Goal: Transaction & Acquisition: Purchase product/service

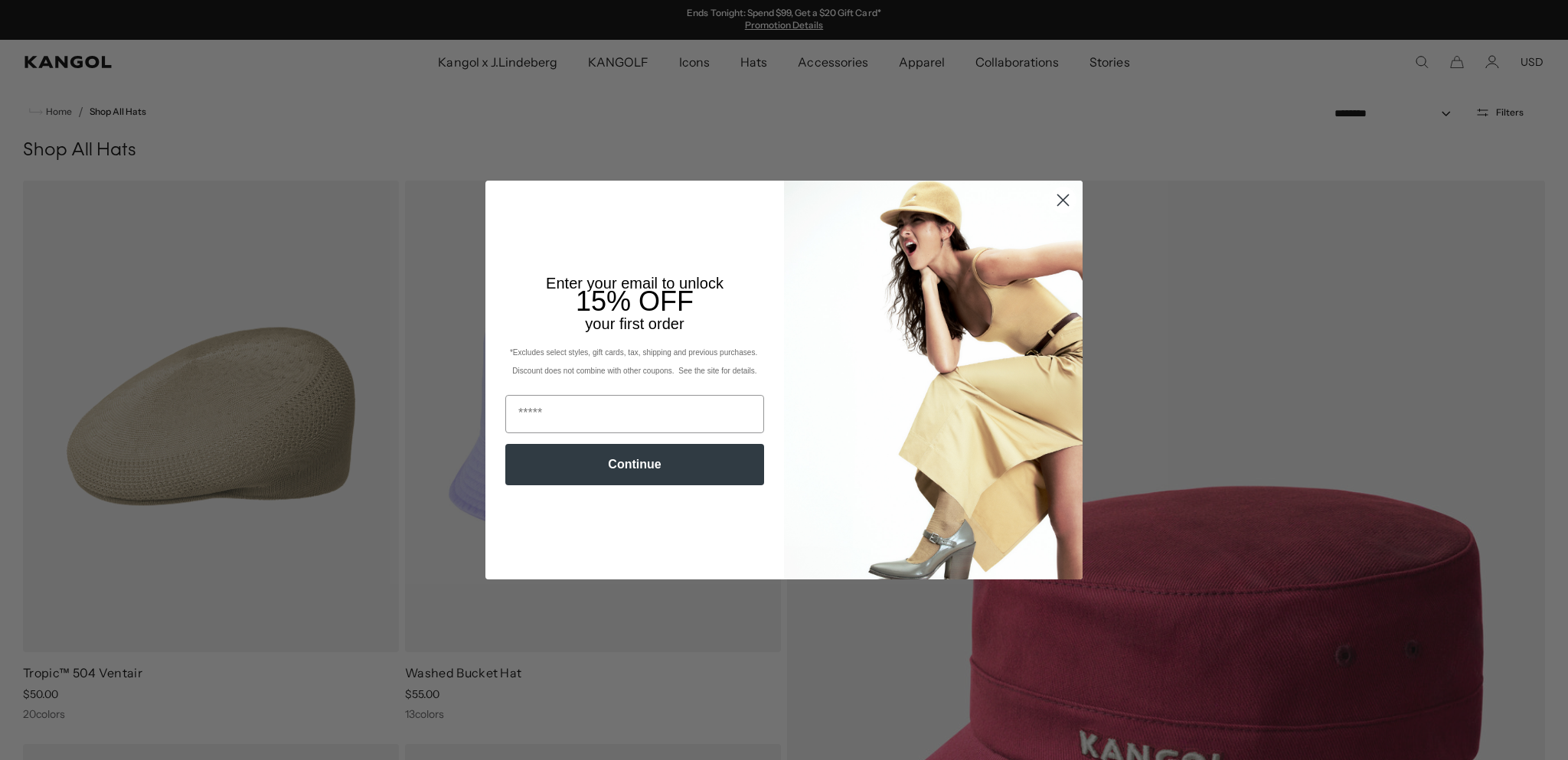
click at [1052, 197] on circle "Close dialog" at bounding box center [1063, 200] width 25 height 25
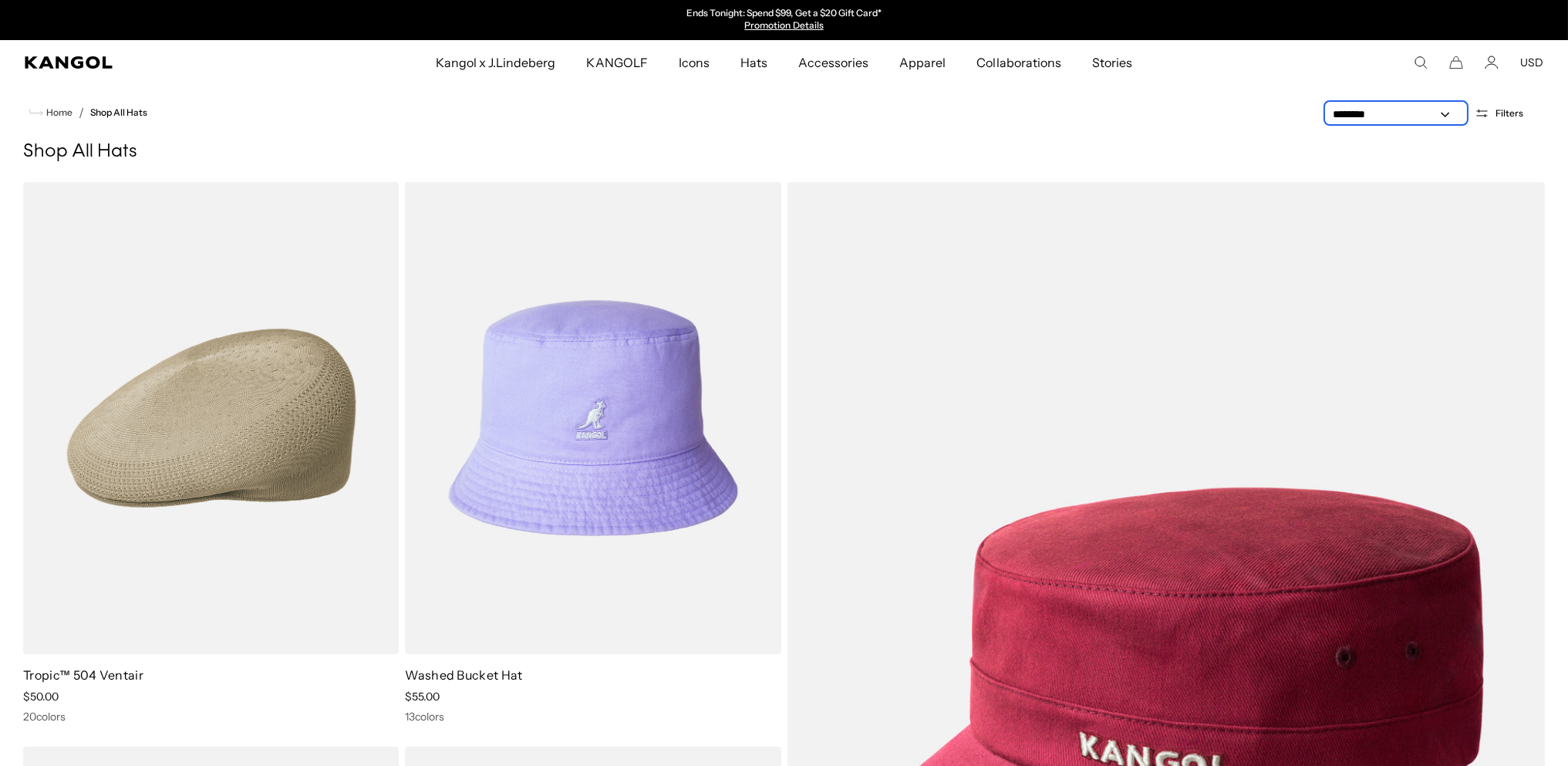
click at [1360, 122] on select "**********" at bounding box center [1395, 115] width 139 height 16
select select "******"
click at [1326, 122] on select "**********" at bounding box center [1395, 115] width 139 height 16
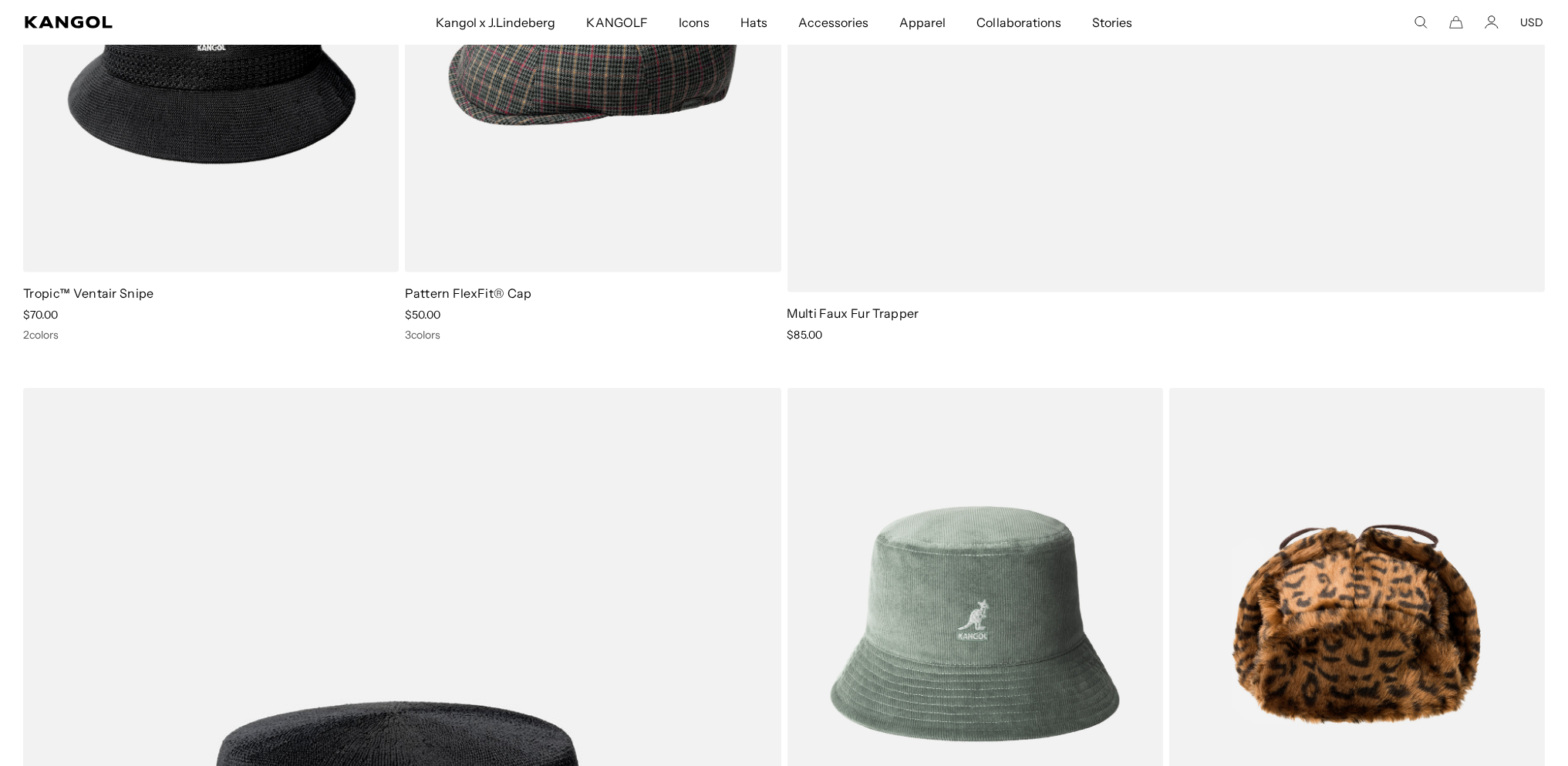
scroll to position [5965, 0]
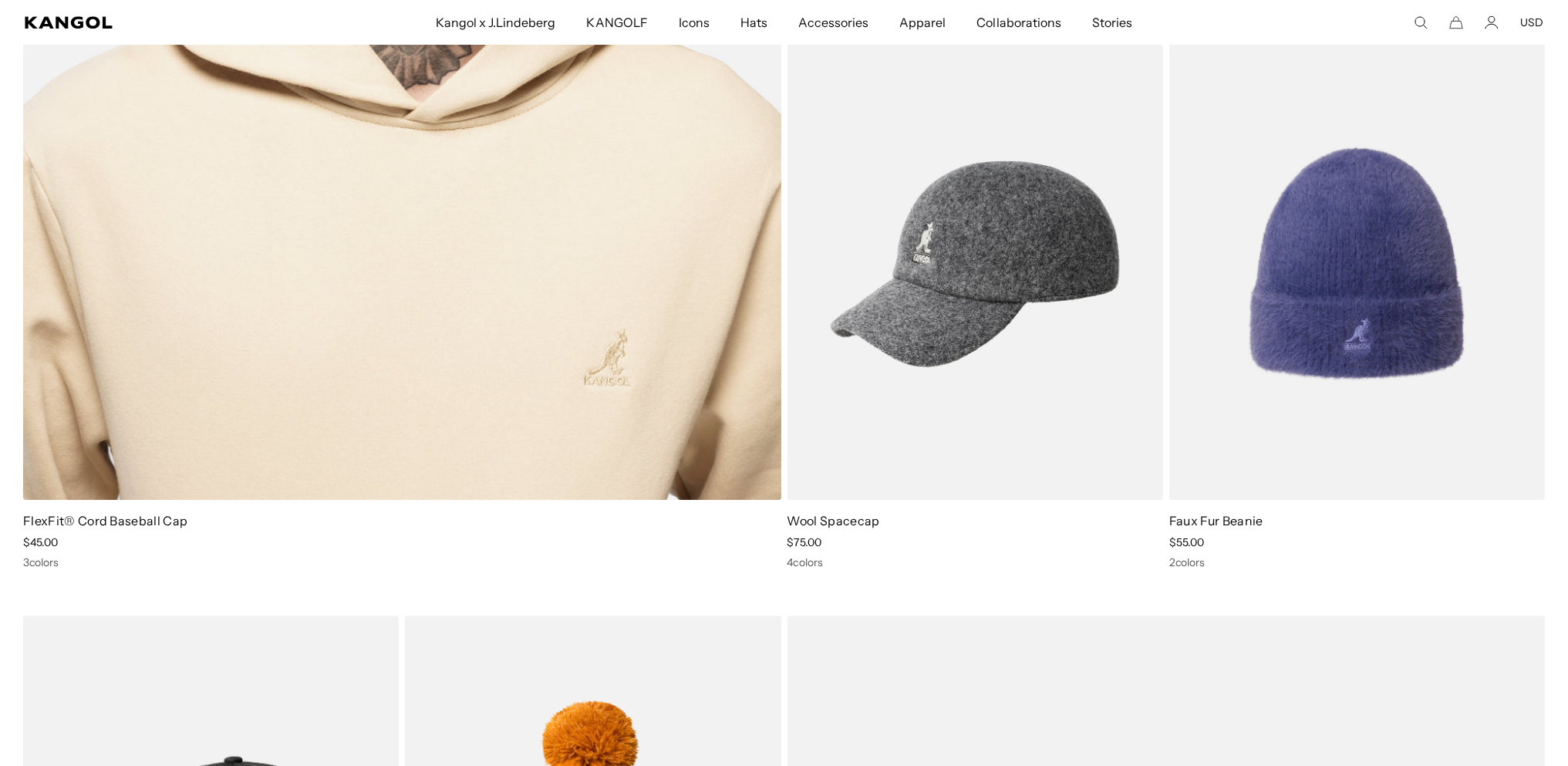
scroll to position [18102, 0]
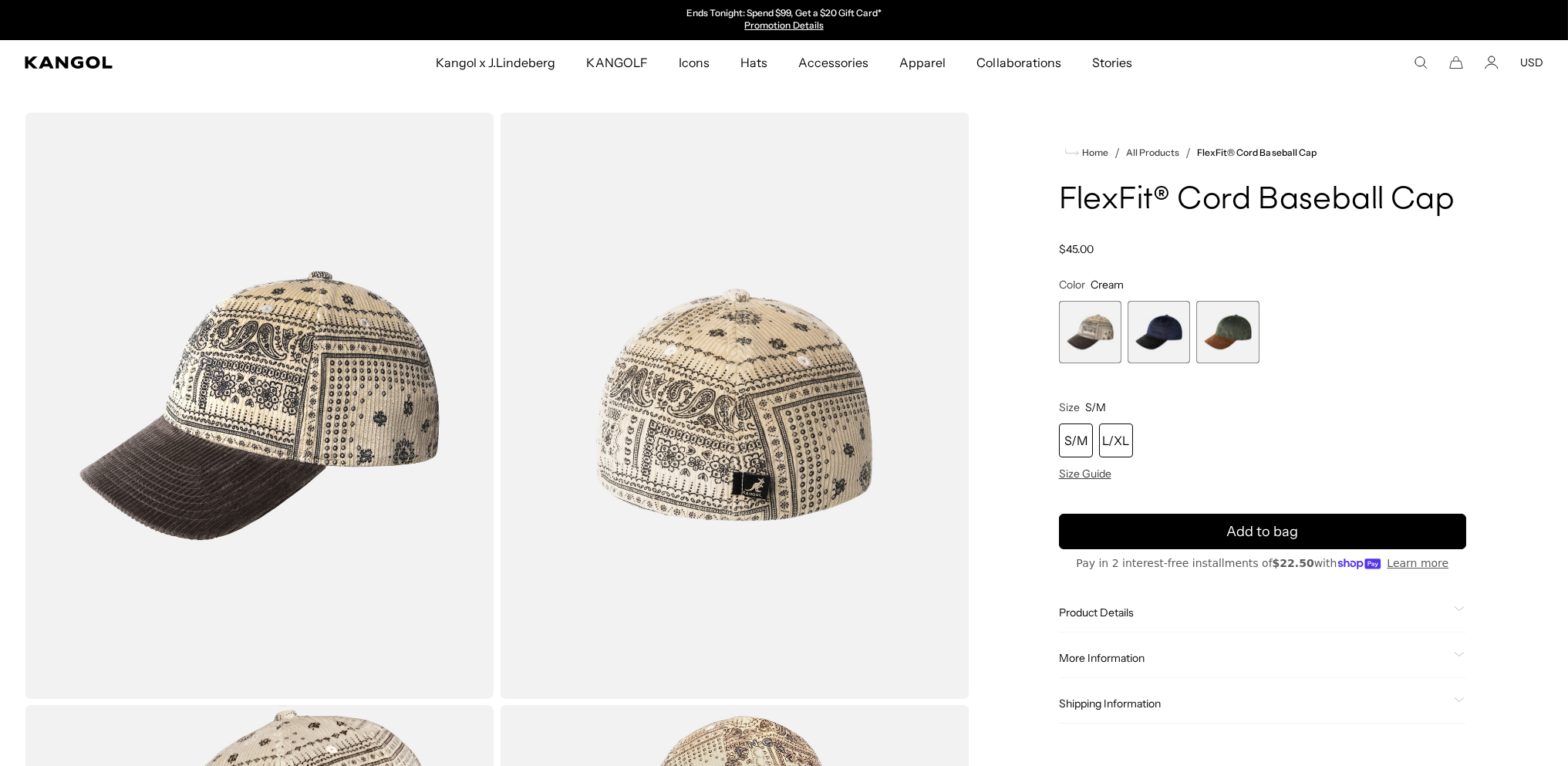
click at [1133, 457] on div "L/XL" at bounding box center [1116, 440] width 34 height 34
click at [1139, 364] on span "2 of 3" at bounding box center [1159, 332] width 63 height 63
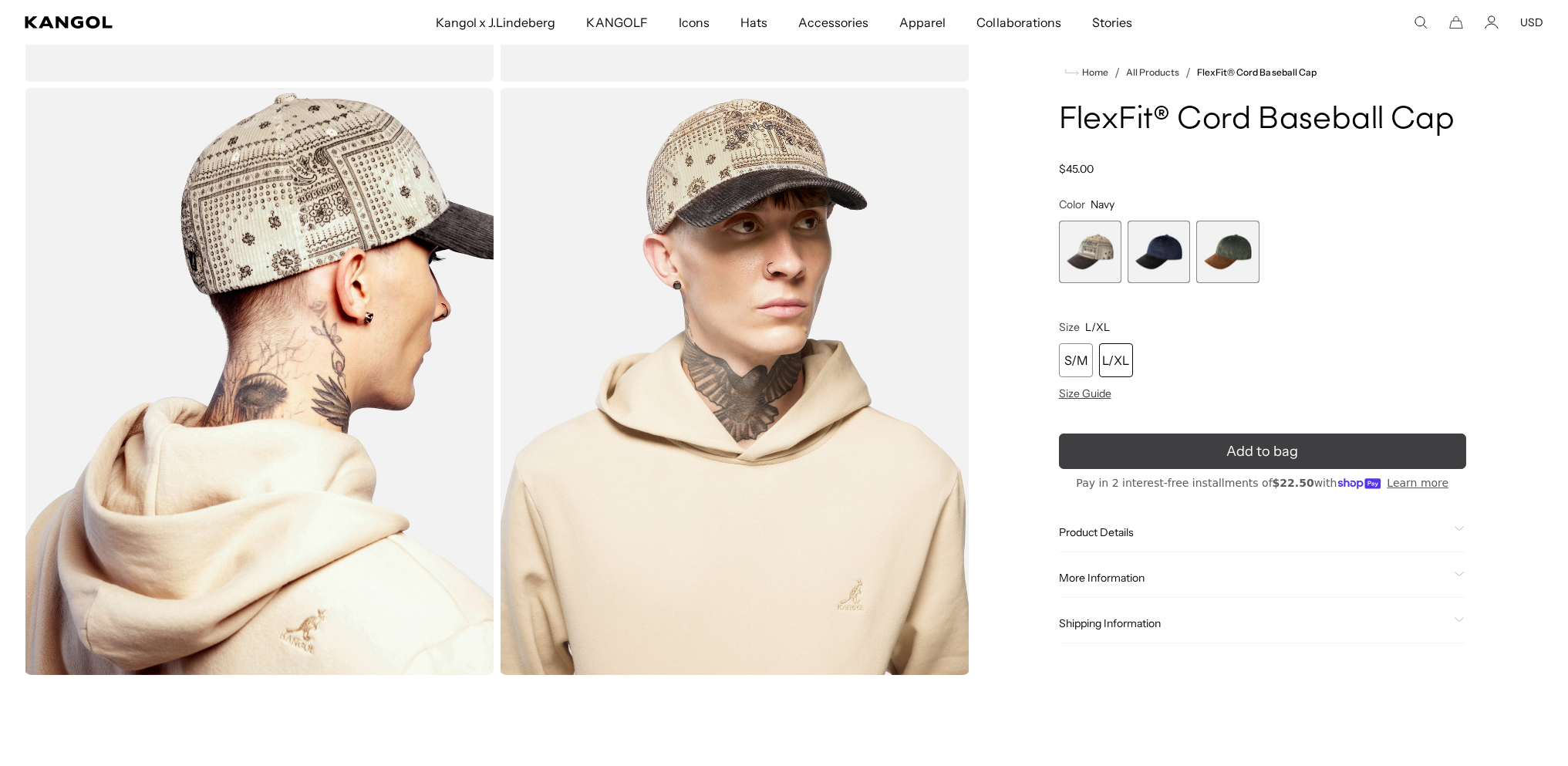
scroll to position [309, 0]
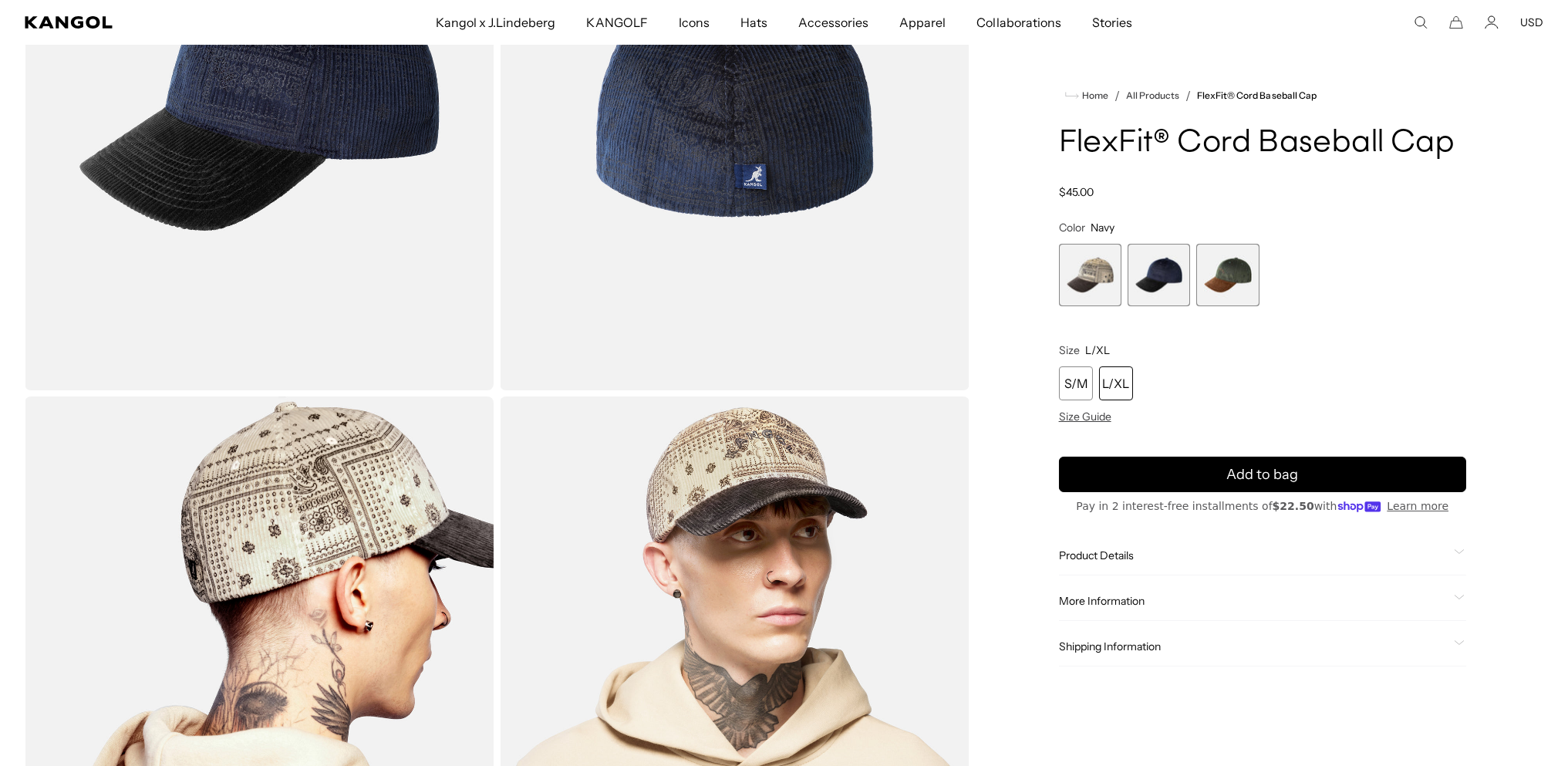
click at [1223, 306] on span "3 of 3" at bounding box center [1227, 274] width 63 height 63
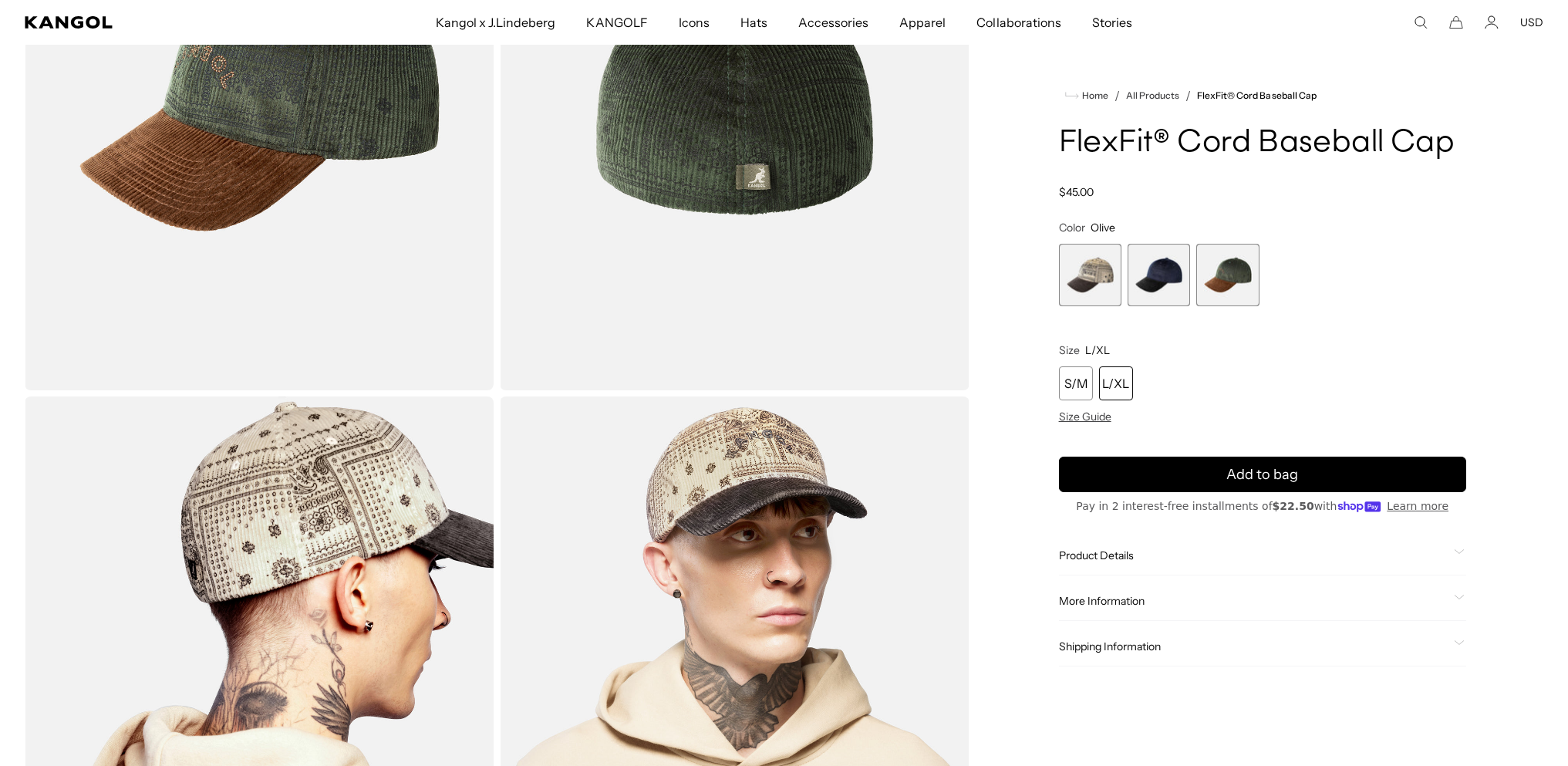
scroll to position [103, 0]
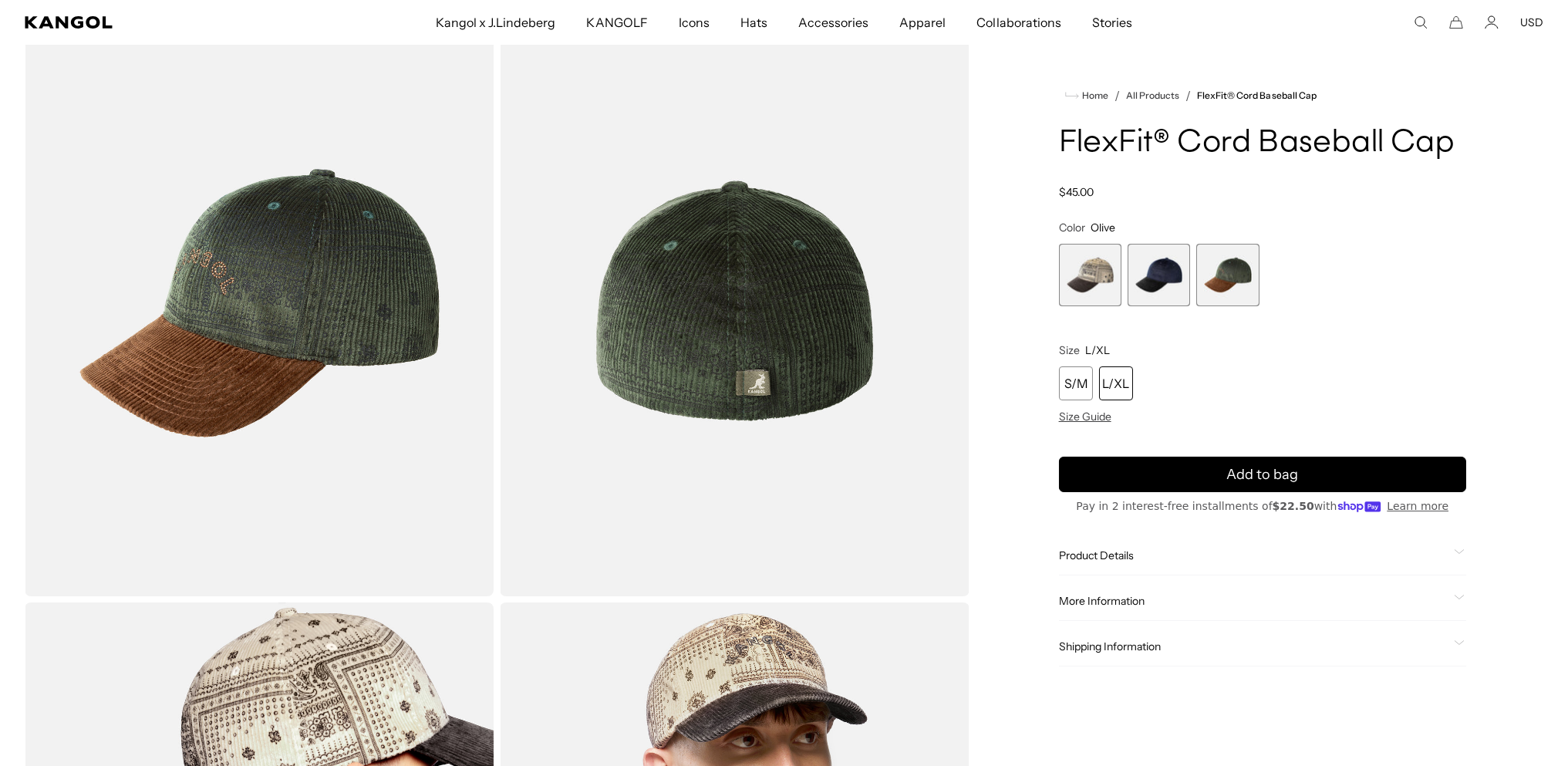
click at [1089, 306] on span "1 of 3" at bounding box center [1090, 274] width 63 height 63
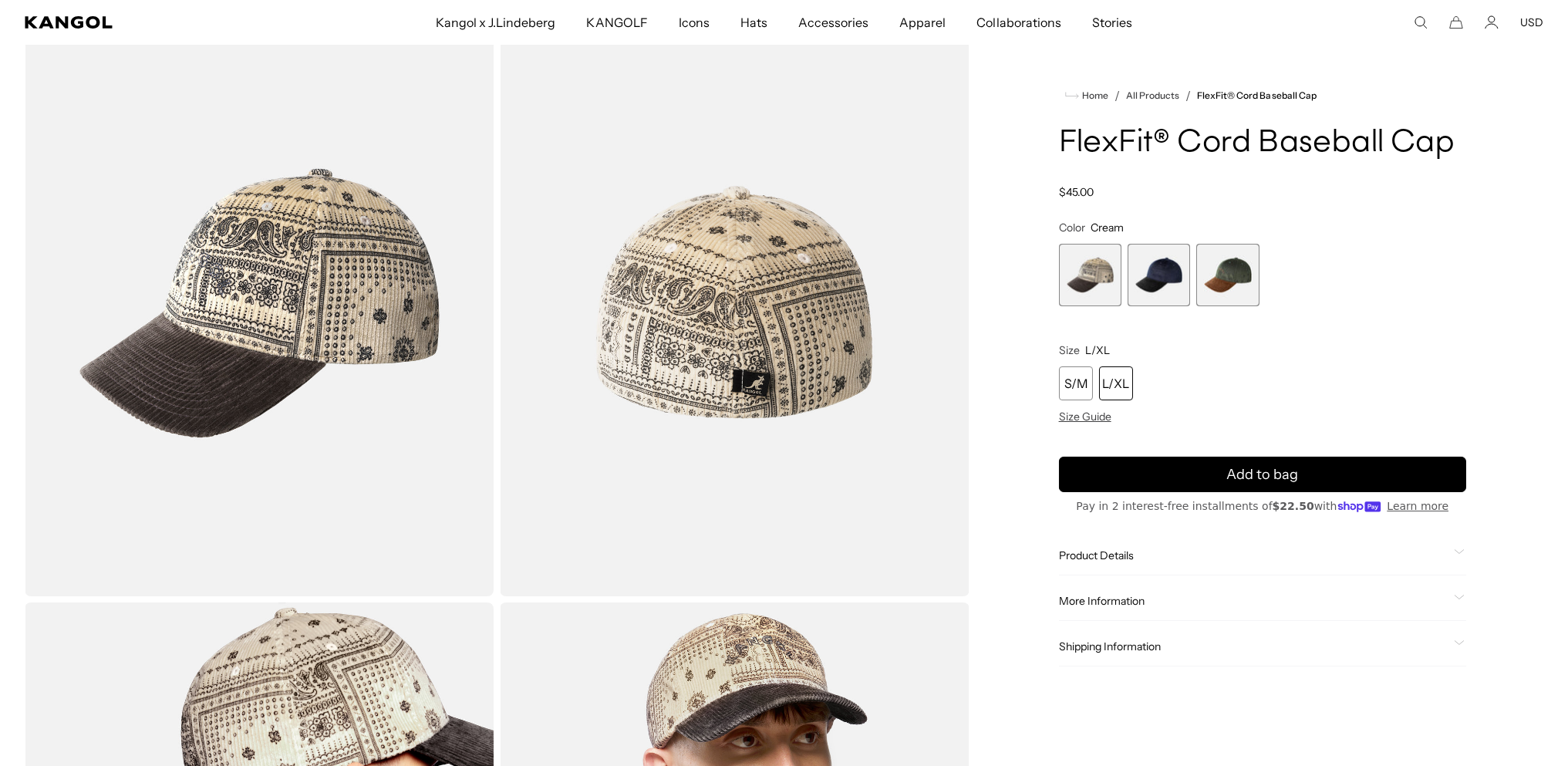
click at [1161, 306] on span "2 of 3" at bounding box center [1159, 274] width 63 height 63
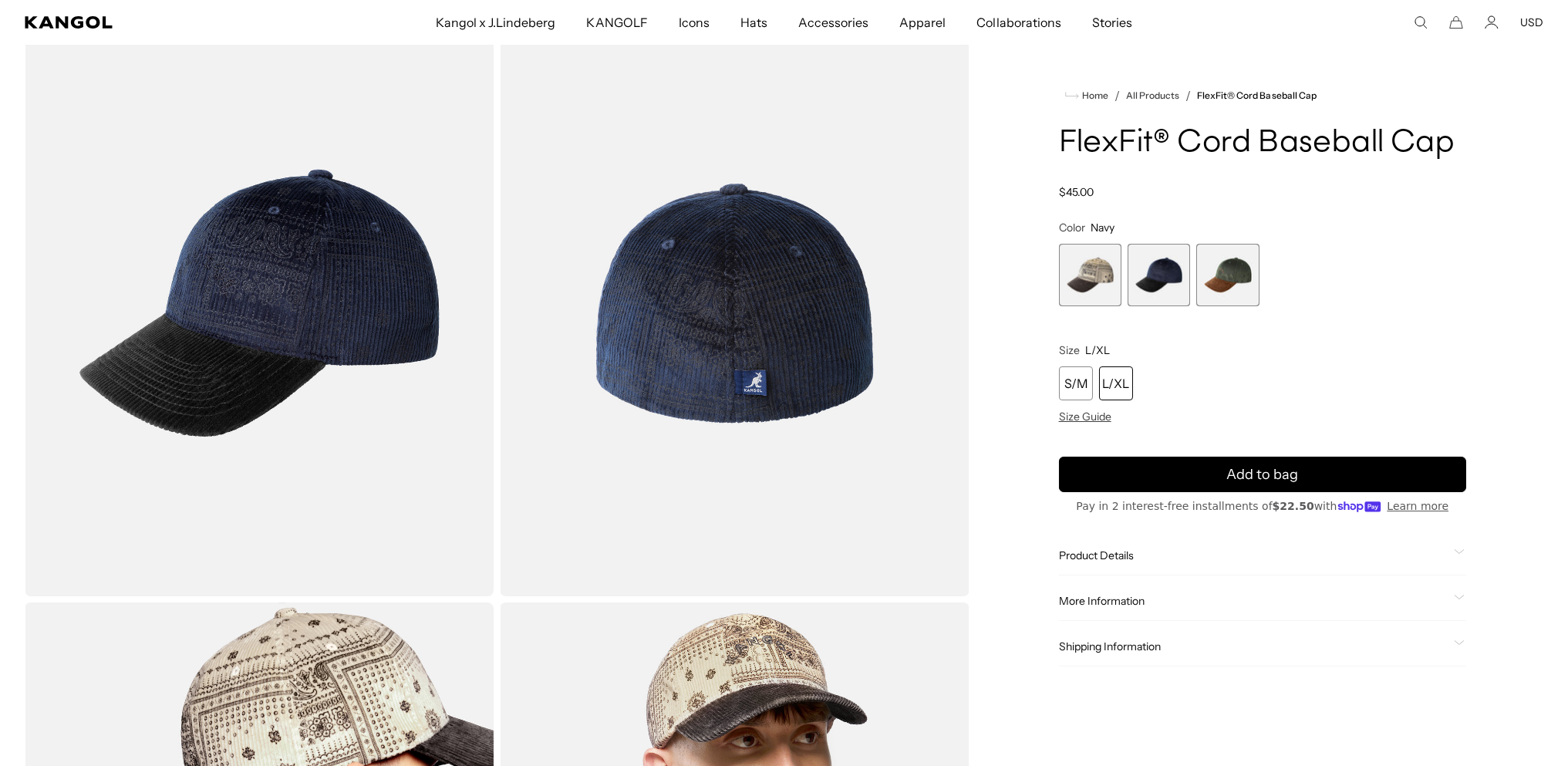
click at [1259, 306] on div "Cream Variant sold out or unavailable Navy Variant sold out or unavailable Oliv…" at bounding box center [1263, 274] width 407 height 63
click at [1238, 306] on span "3 of 3" at bounding box center [1227, 274] width 63 height 63
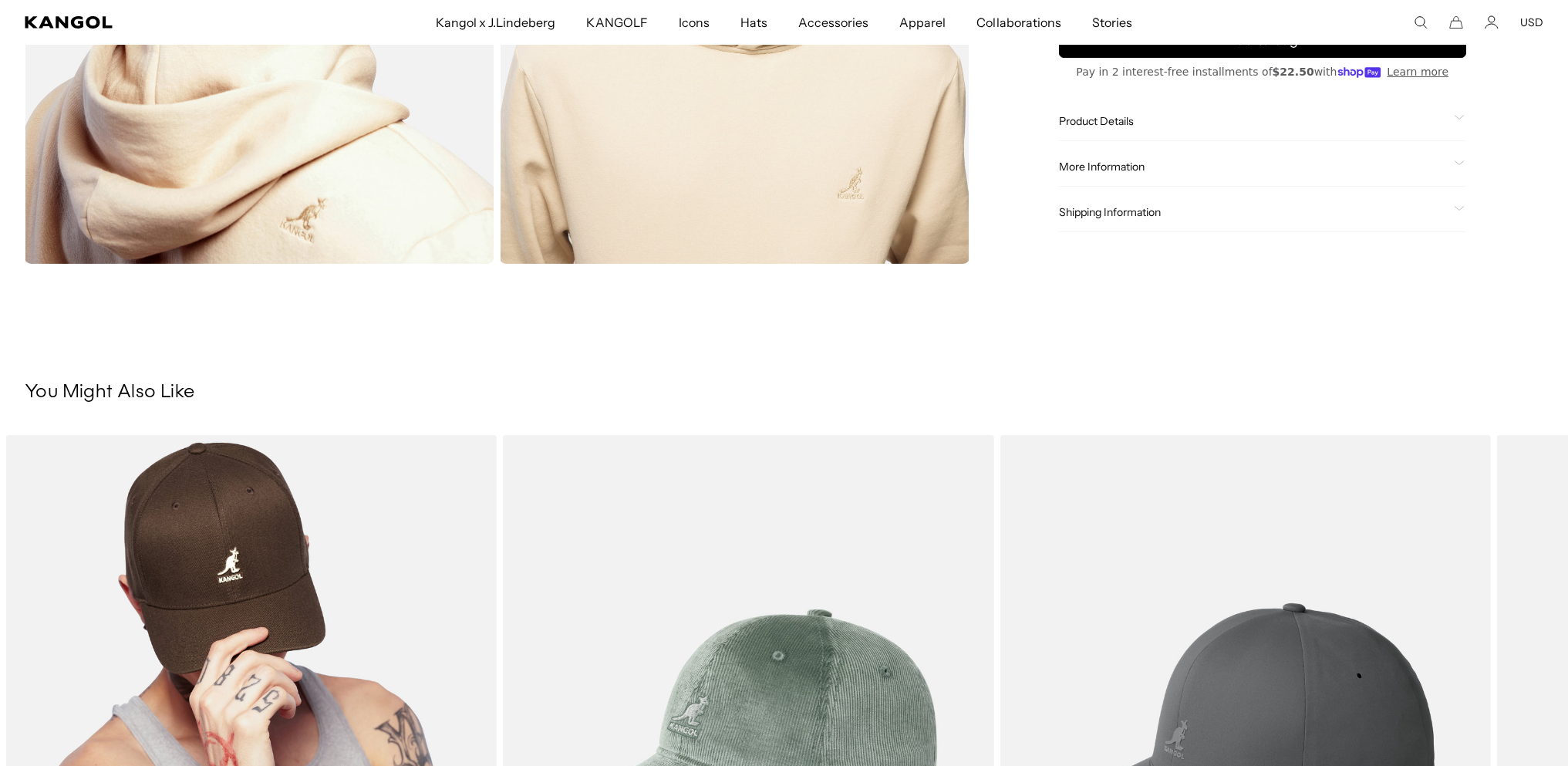
scroll to position [1337, 0]
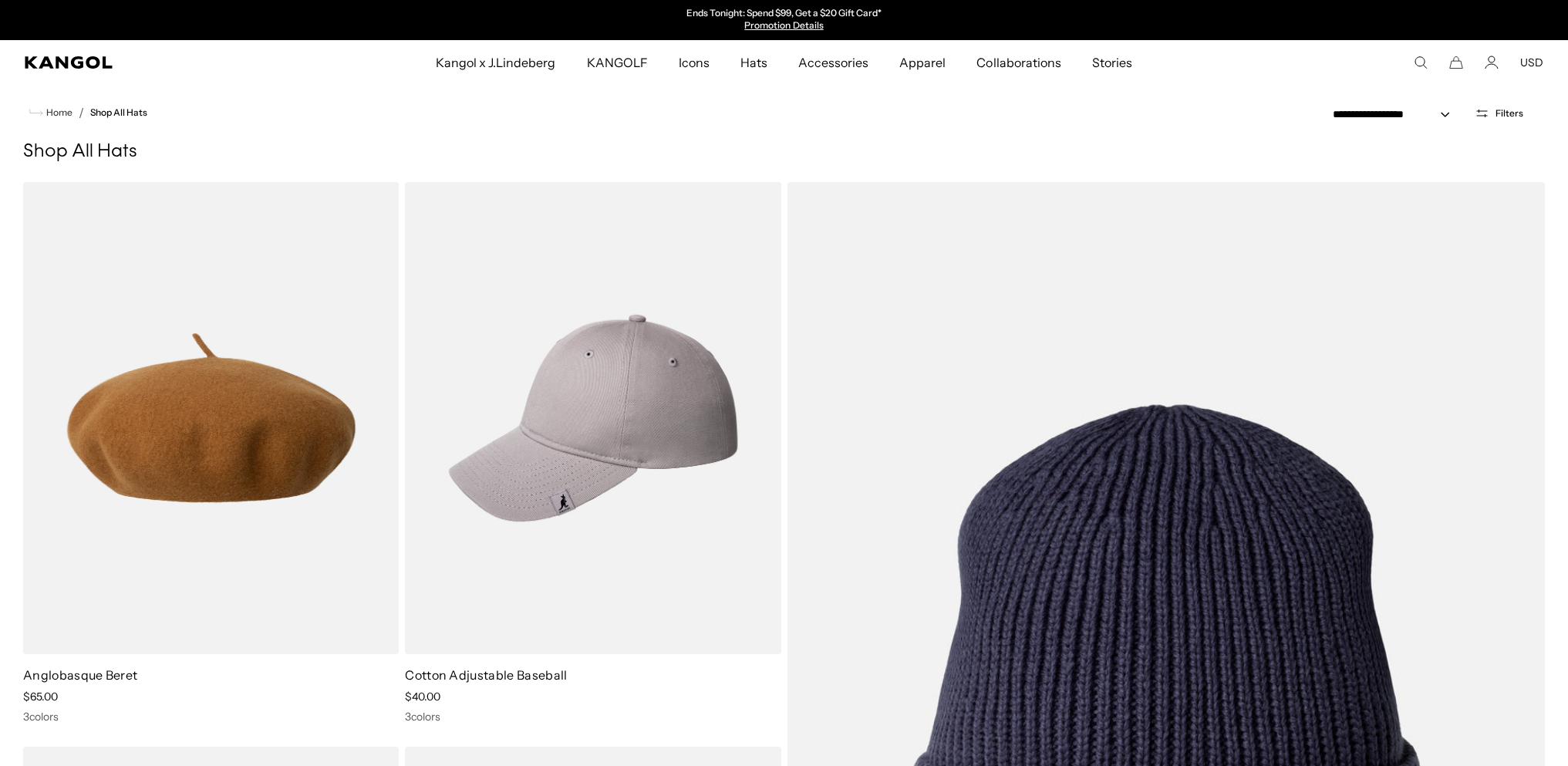
select select "******"
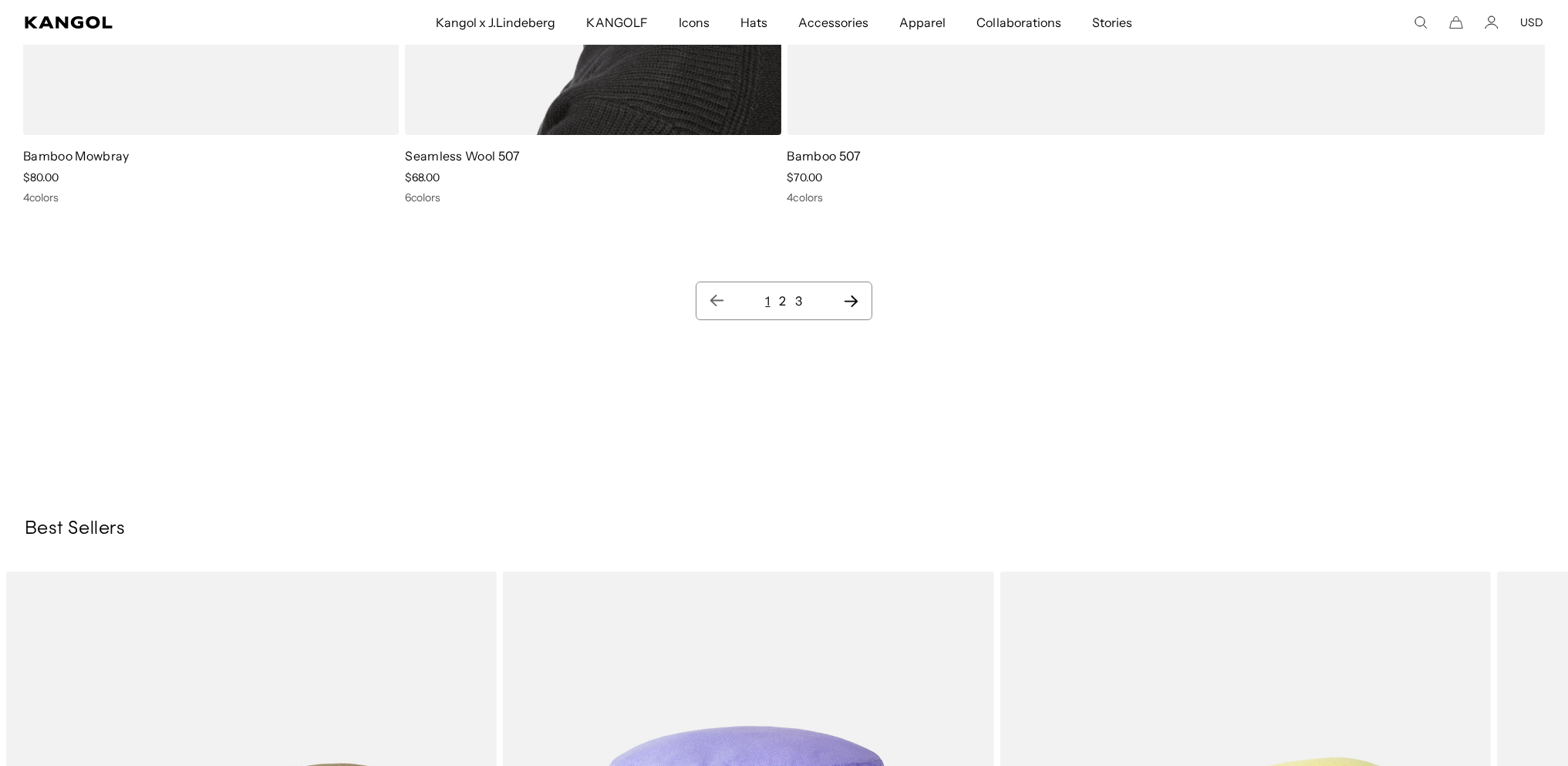
scroll to position [22010, 0]
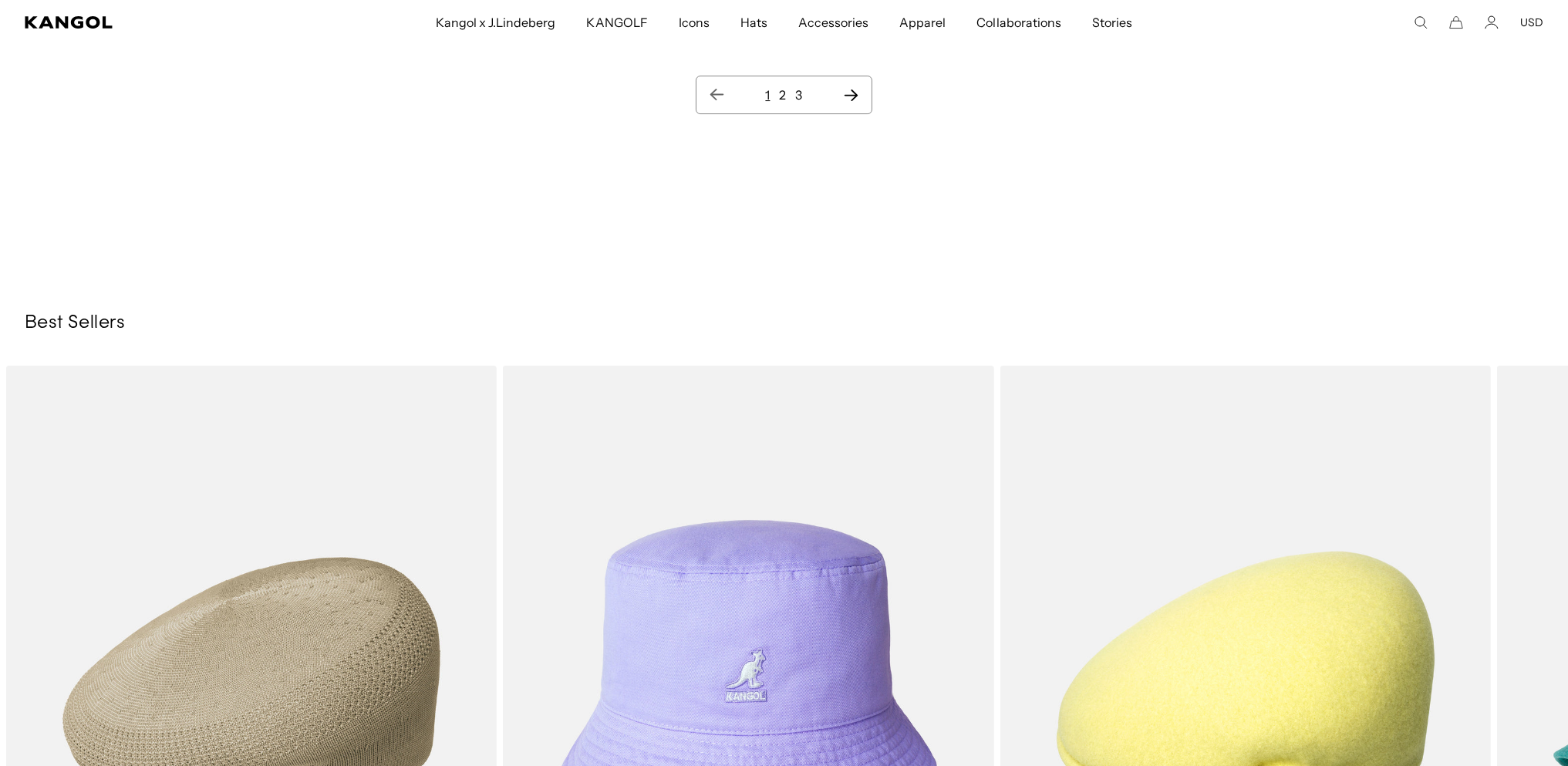
click at [859, 103] on icon "Next page" at bounding box center [851, 95] width 16 height 15
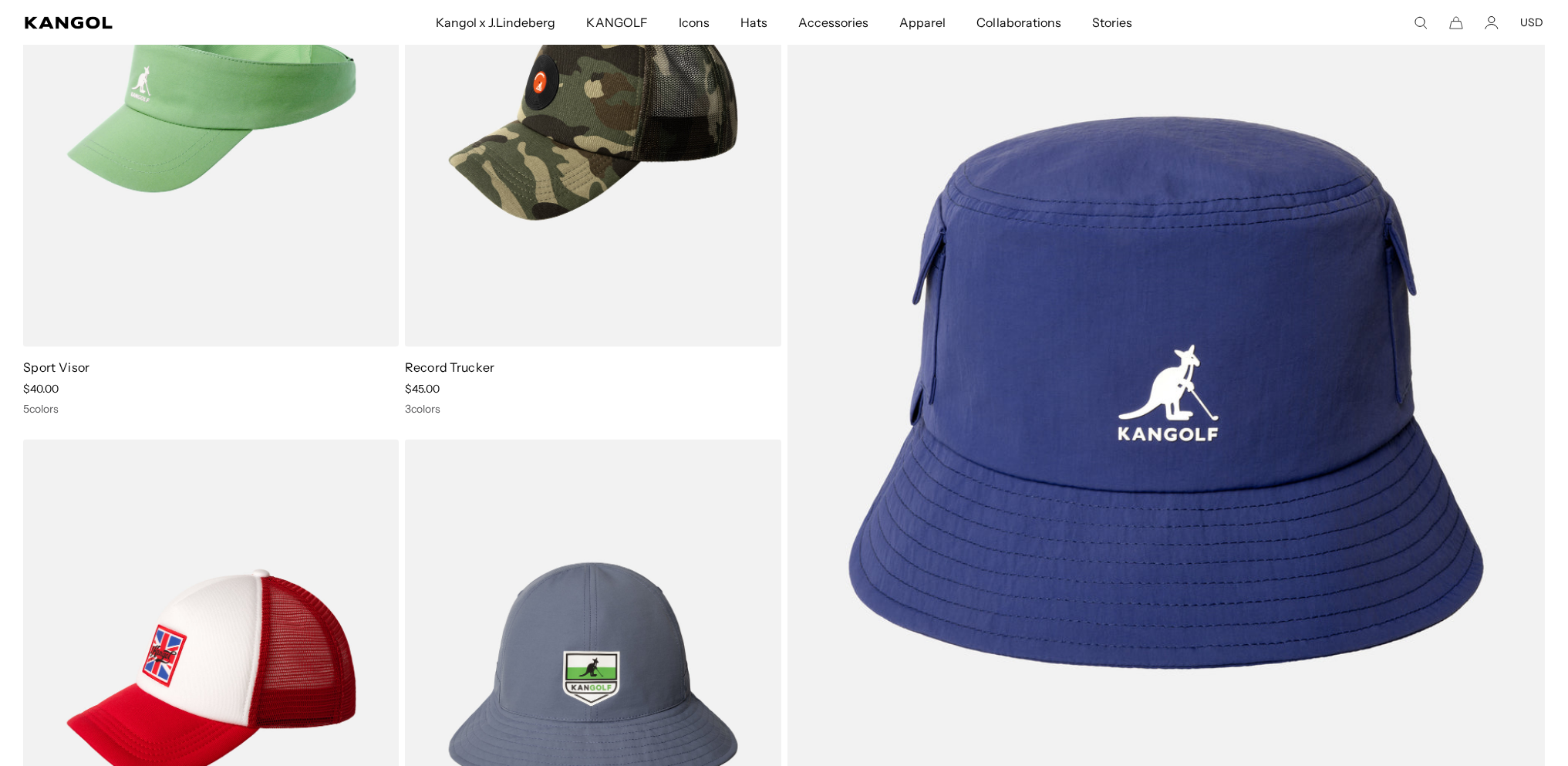
scroll to position [11725, 0]
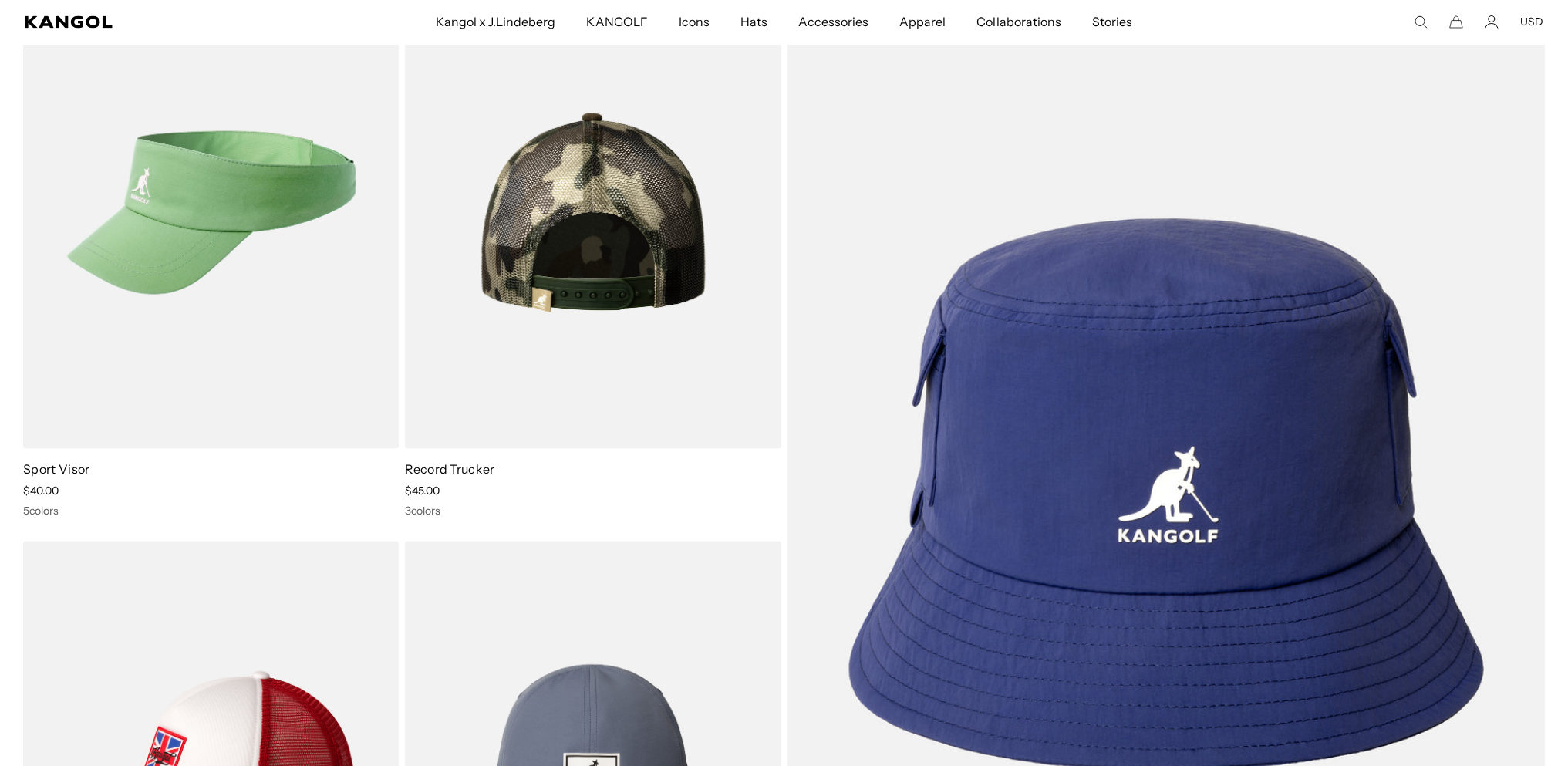
click at [446, 477] on link "Record Trucker" at bounding box center [449, 469] width 89 height 15
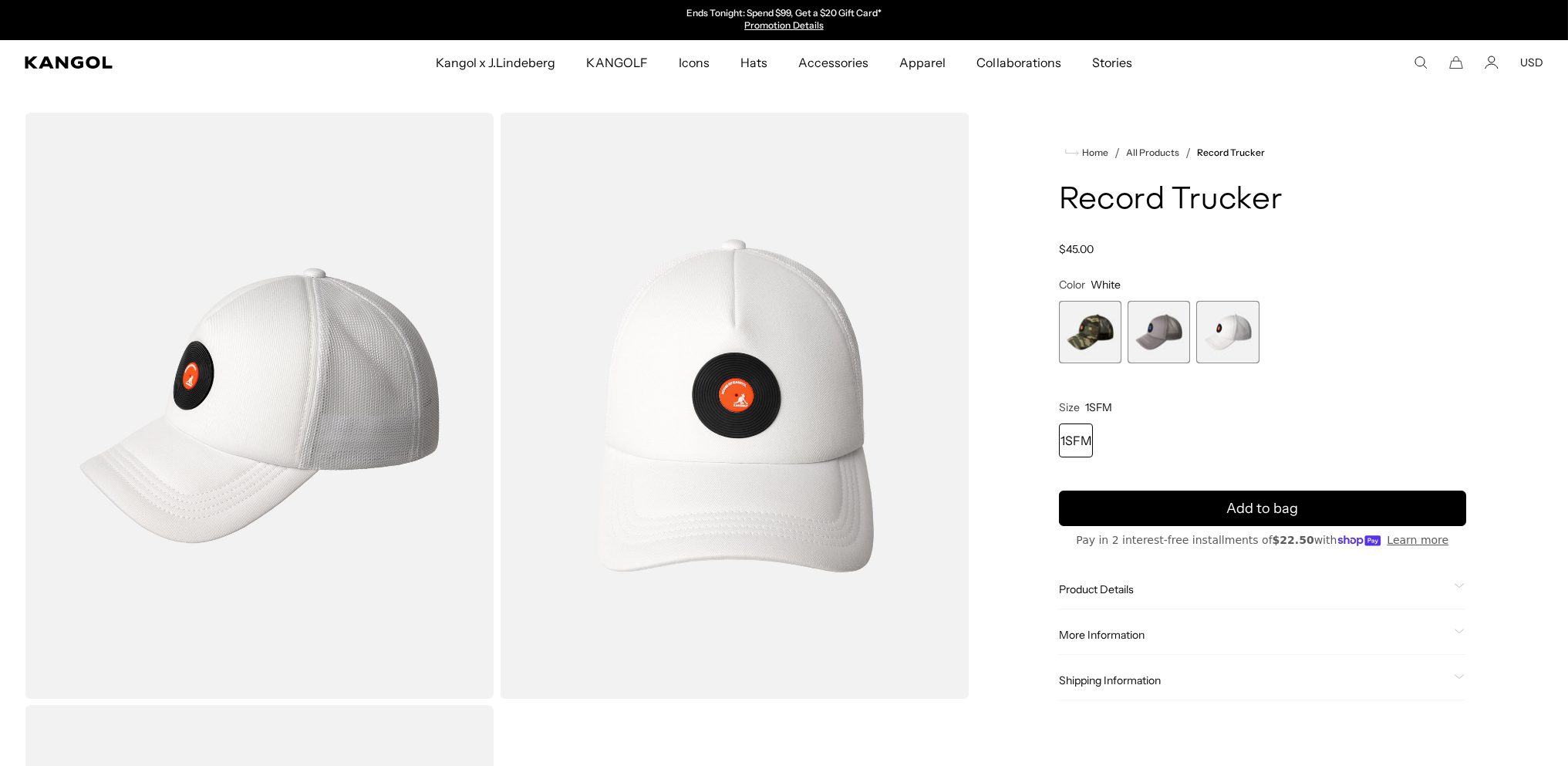
click at [1172, 364] on span "2 of 3" at bounding box center [1159, 332] width 63 height 63
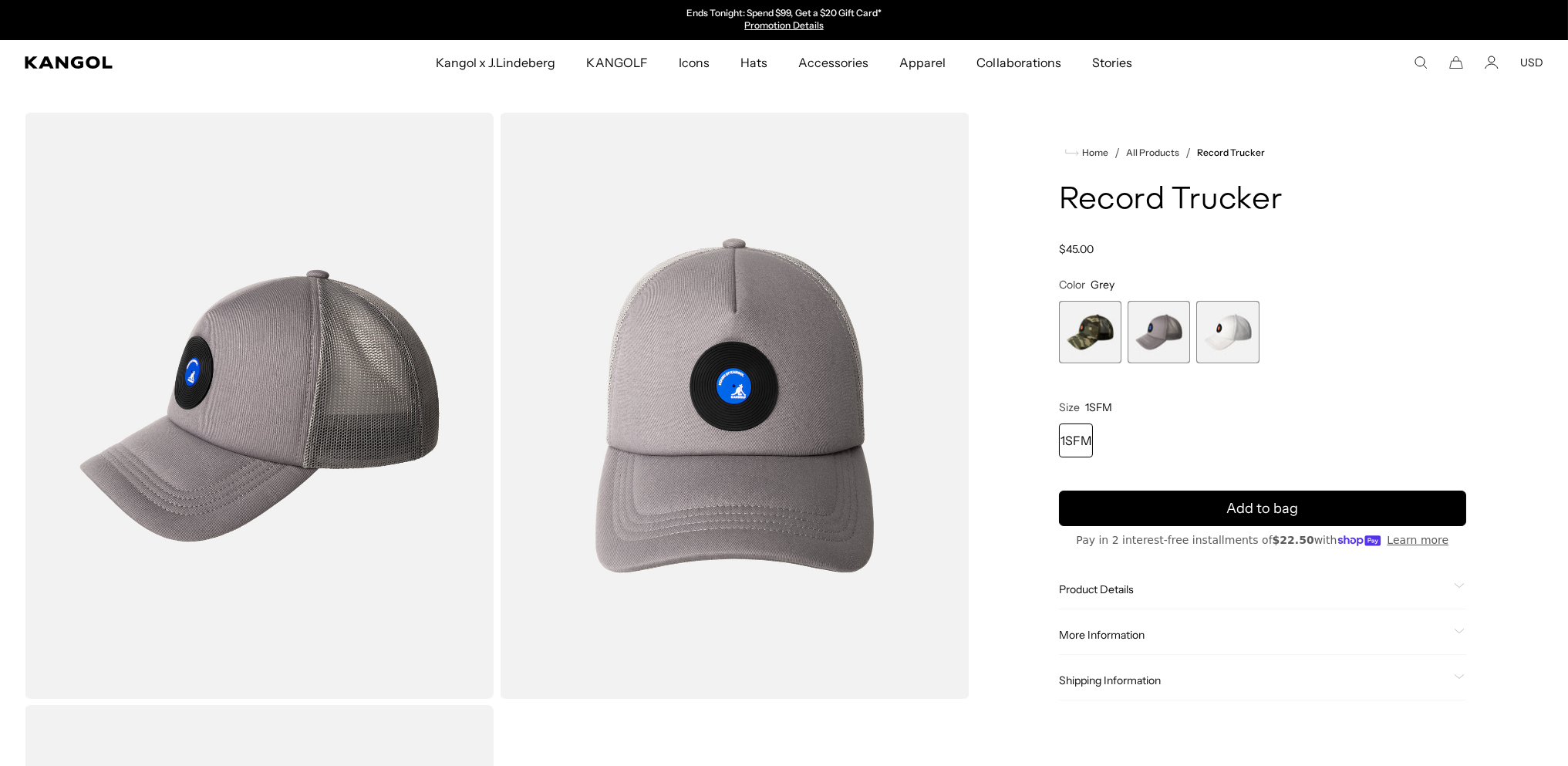
click at [1084, 364] on span "1 of 3" at bounding box center [1090, 332] width 63 height 63
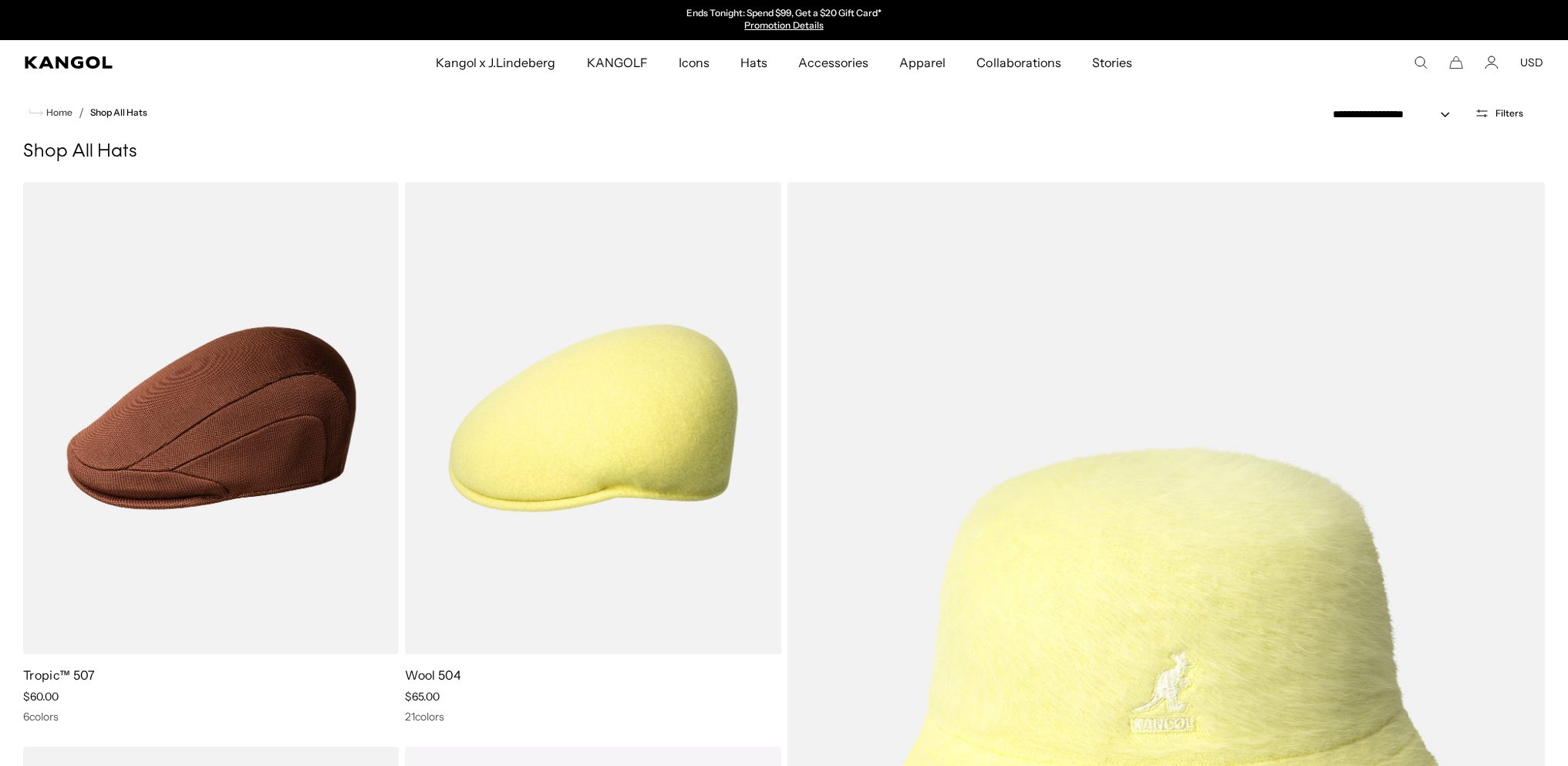
select select "******"
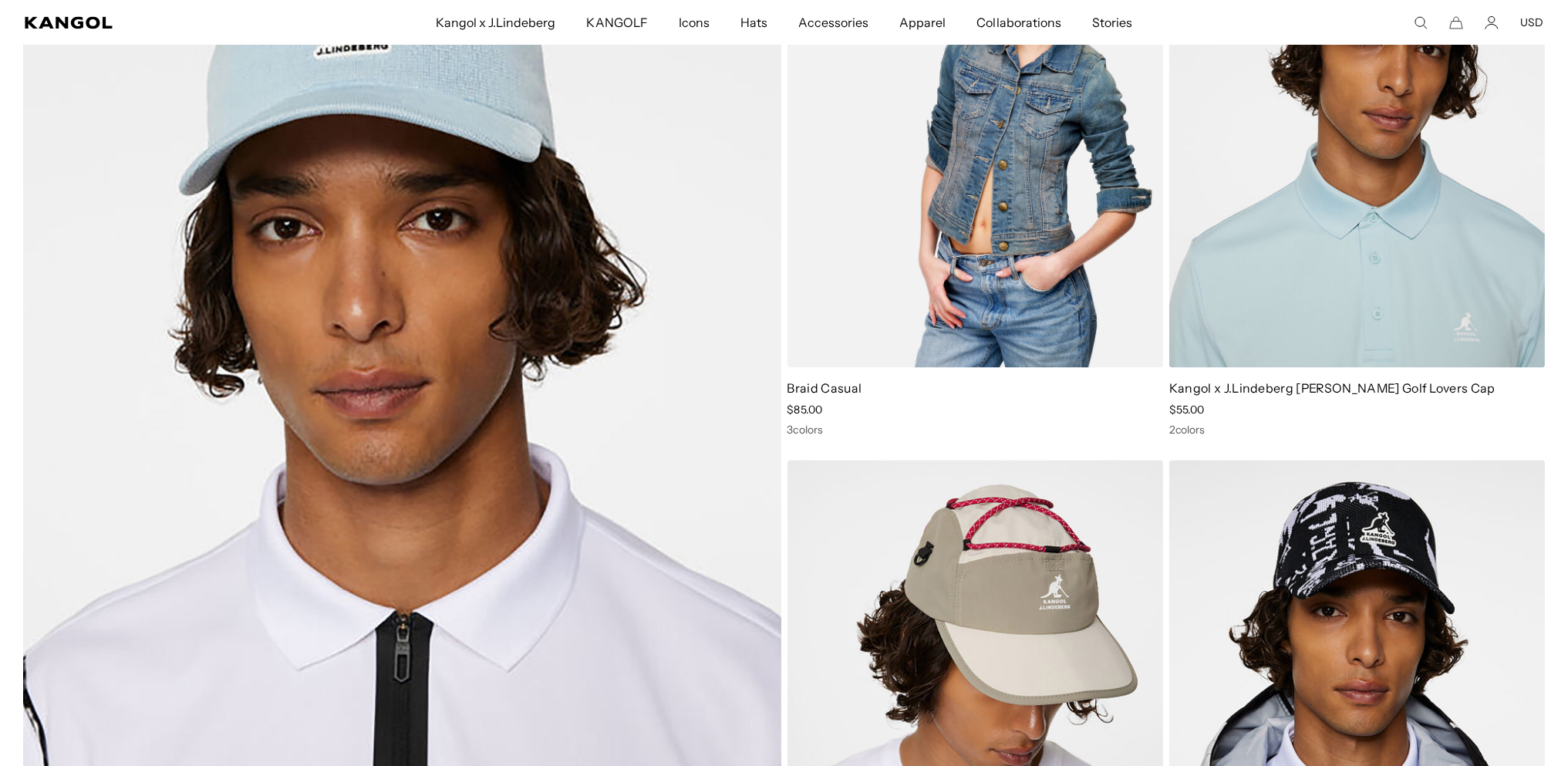
scroll to position [12857, 0]
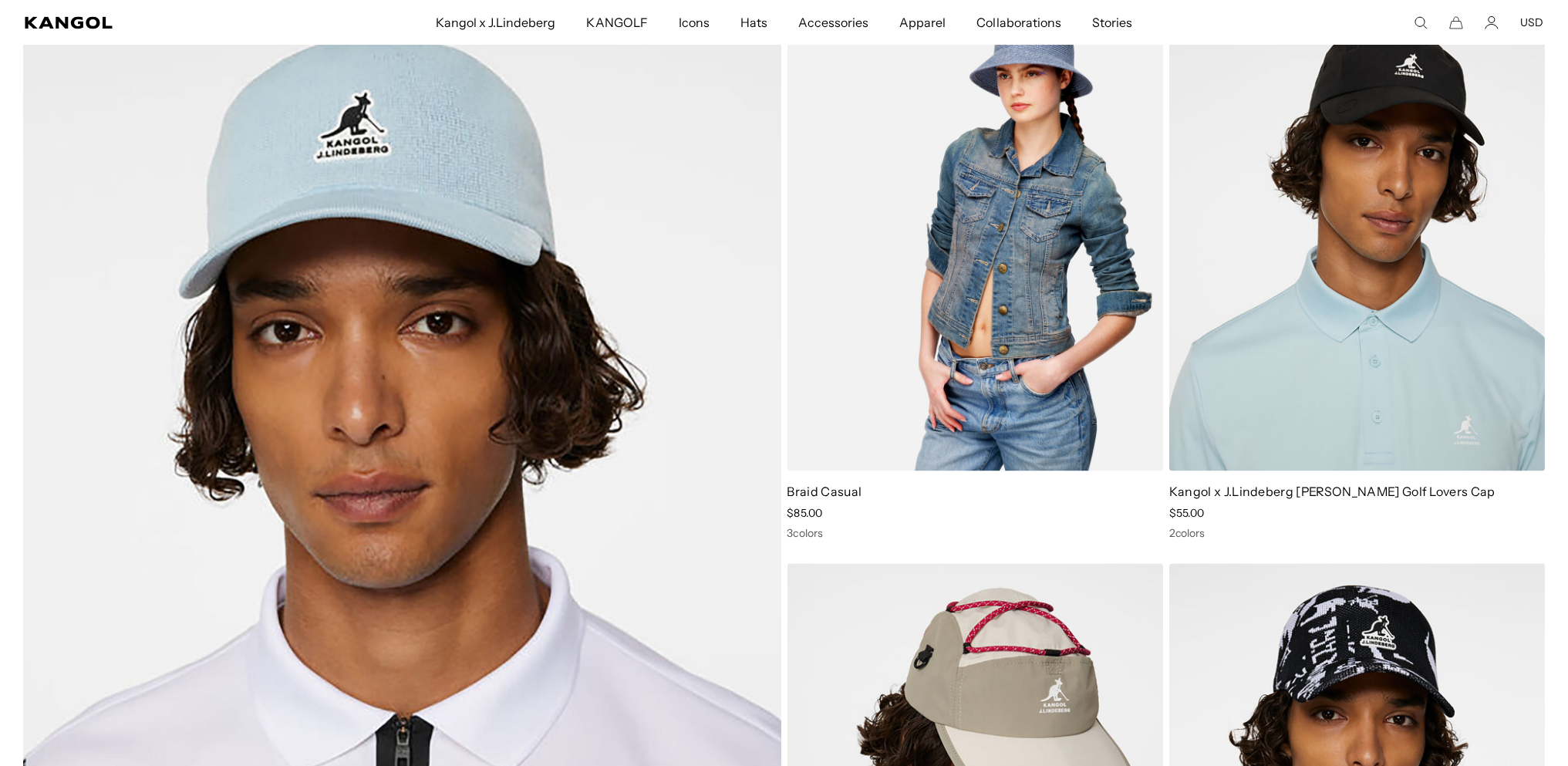
click at [999, 311] on img at bounding box center [975, 235] width 375 height 472
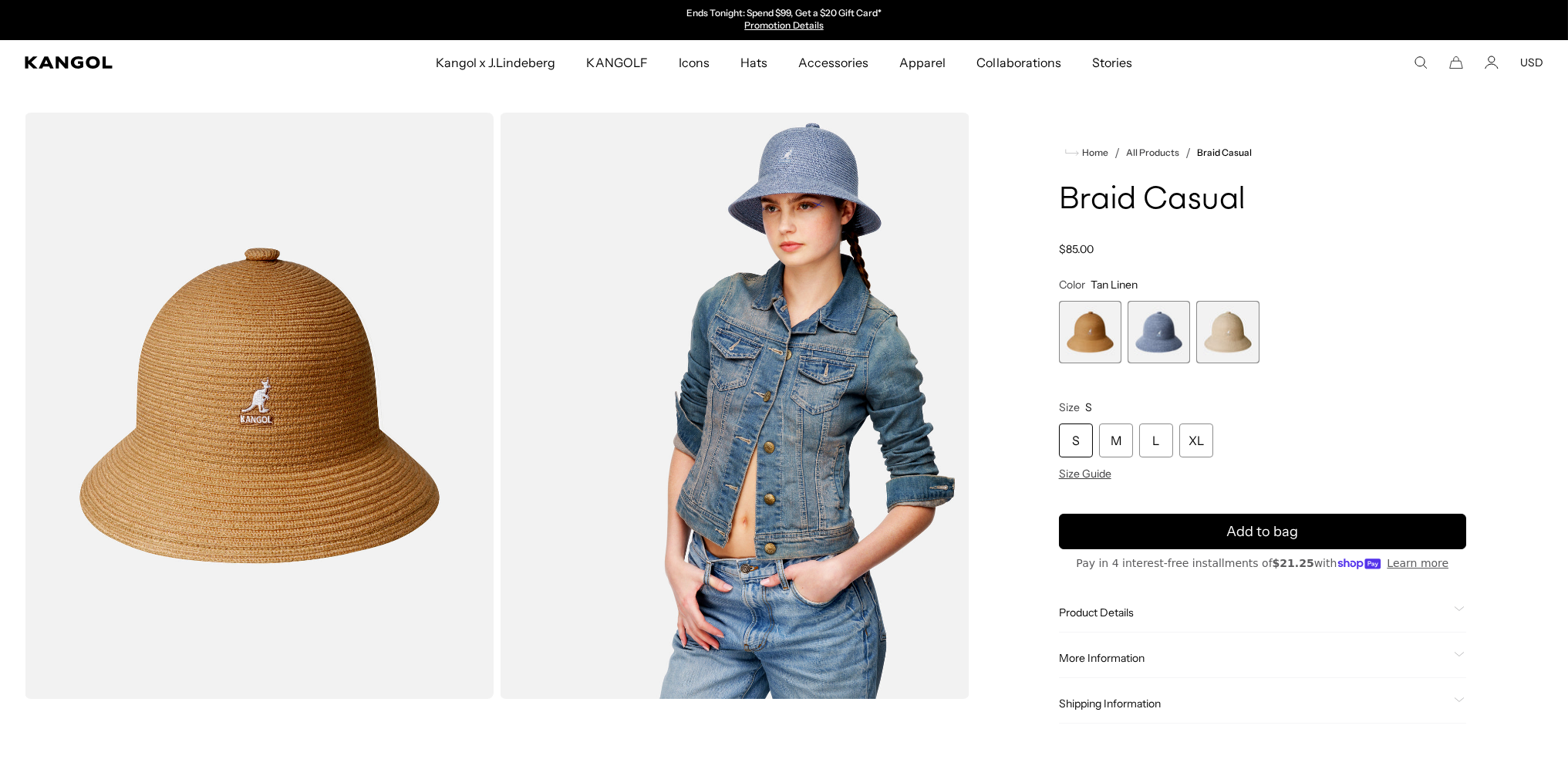
click at [1219, 364] on span "3 of 3" at bounding box center [1227, 332] width 63 height 63
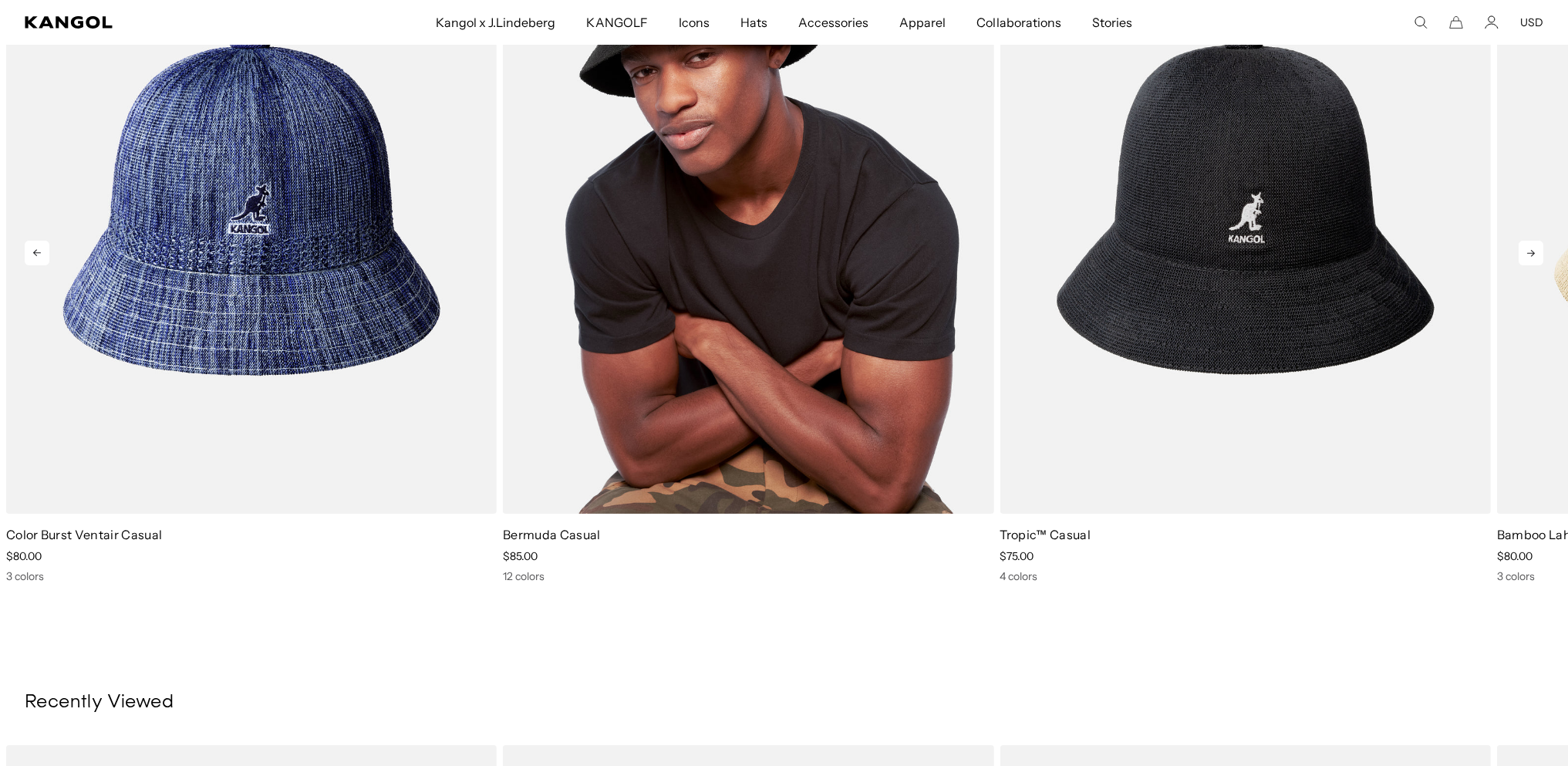
scroll to position [926, 0]
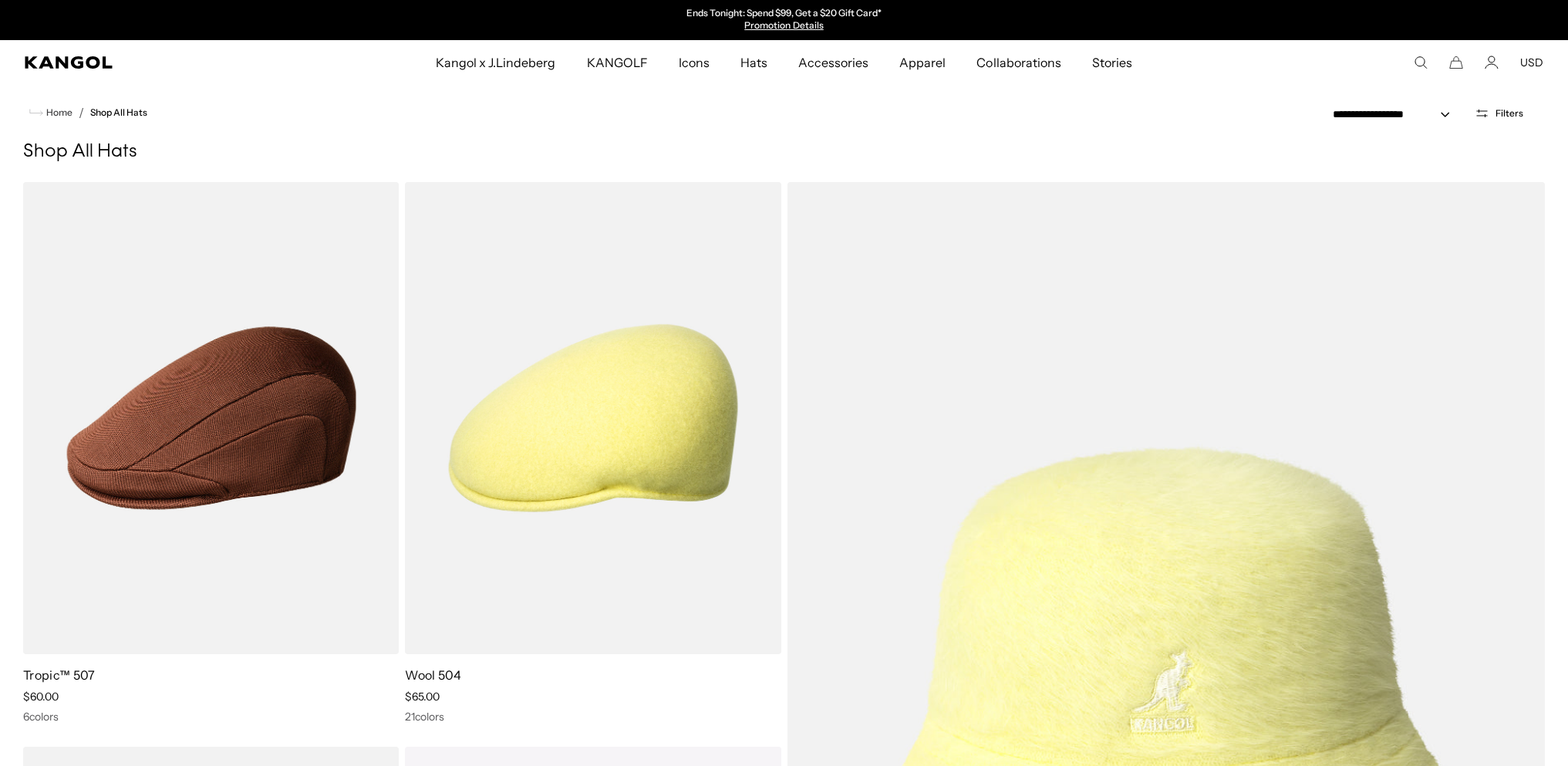
select select "******"
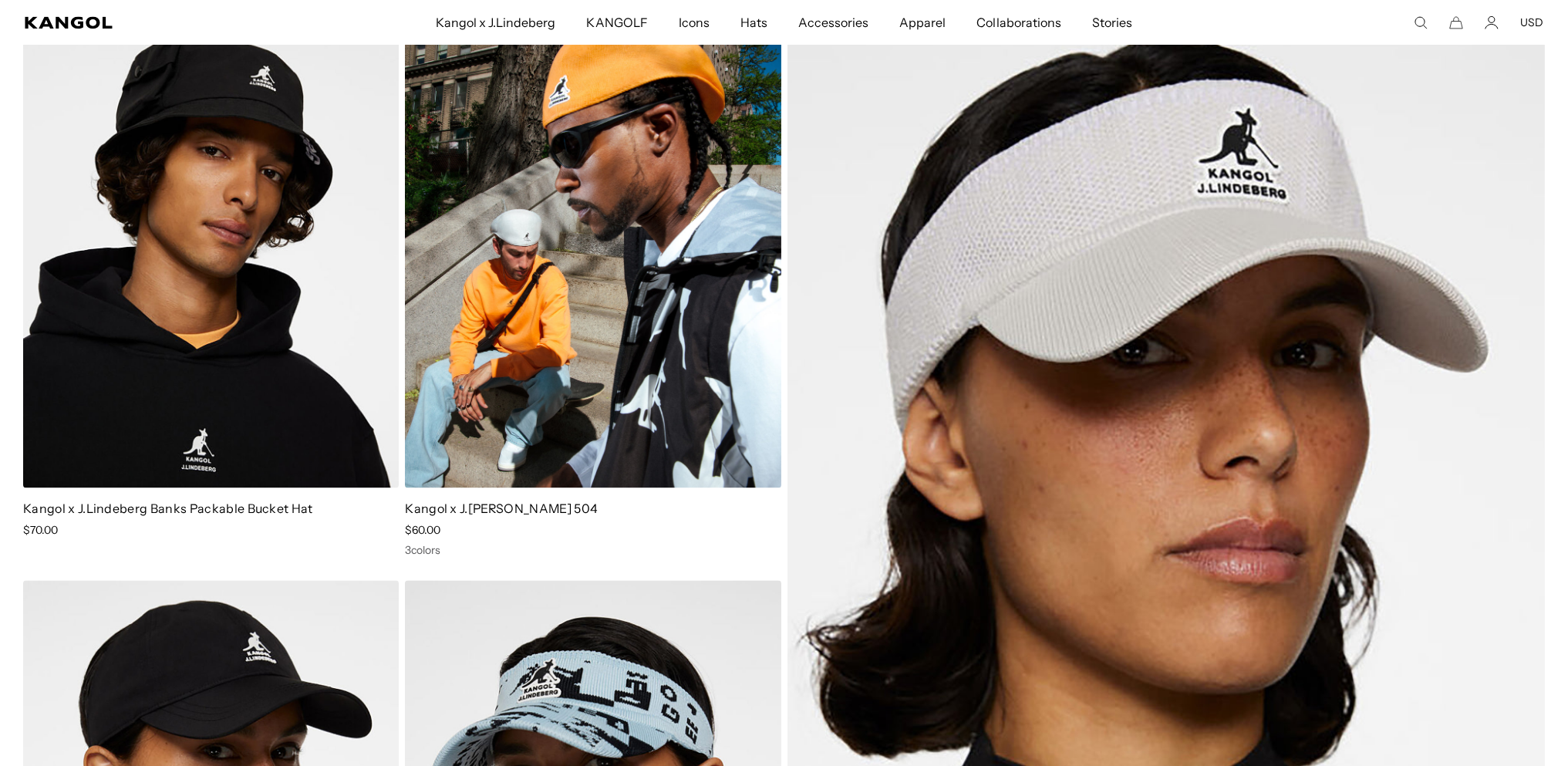
scroll to position [14090, 0]
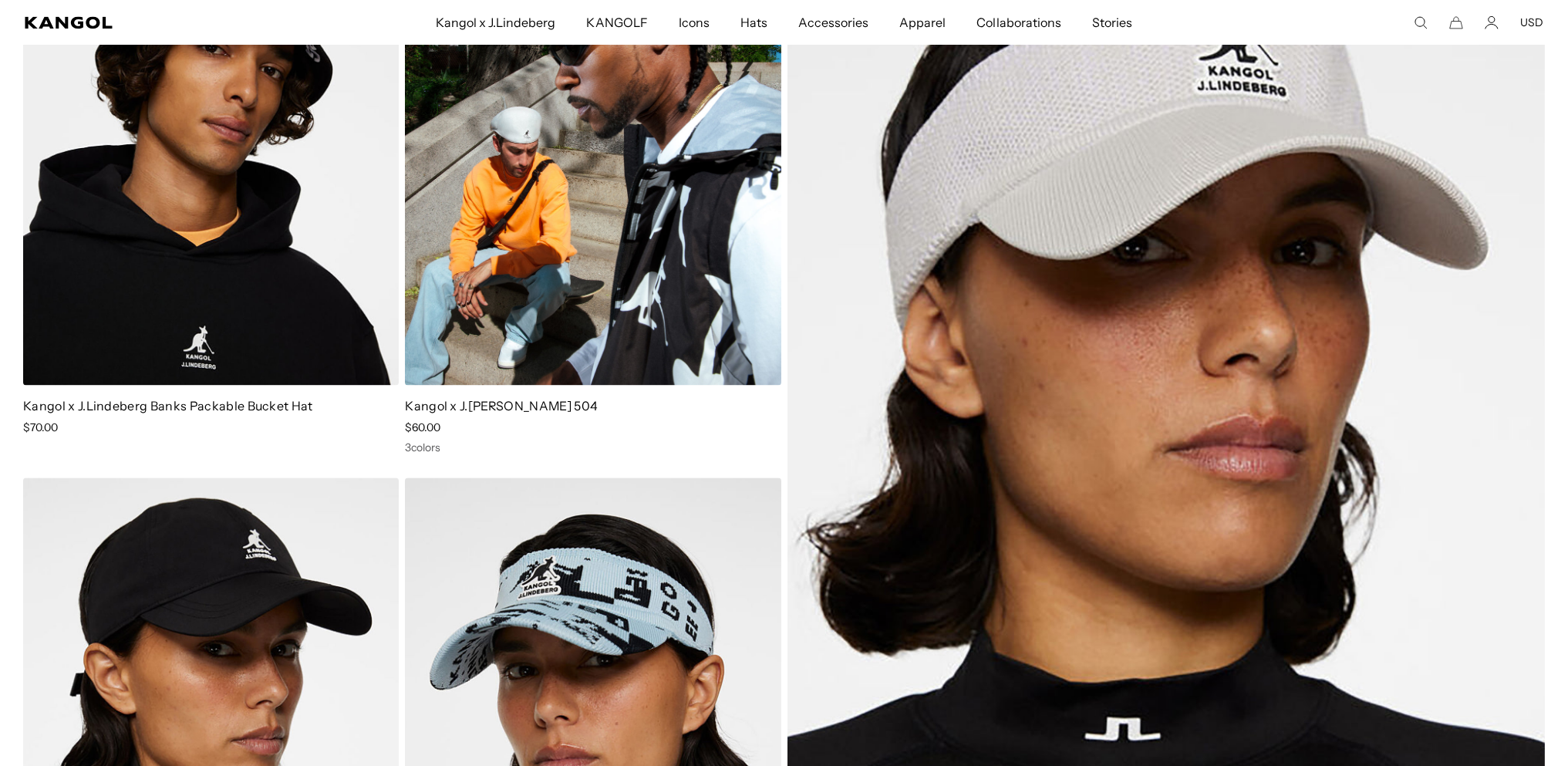
click at [456, 385] on img at bounding box center [592, 149] width 375 height 472
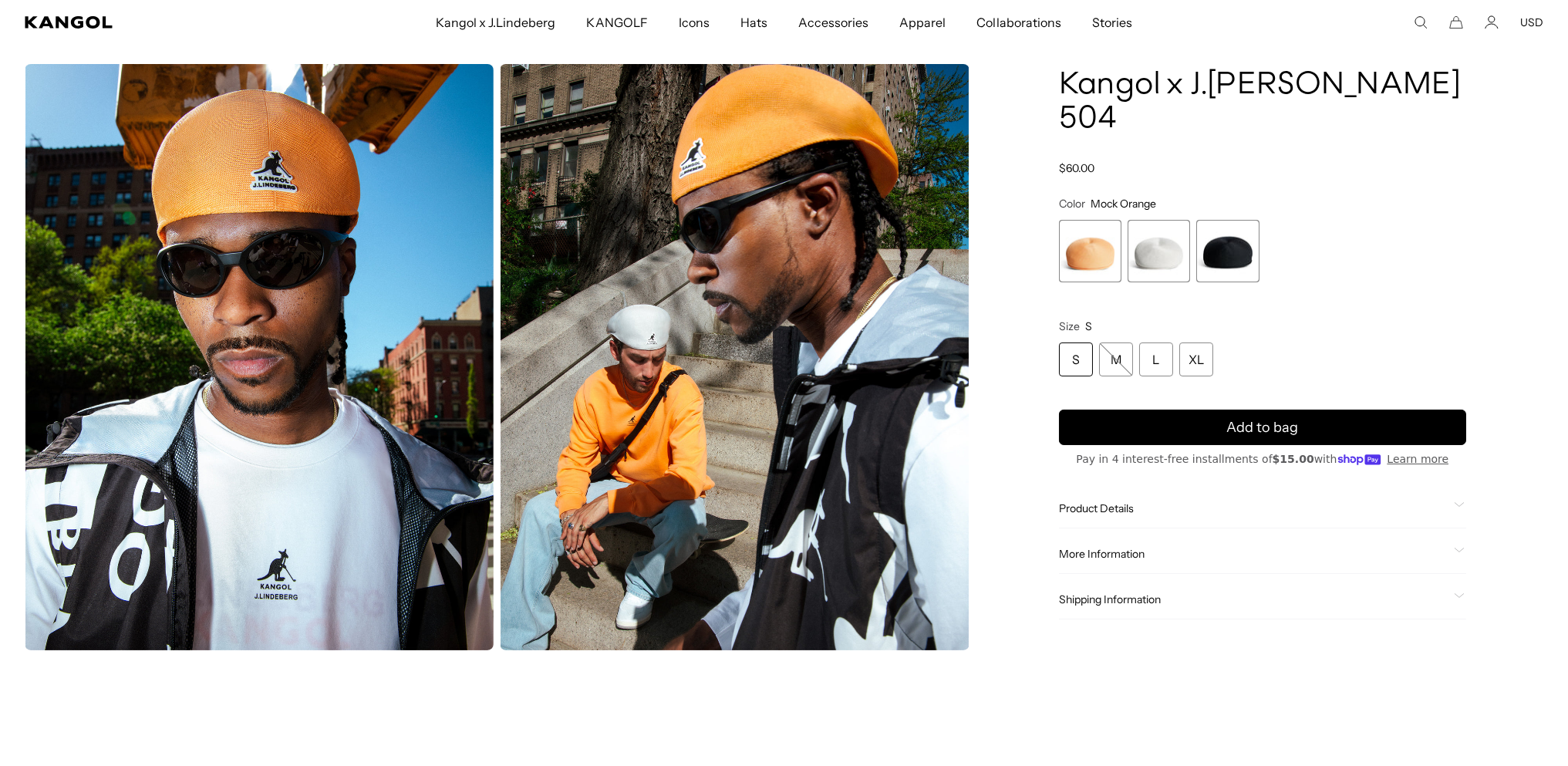
scroll to position [1337, 0]
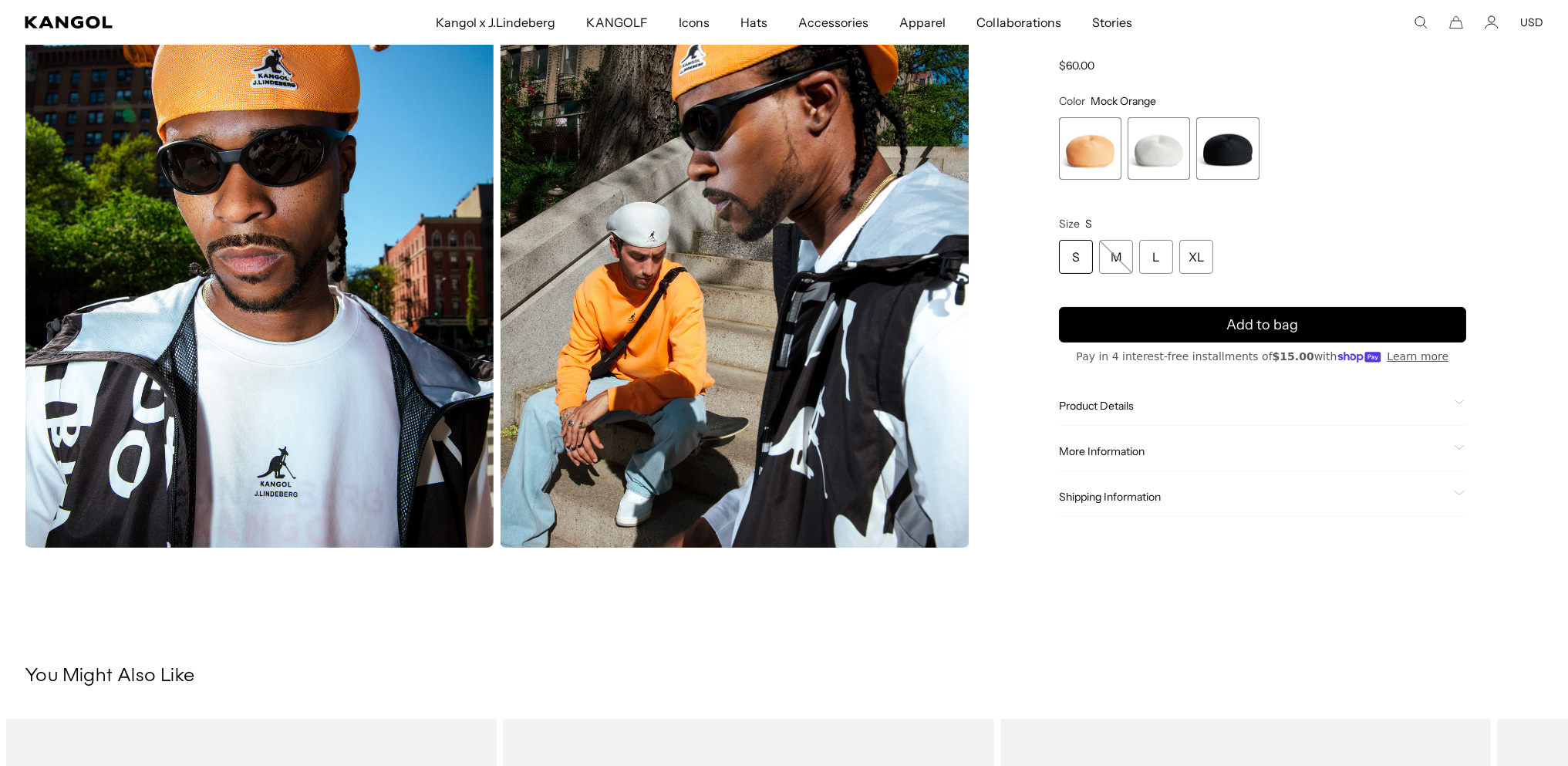
click at [1127, 399] on span "Product Details" at bounding box center [1253, 405] width 389 height 14
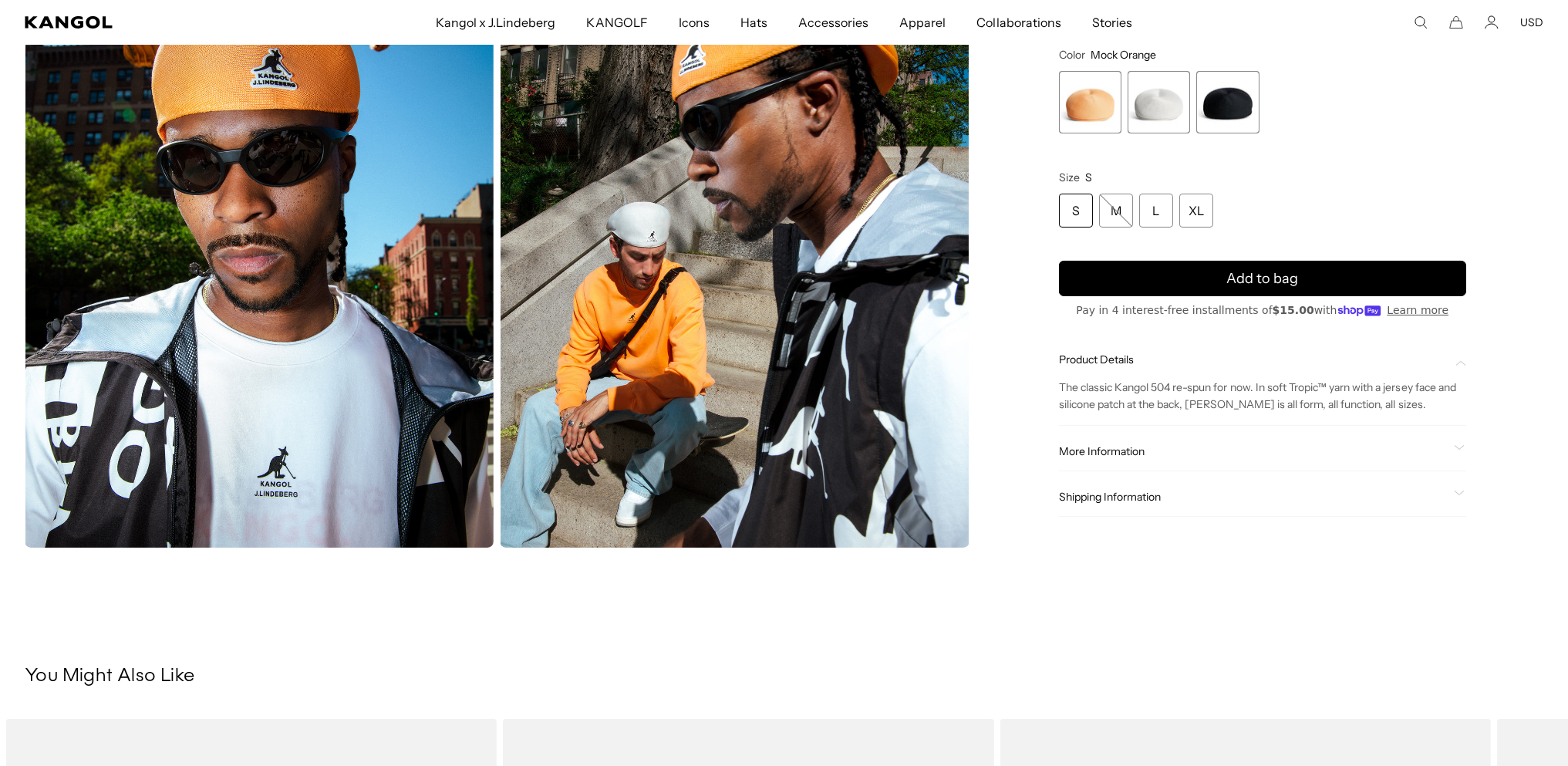
click at [1224, 445] on span "More Information" at bounding box center [1253, 451] width 389 height 14
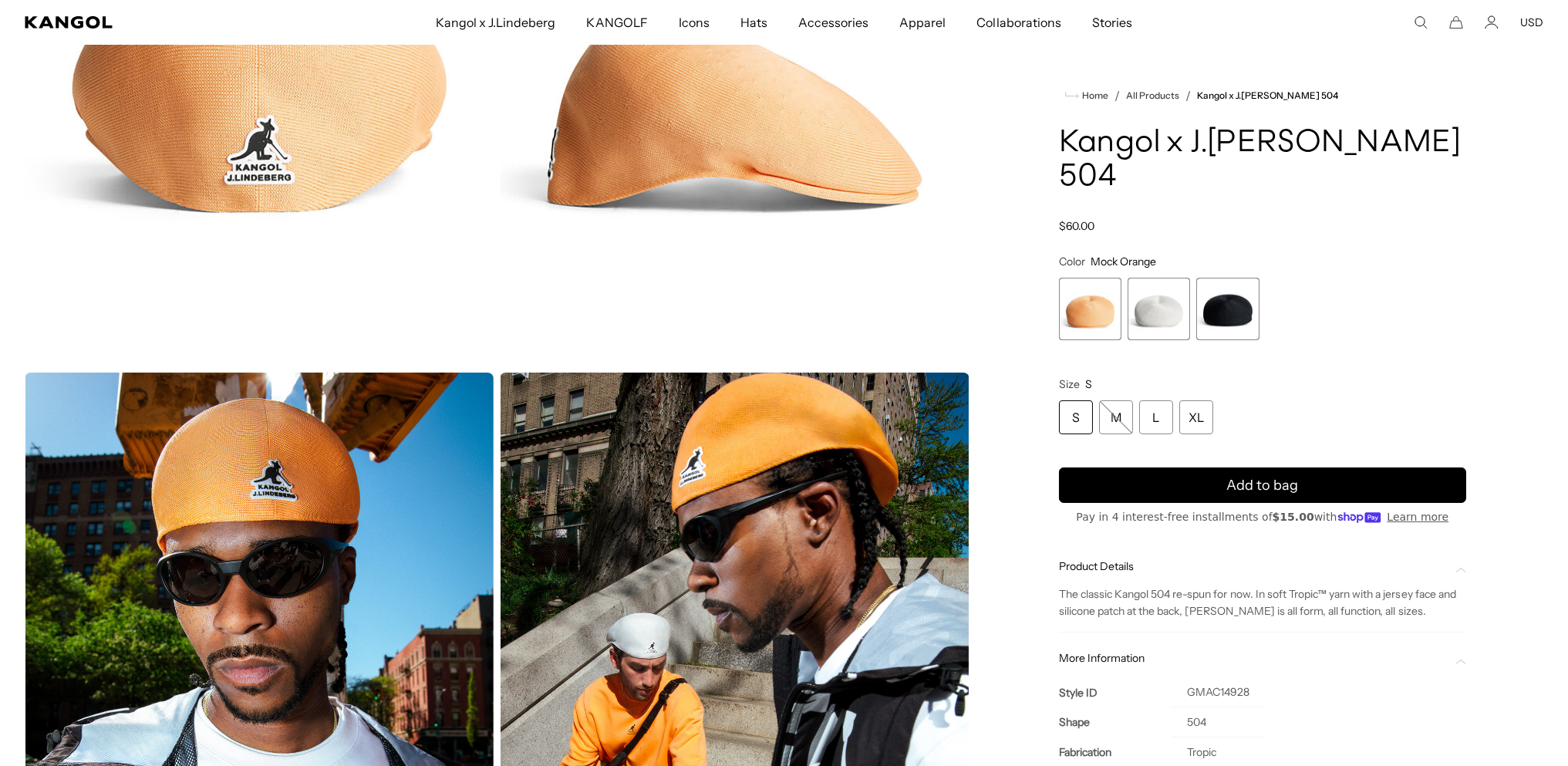
scroll to position [514, 0]
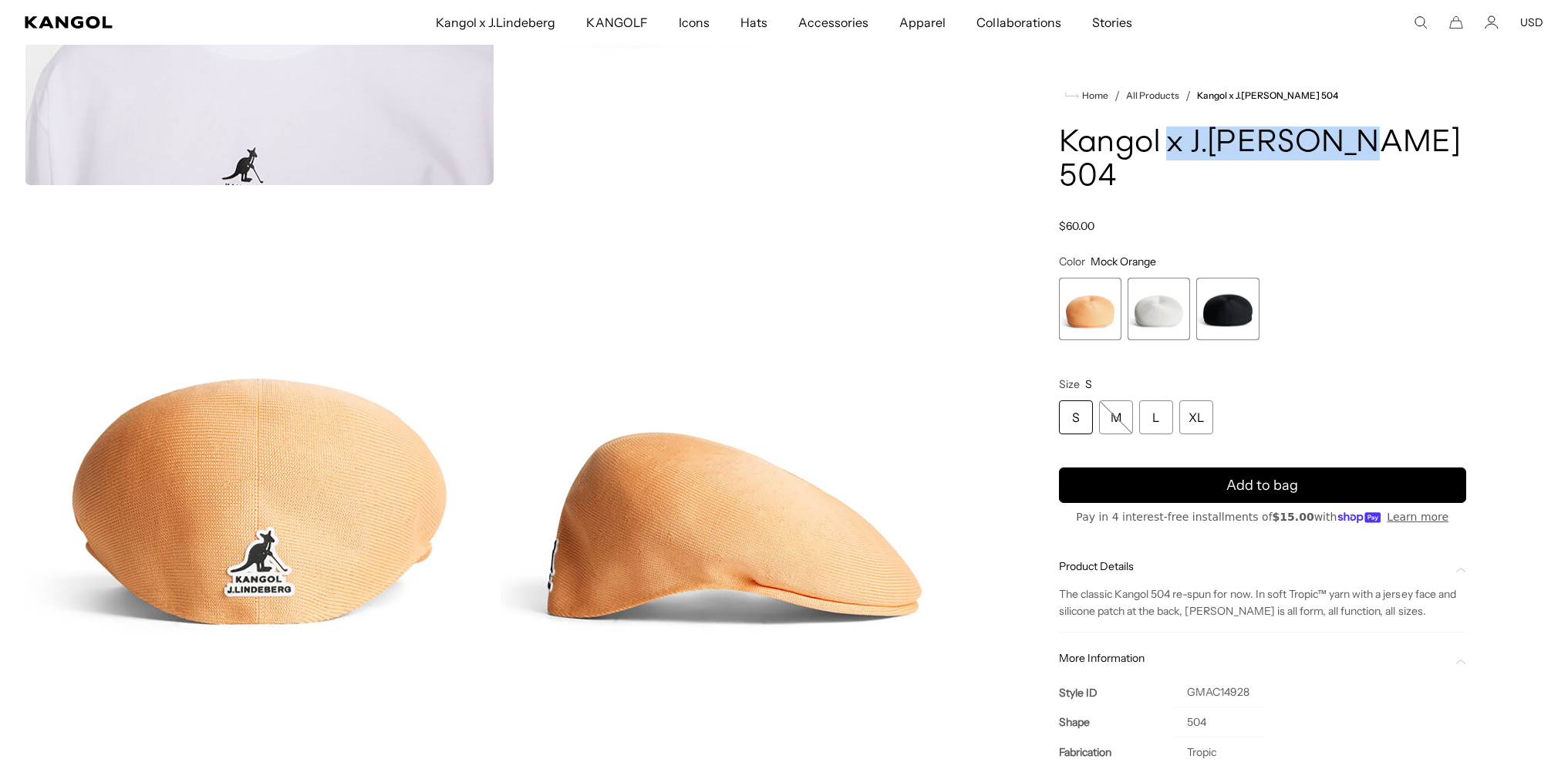
drag, startPoint x: 1356, startPoint y: 175, endPoint x: 1167, endPoint y: 169, distance: 189.1
click at [1167, 169] on h1 "Kangol x J.[PERSON_NAME] 504" at bounding box center [1263, 160] width 407 height 68
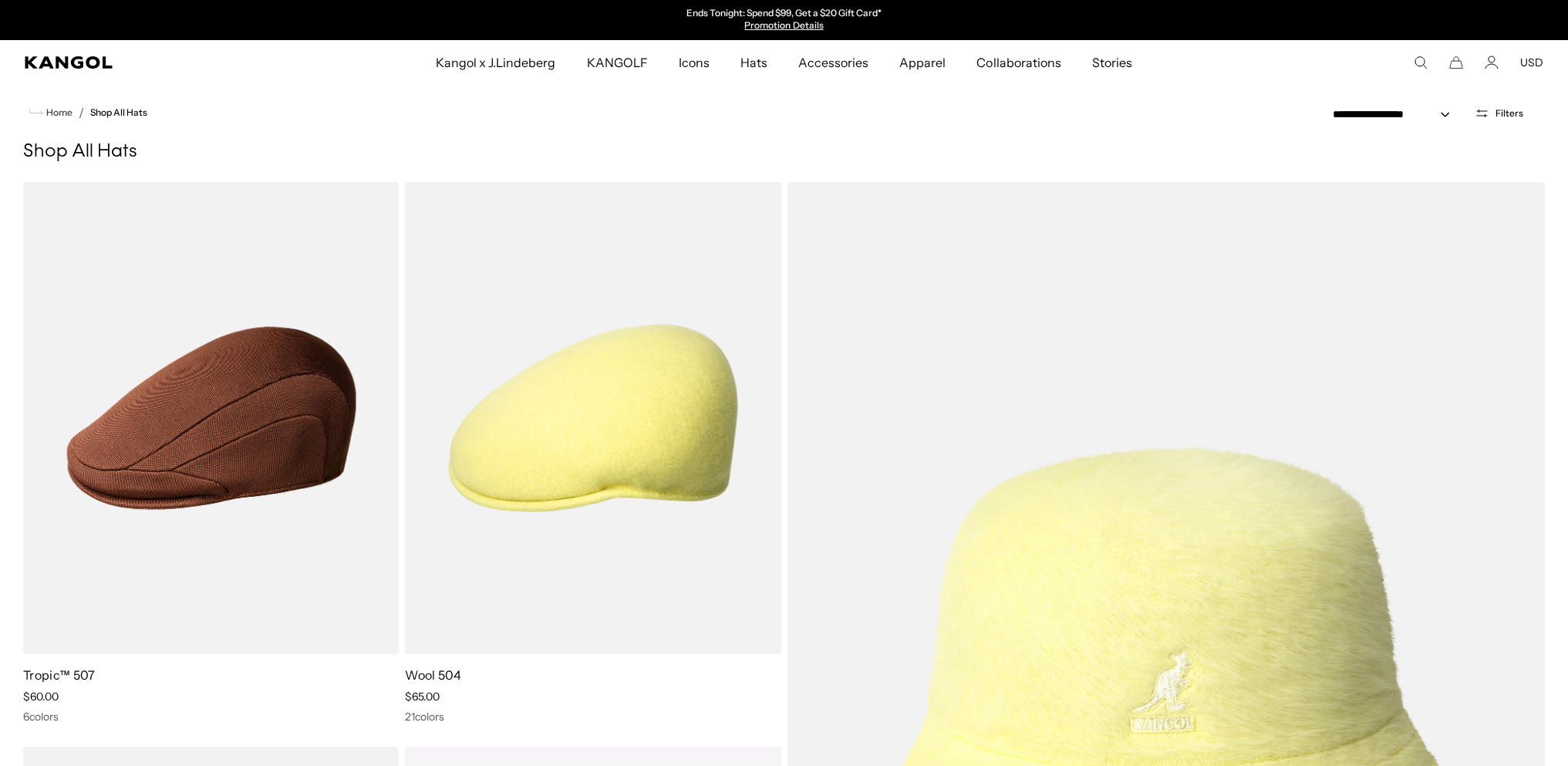
select select "******"
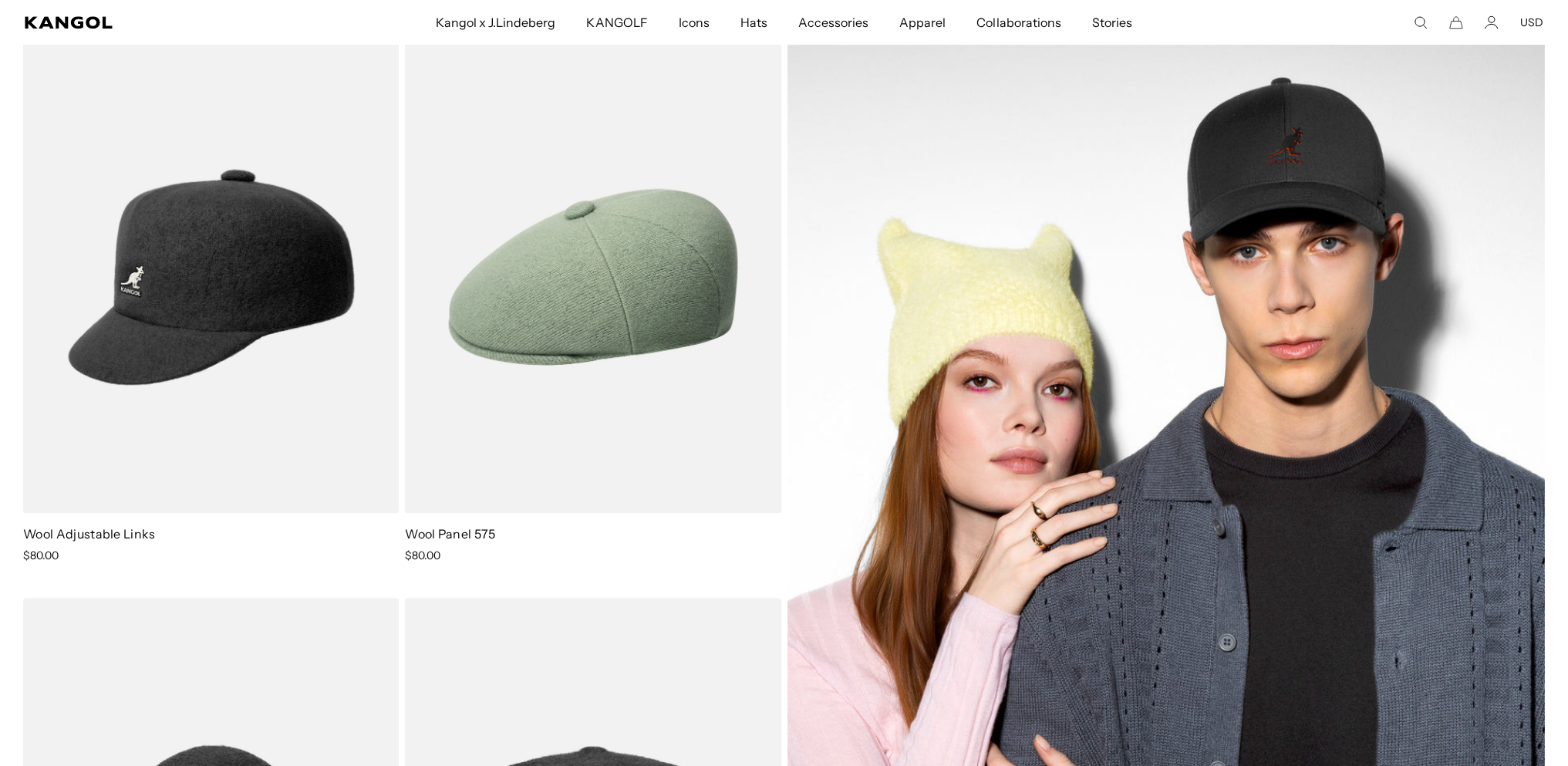
scroll to position [16354, 0]
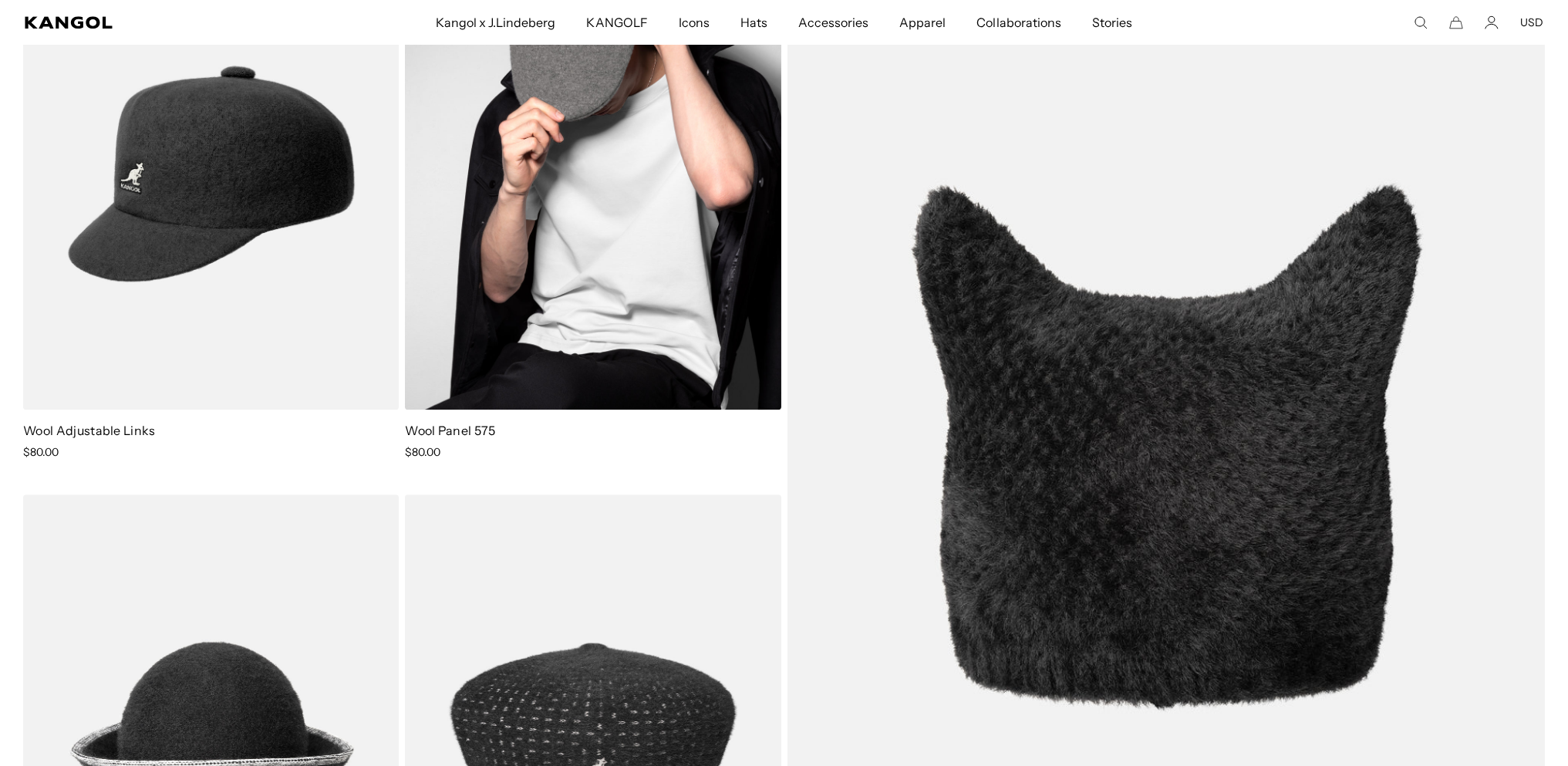
click at [622, 214] on img at bounding box center [592, 173] width 375 height 472
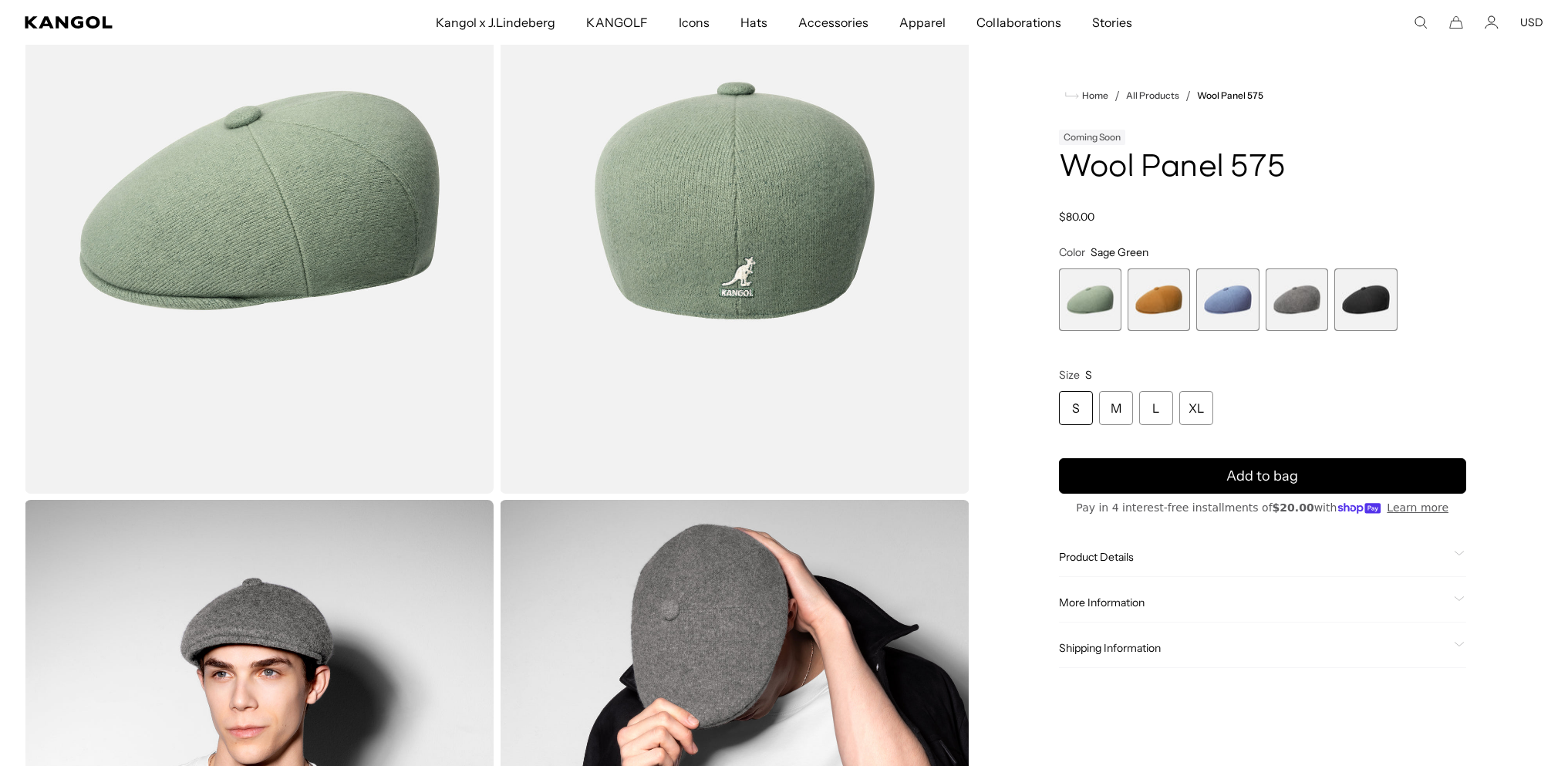
scroll to position [103, 0]
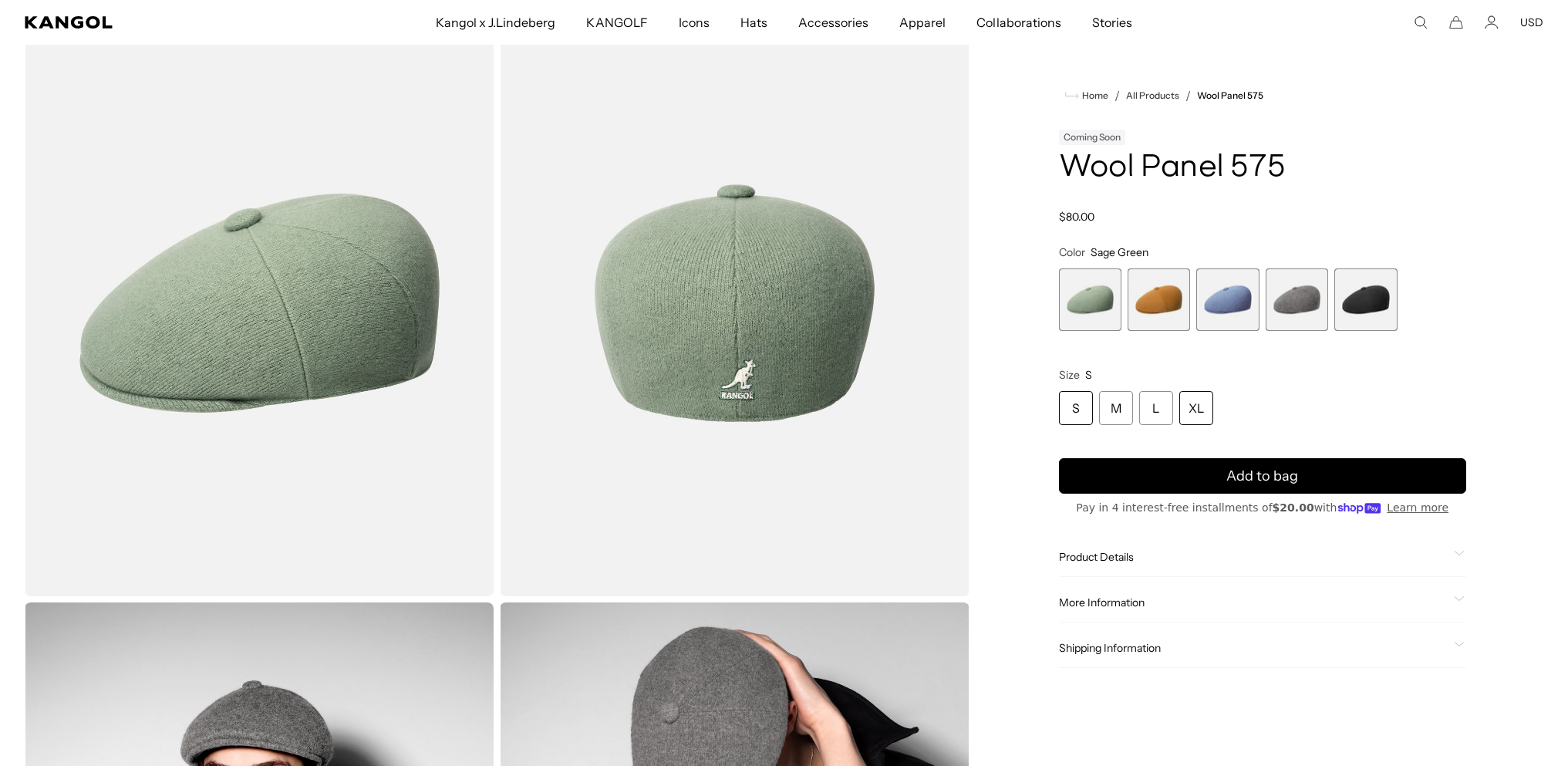
click at [1213, 425] on div "XL" at bounding box center [1196, 408] width 34 height 34
click at [1372, 331] on span "5 of 5" at bounding box center [1365, 299] width 63 height 63
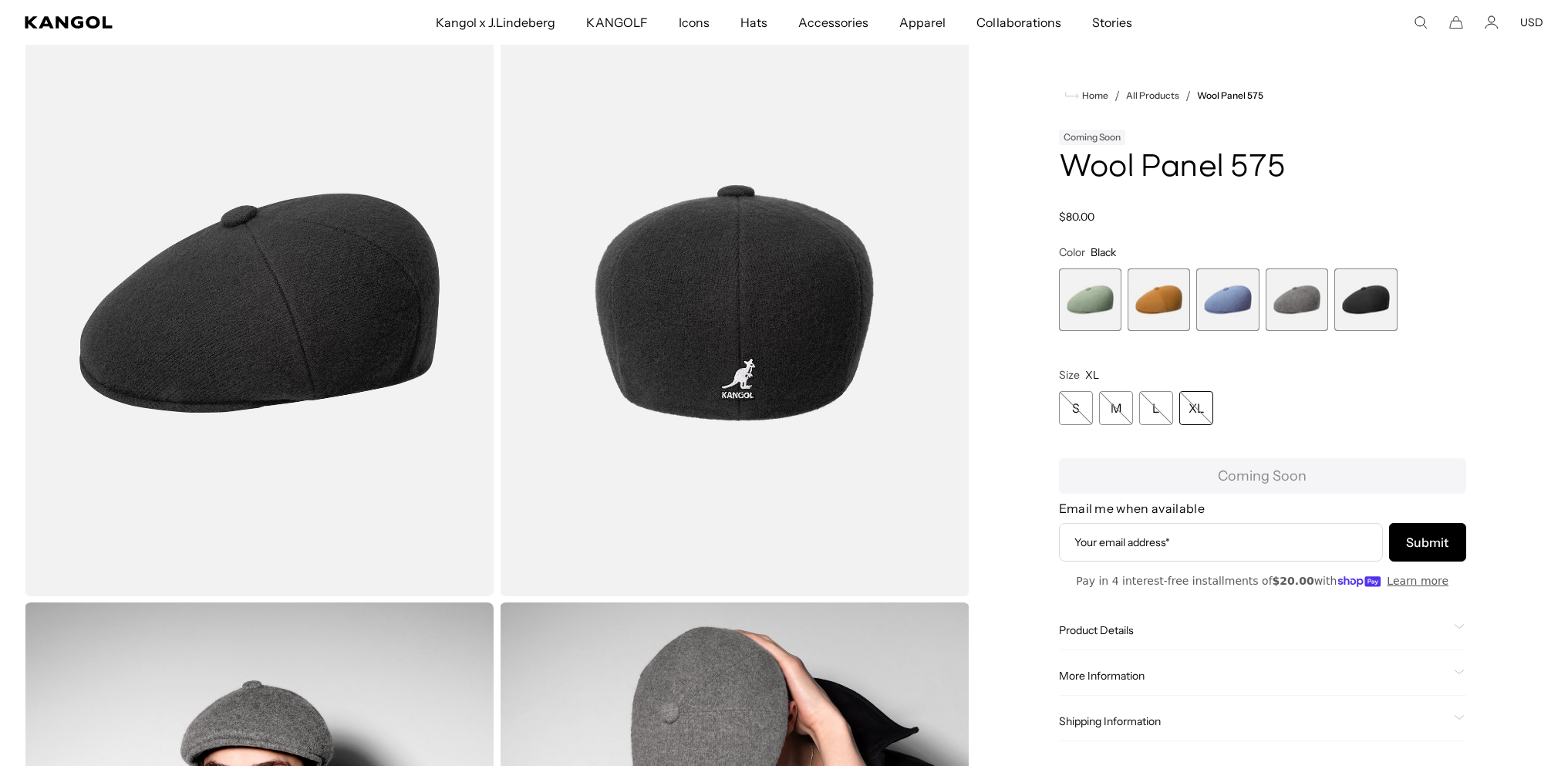
click at [1152, 331] on span "2 of 5" at bounding box center [1159, 299] width 63 height 63
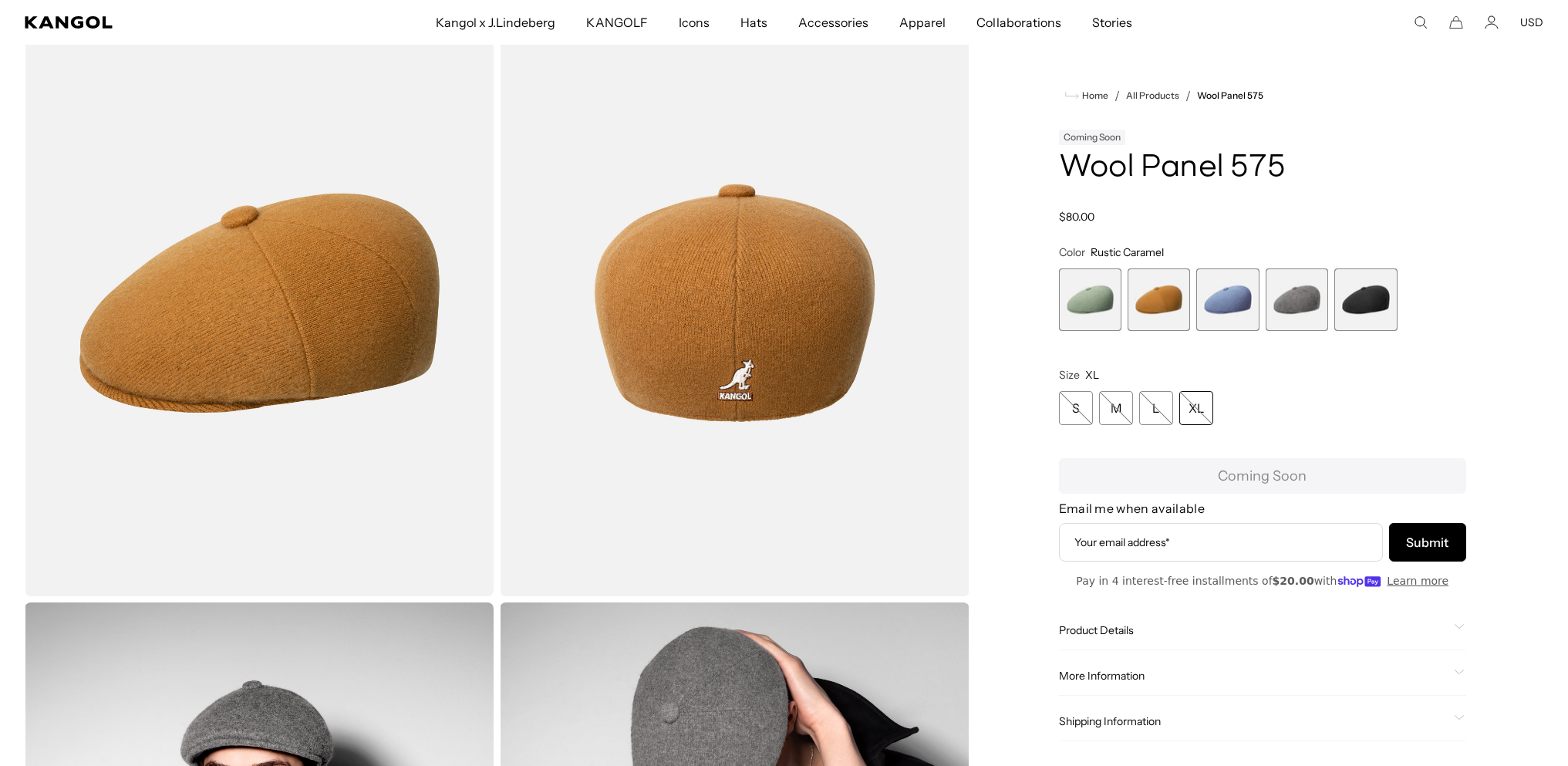
click at [1216, 331] on span "3 of 5" at bounding box center [1227, 299] width 63 height 63
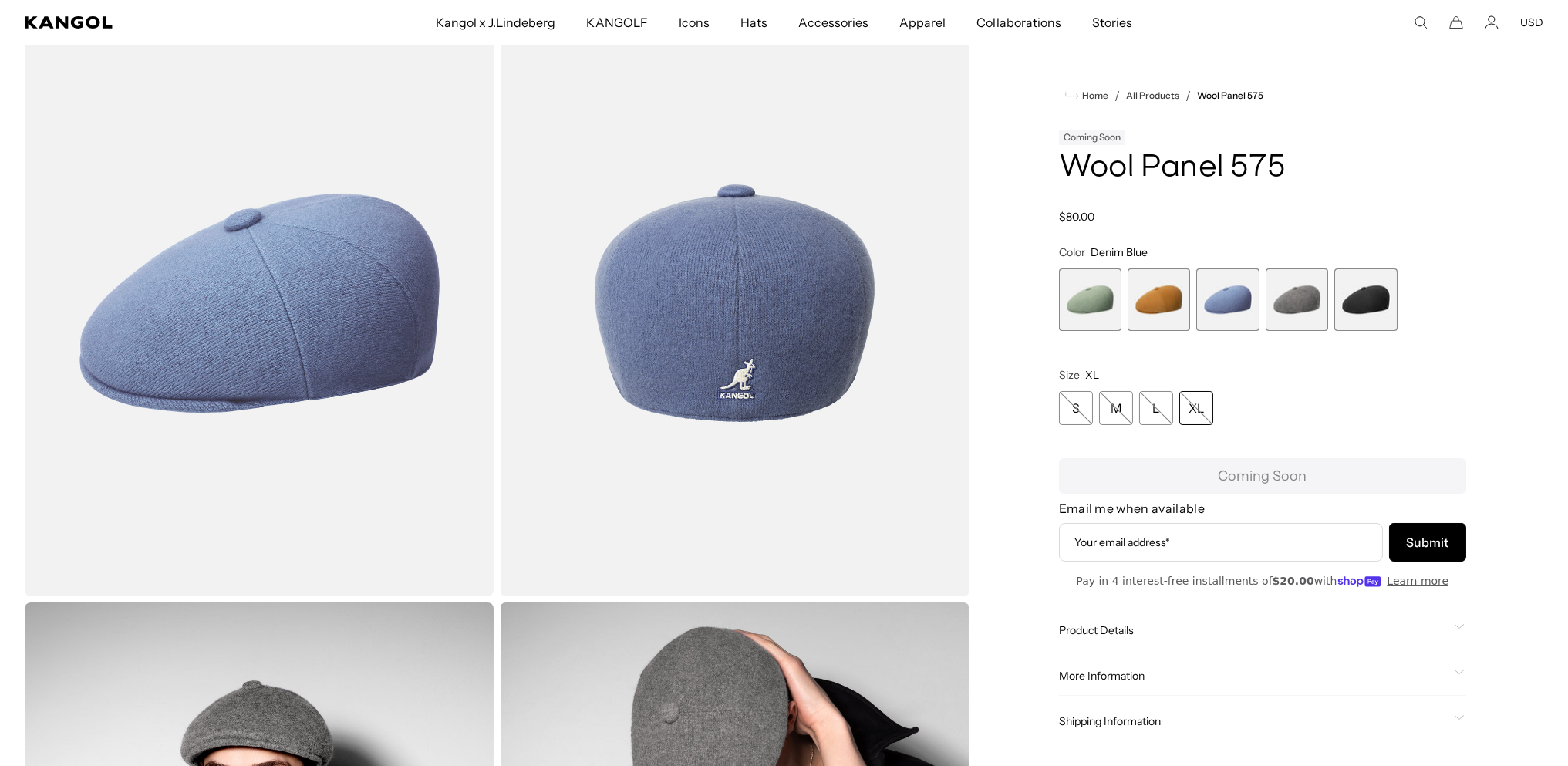
click at [1283, 331] on span "4 of 5" at bounding box center [1296, 299] width 63 height 63
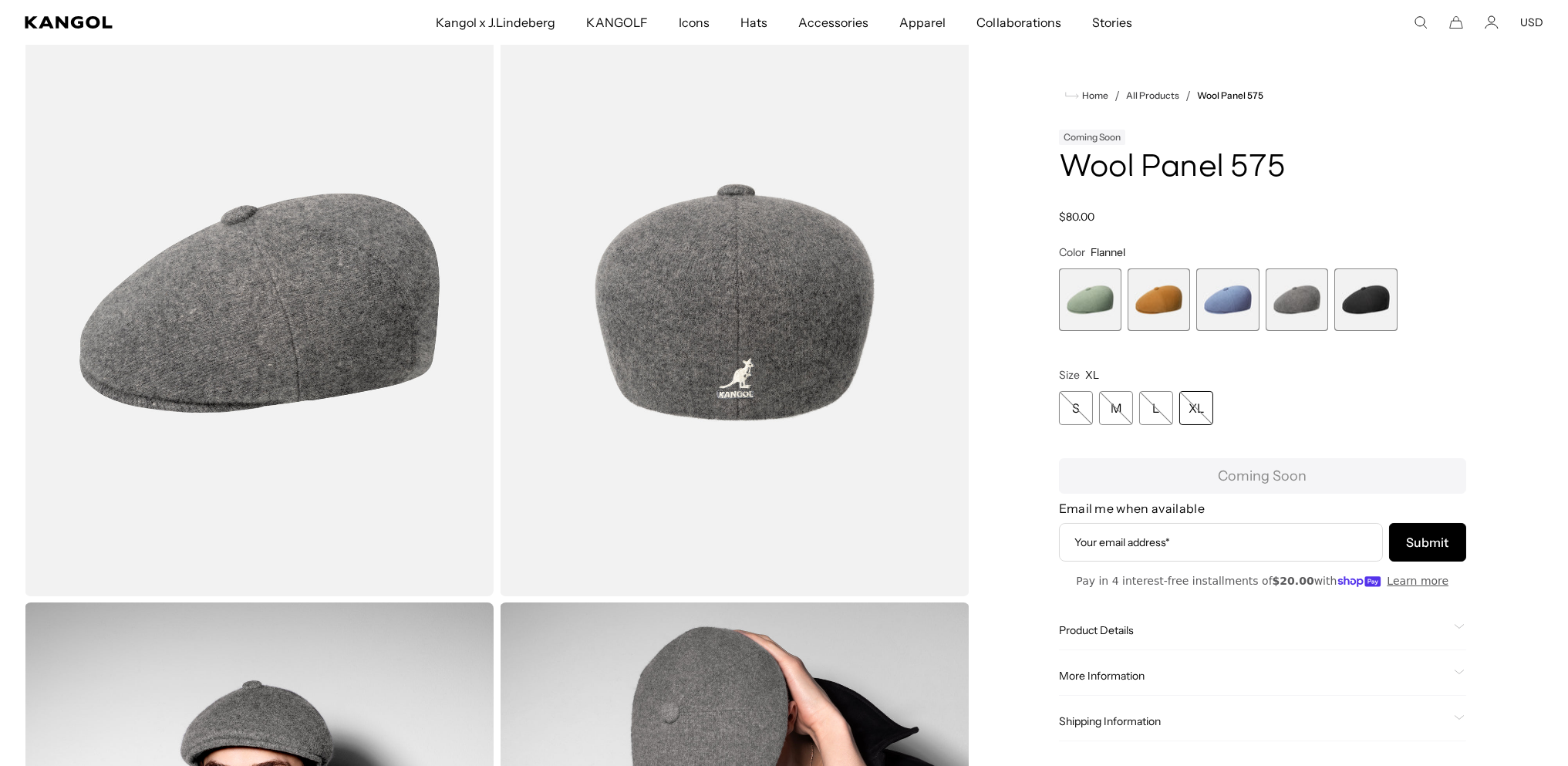
click at [1103, 331] on span "1 of 5" at bounding box center [1090, 299] width 63 height 63
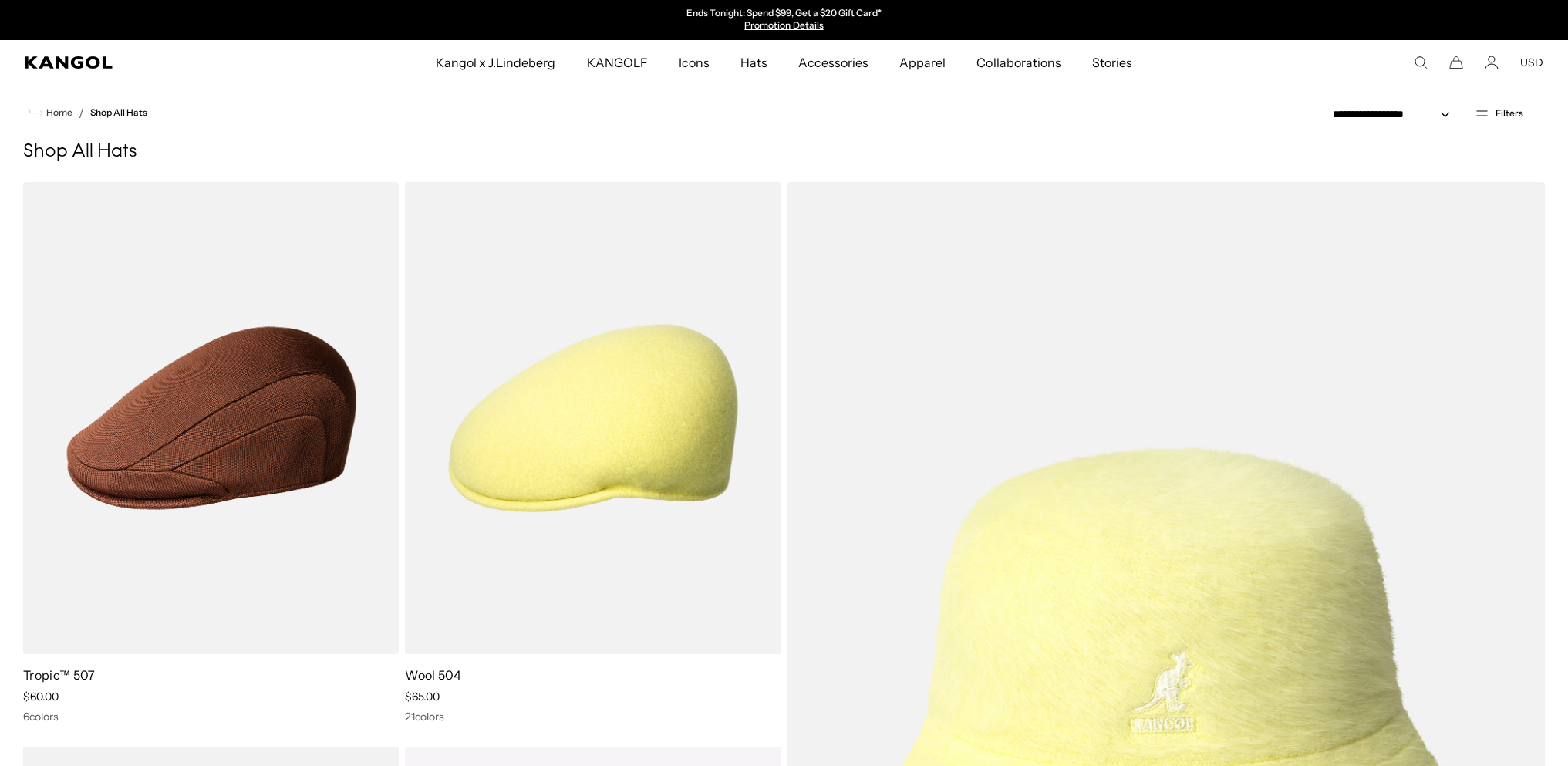
select select "******"
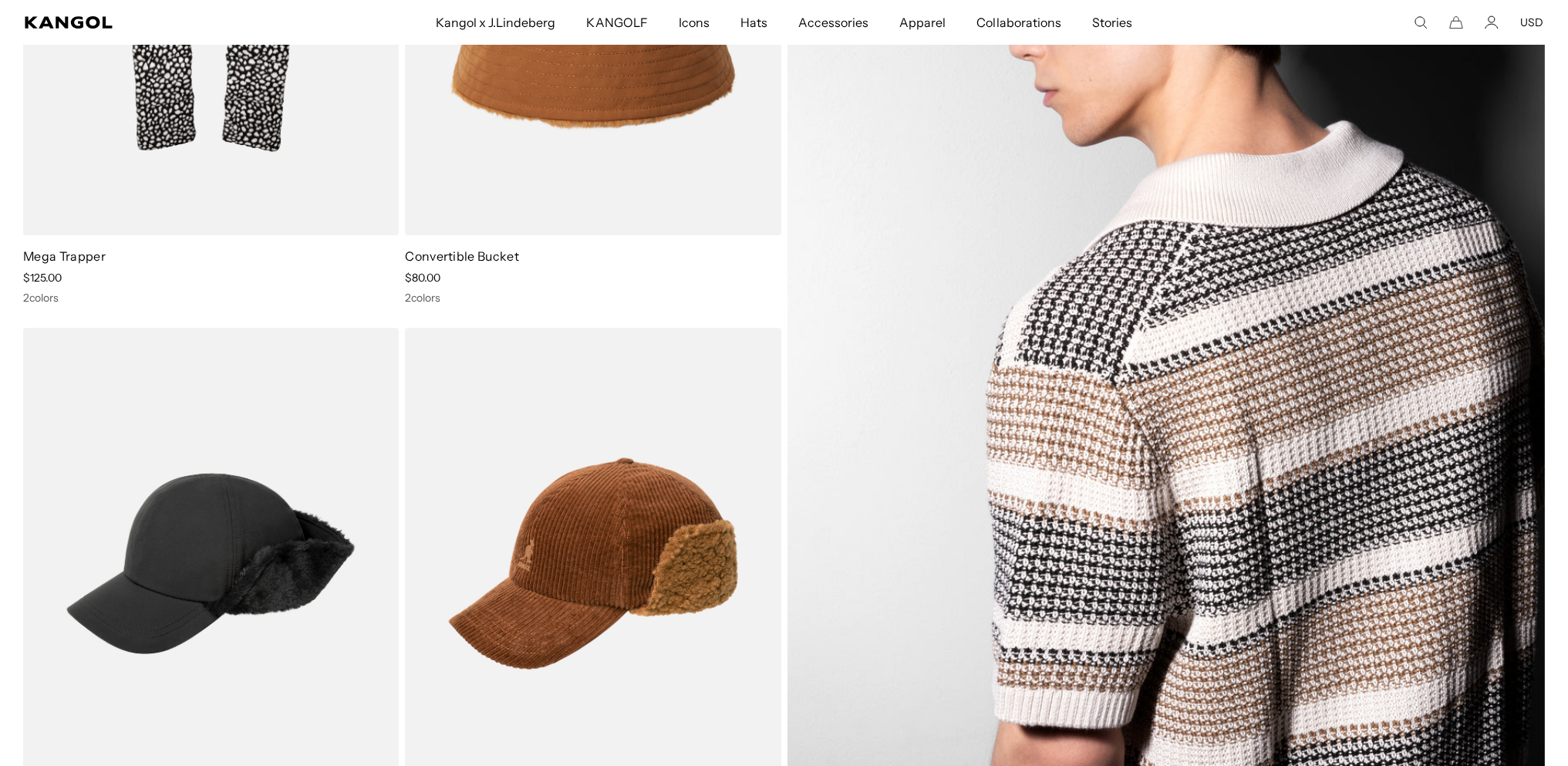
scroll to position [20777, 0]
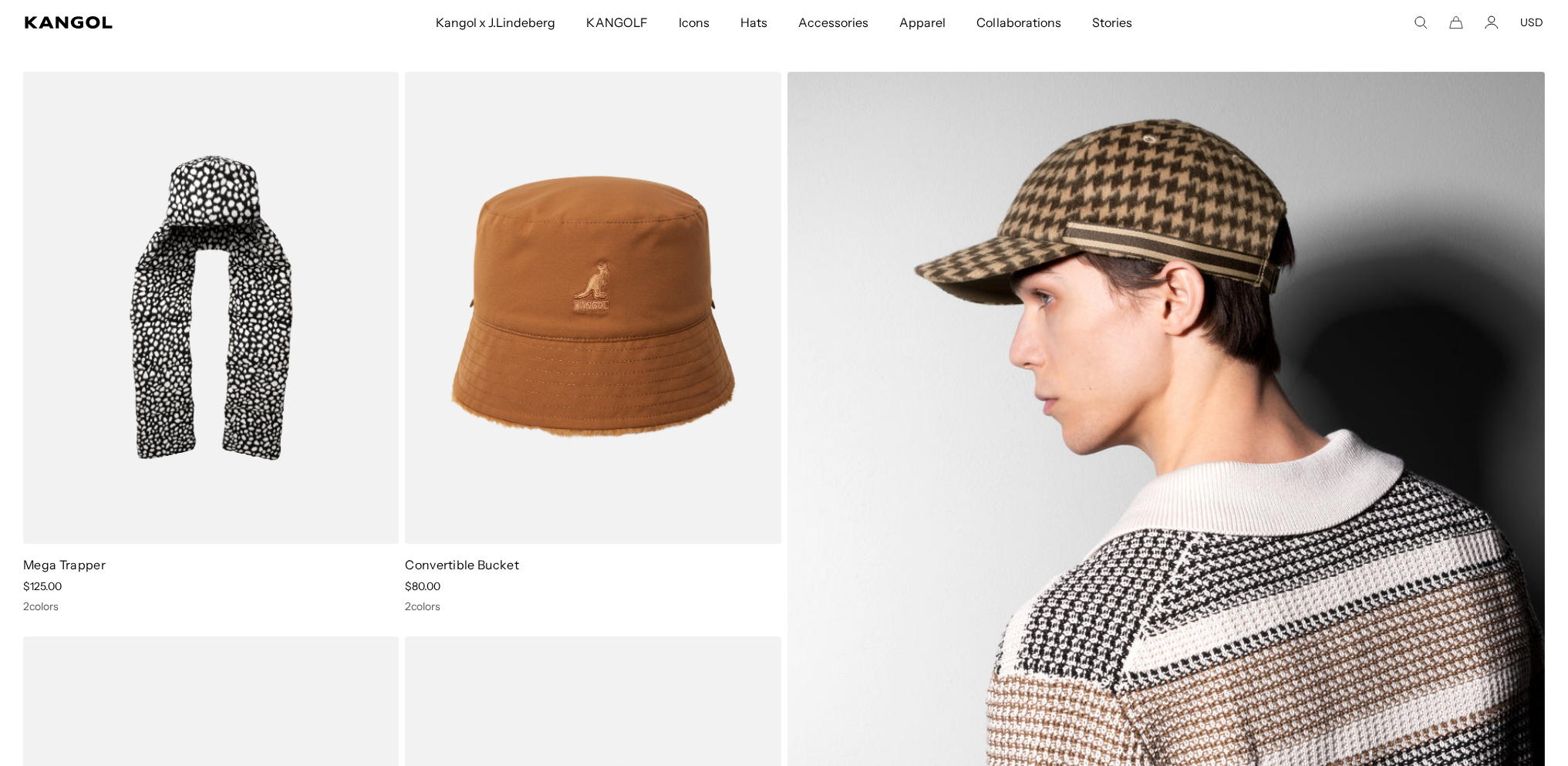
click at [1137, 390] on img at bounding box center [1166, 589] width 758 height 1036
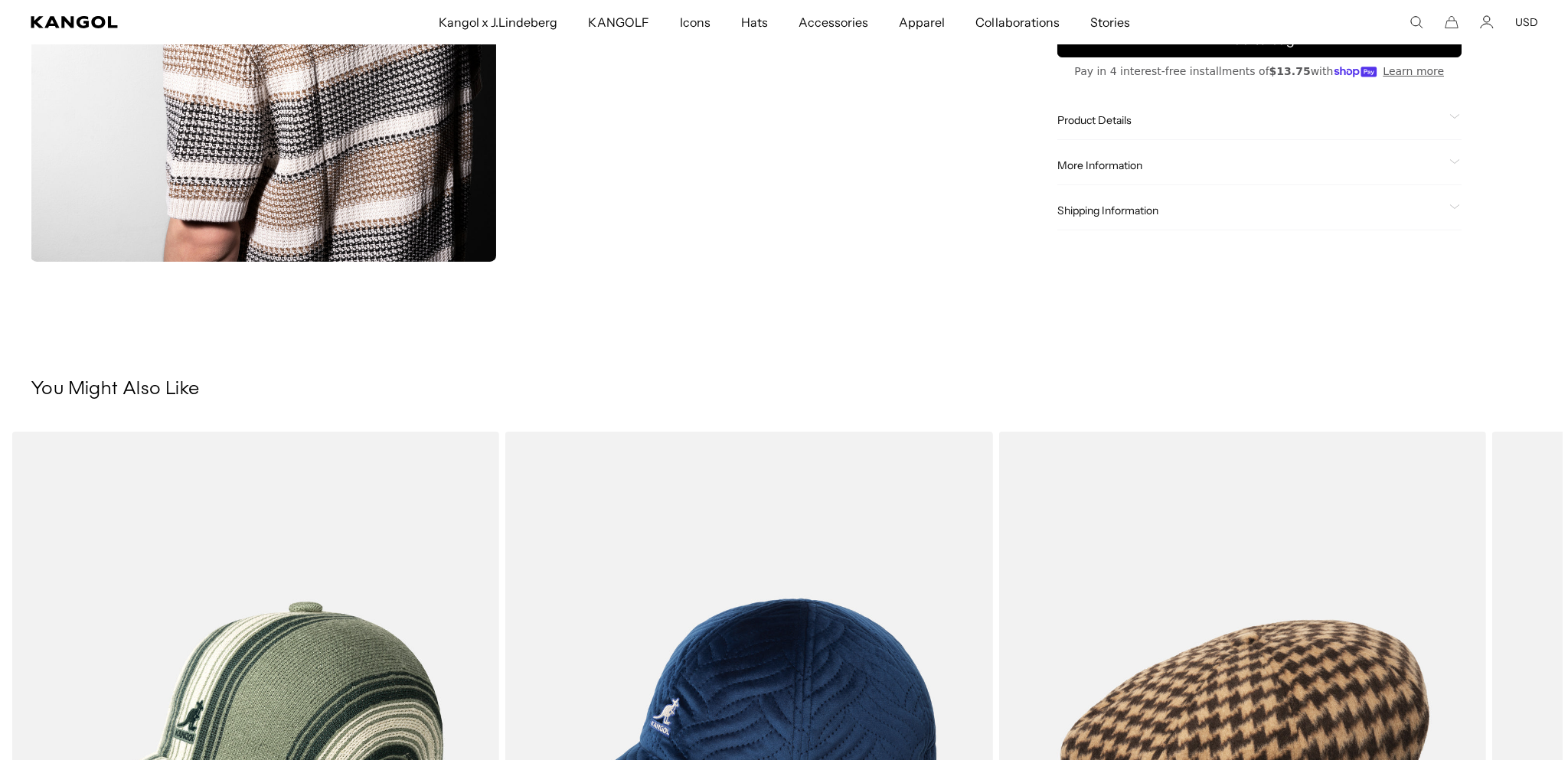
scroll to position [510, 0]
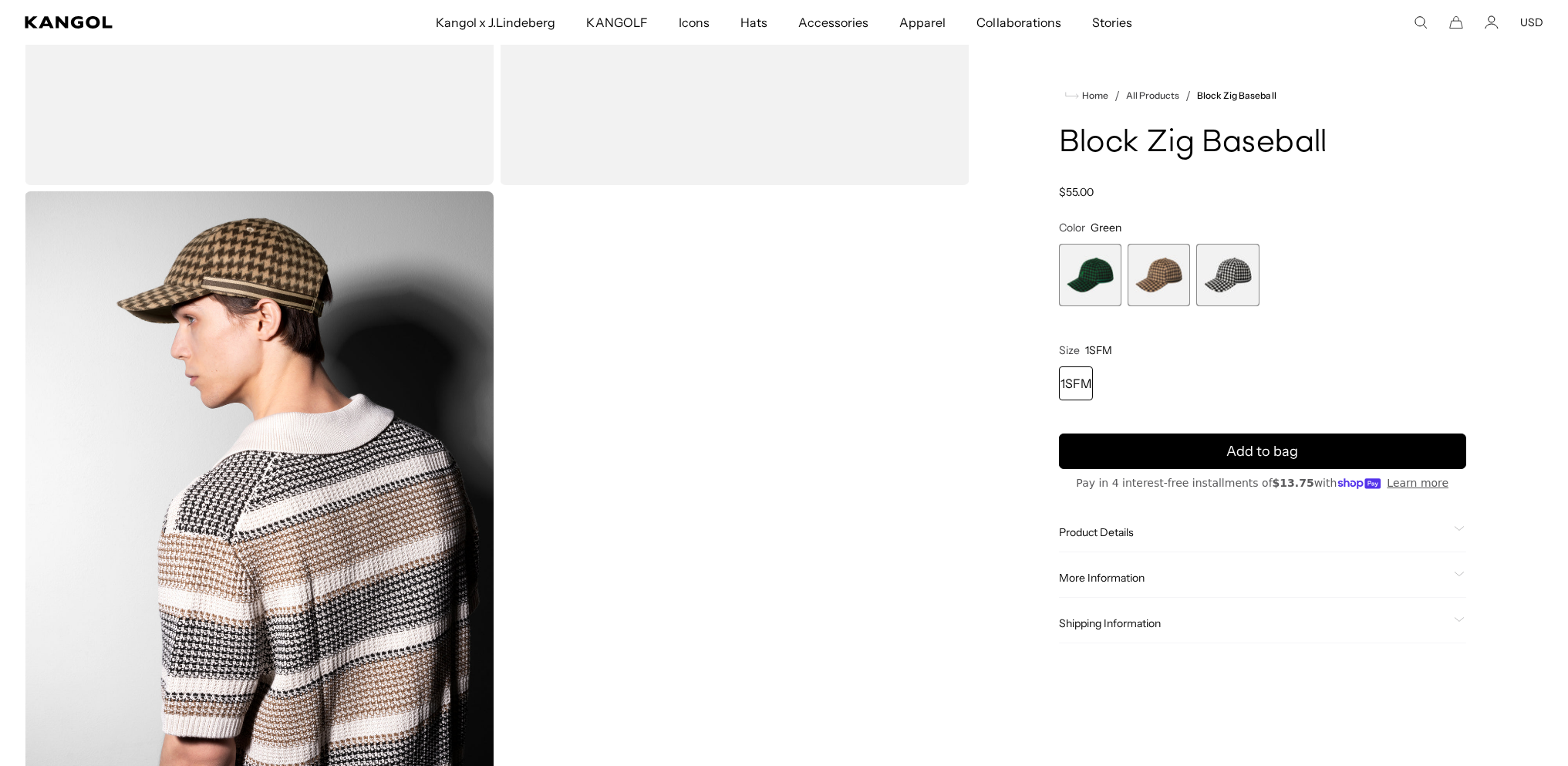
click at [371, 429] on img "Gallery Viewer" at bounding box center [259, 484] width 469 height 586
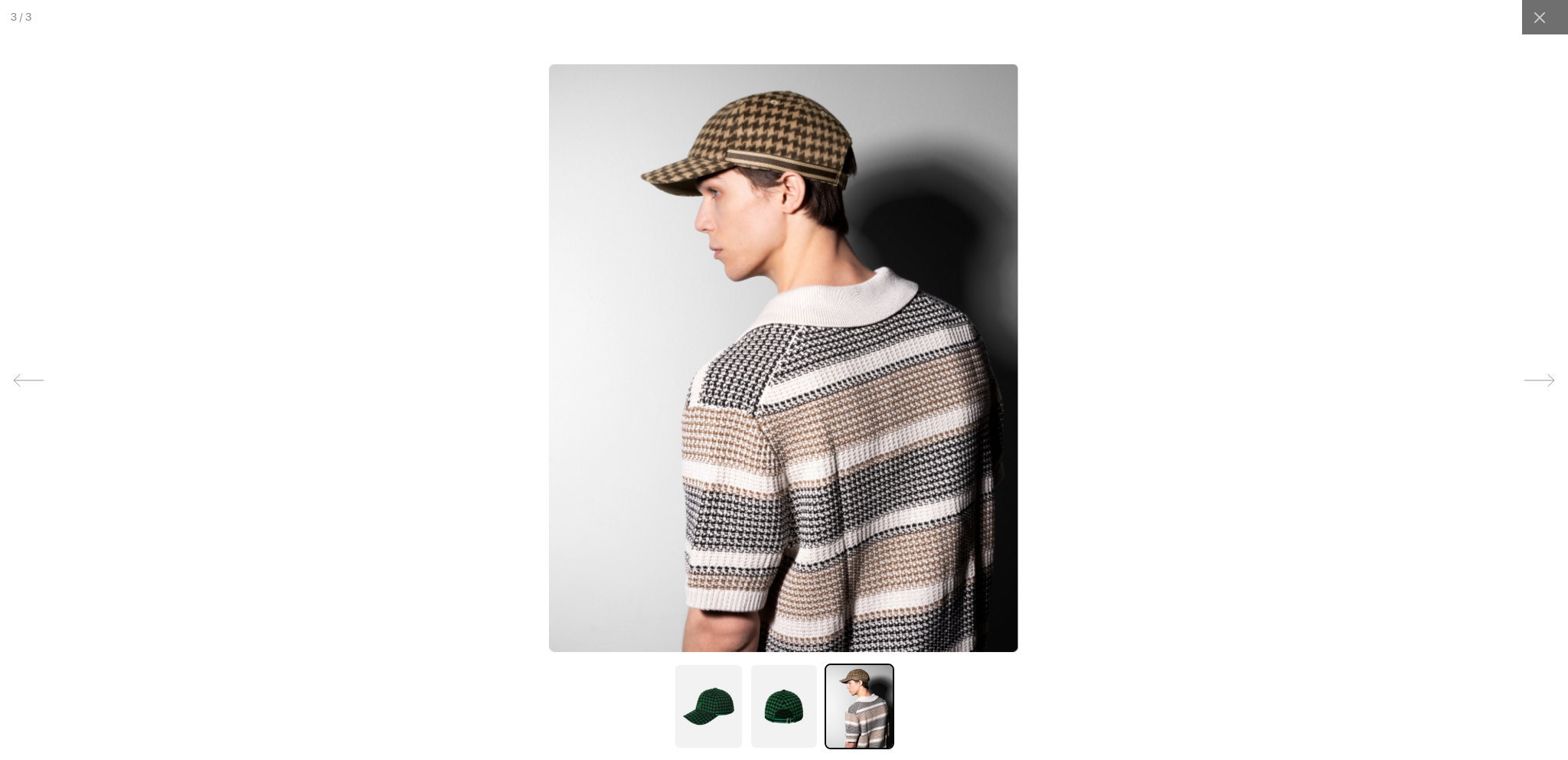
click at [1535, 376] on icon at bounding box center [1540, 380] width 31 height 31
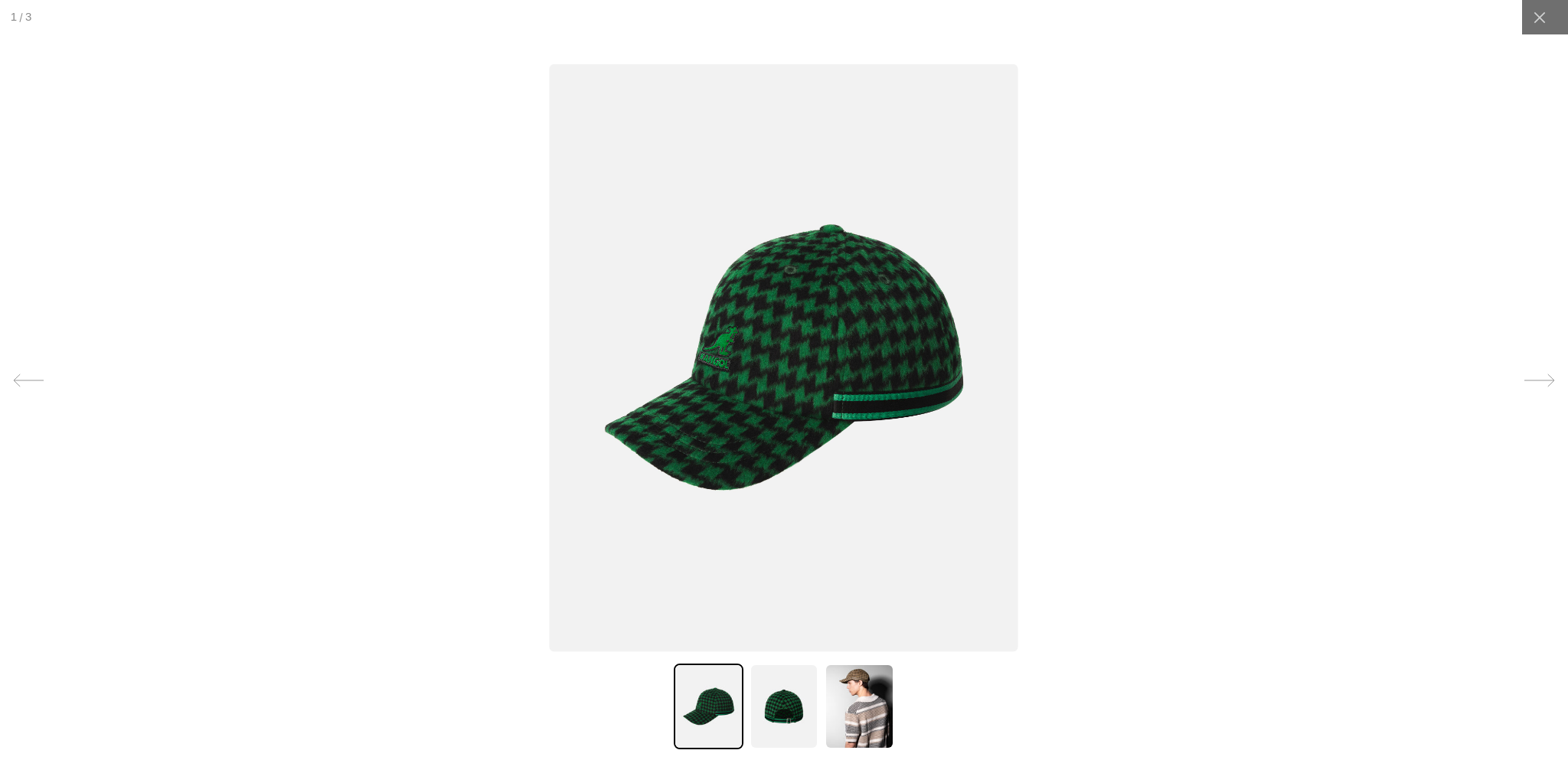
click at [1535, 376] on icon at bounding box center [1540, 380] width 31 height 31
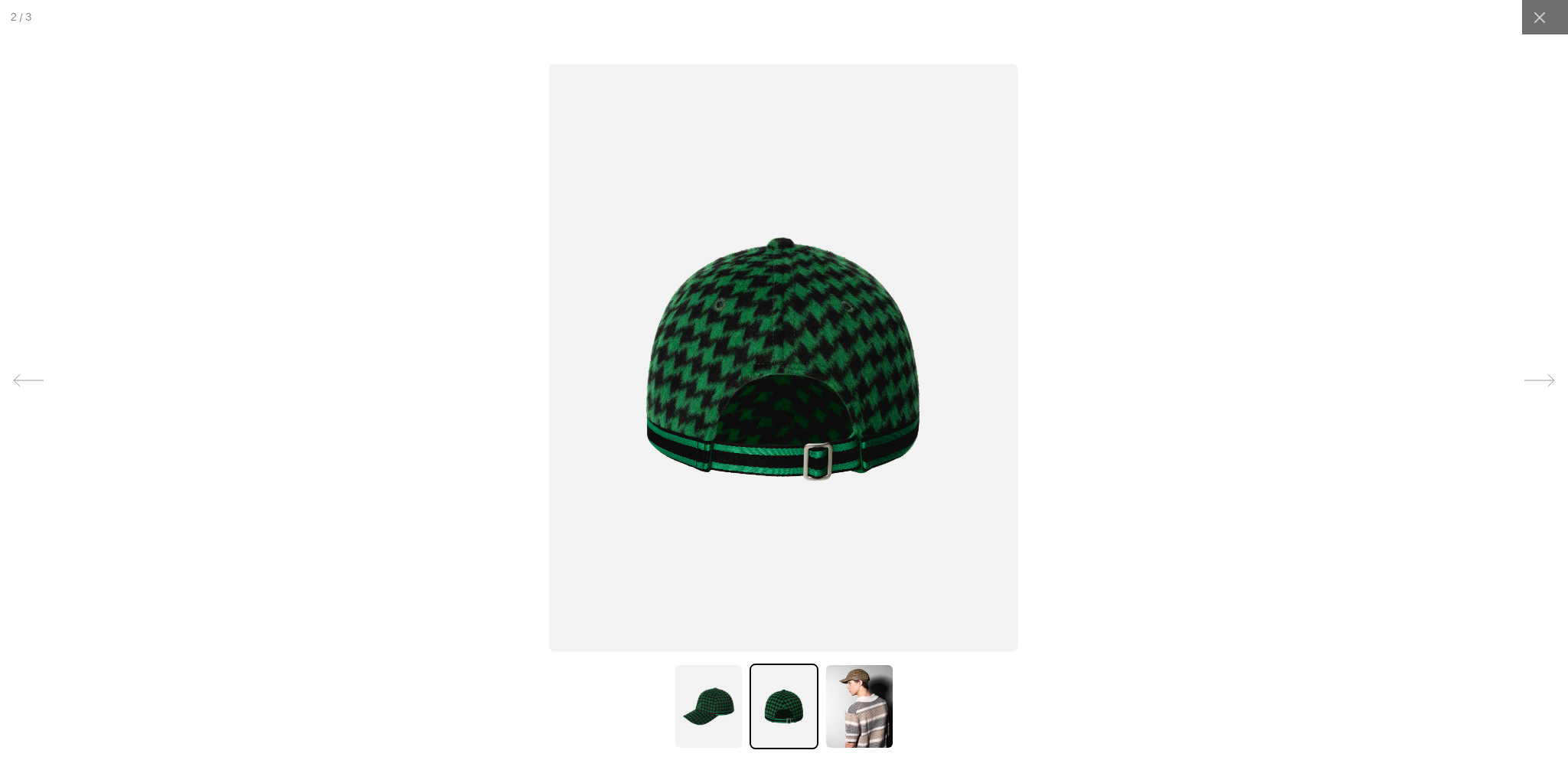
click at [1535, 376] on icon at bounding box center [1540, 380] width 31 height 31
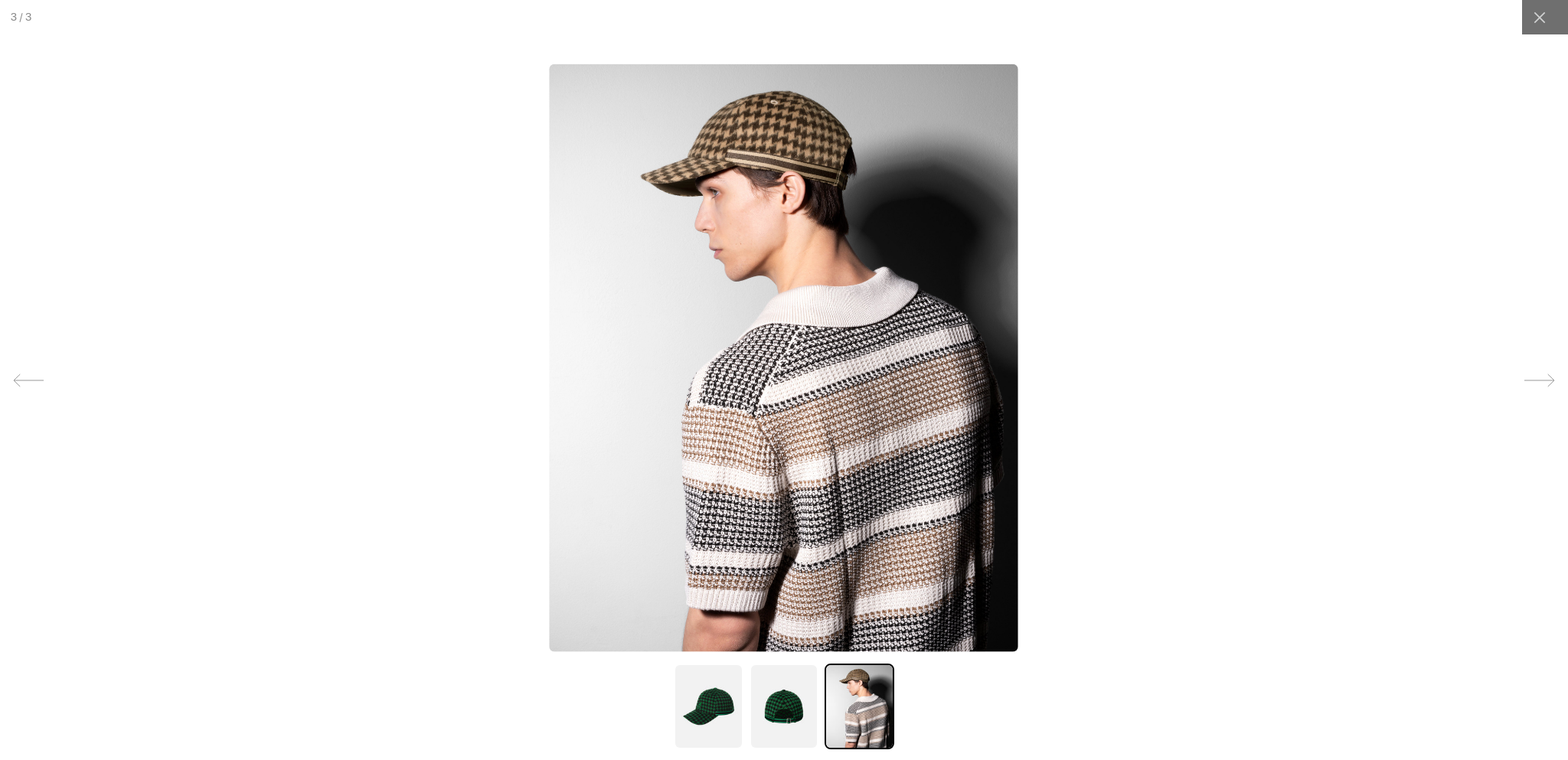
click at [1535, 376] on icon at bounding box center [1540, 380] width 31 height 31
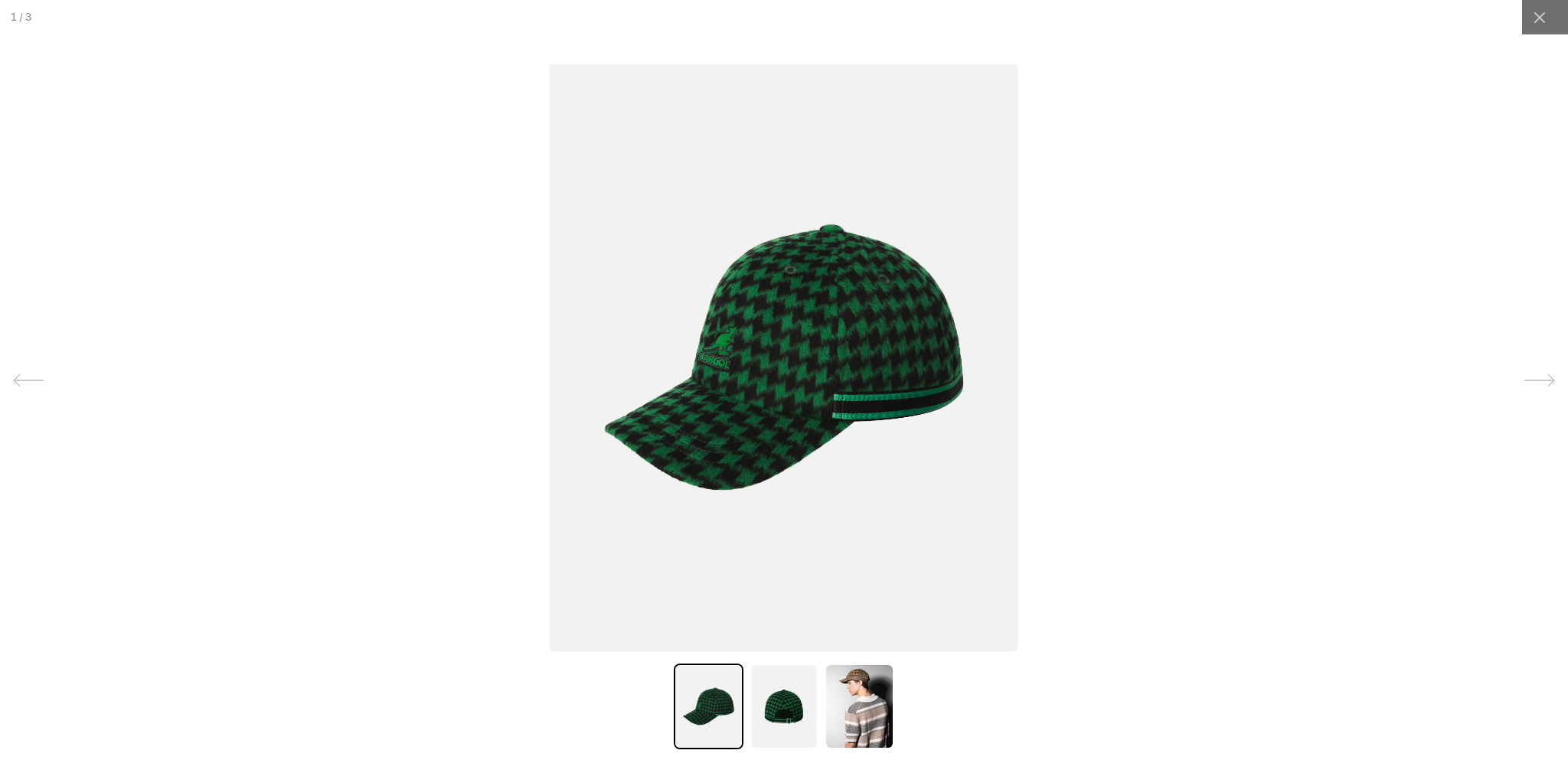
click at [1535, 376] on icon at bounding box center [1540, 380] width 31 height 31
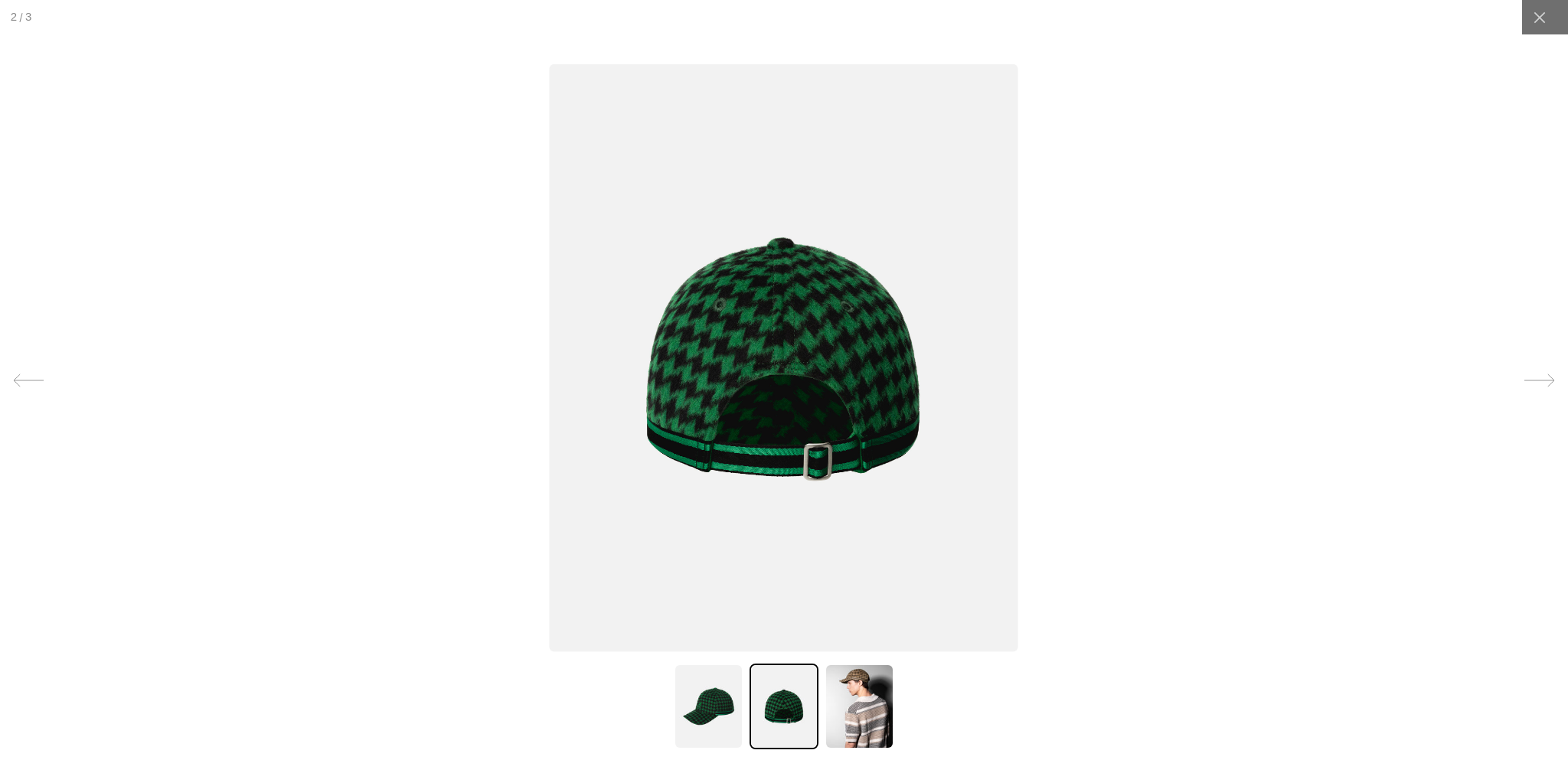
click at [1535, 376] on icon at bounding box center [1540, 380] width 31 height 31
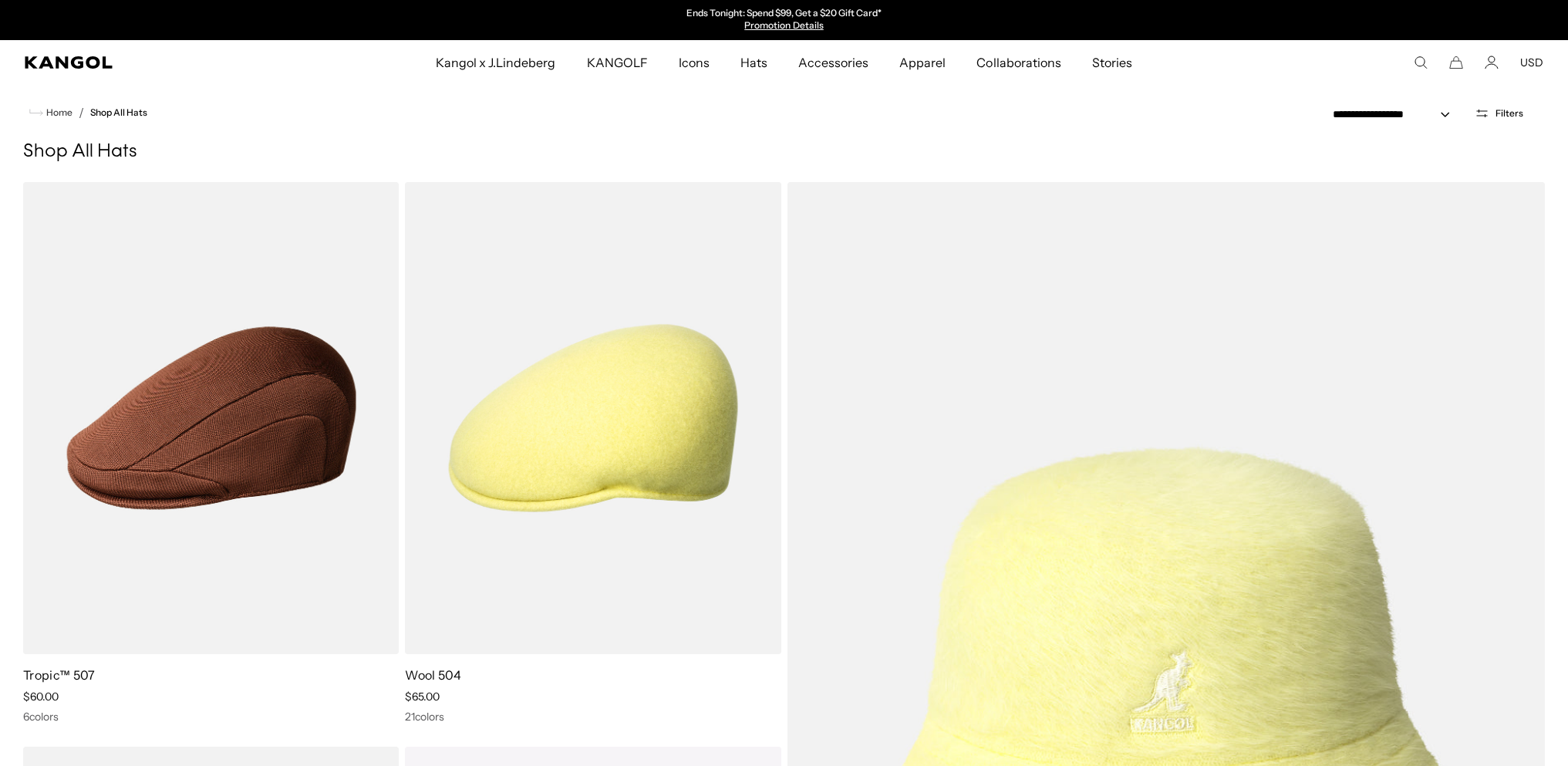
select select "******"
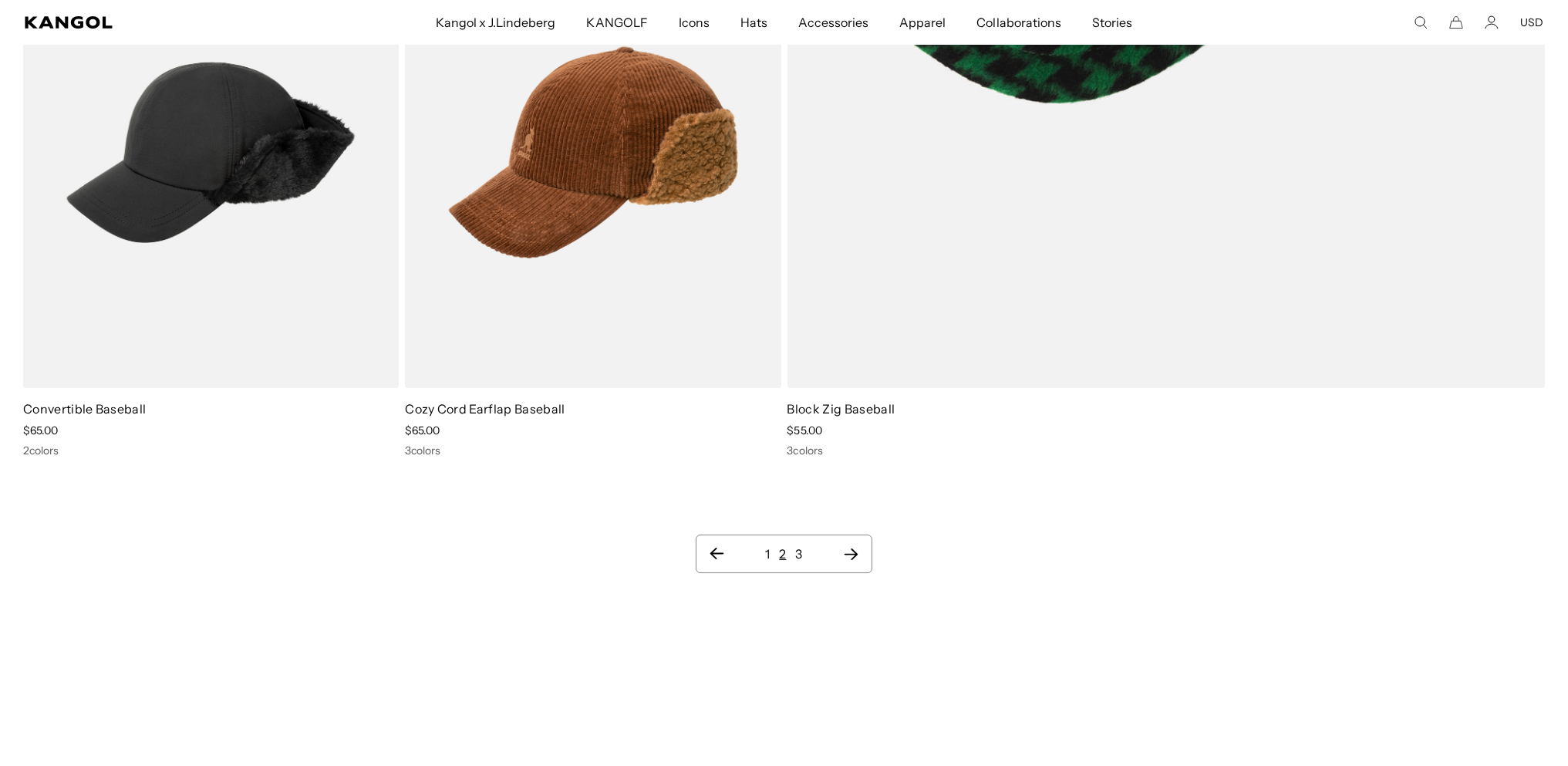
click at [859, 562] on icon "Next page" at bounding box center [851, 554] width 16 height 15
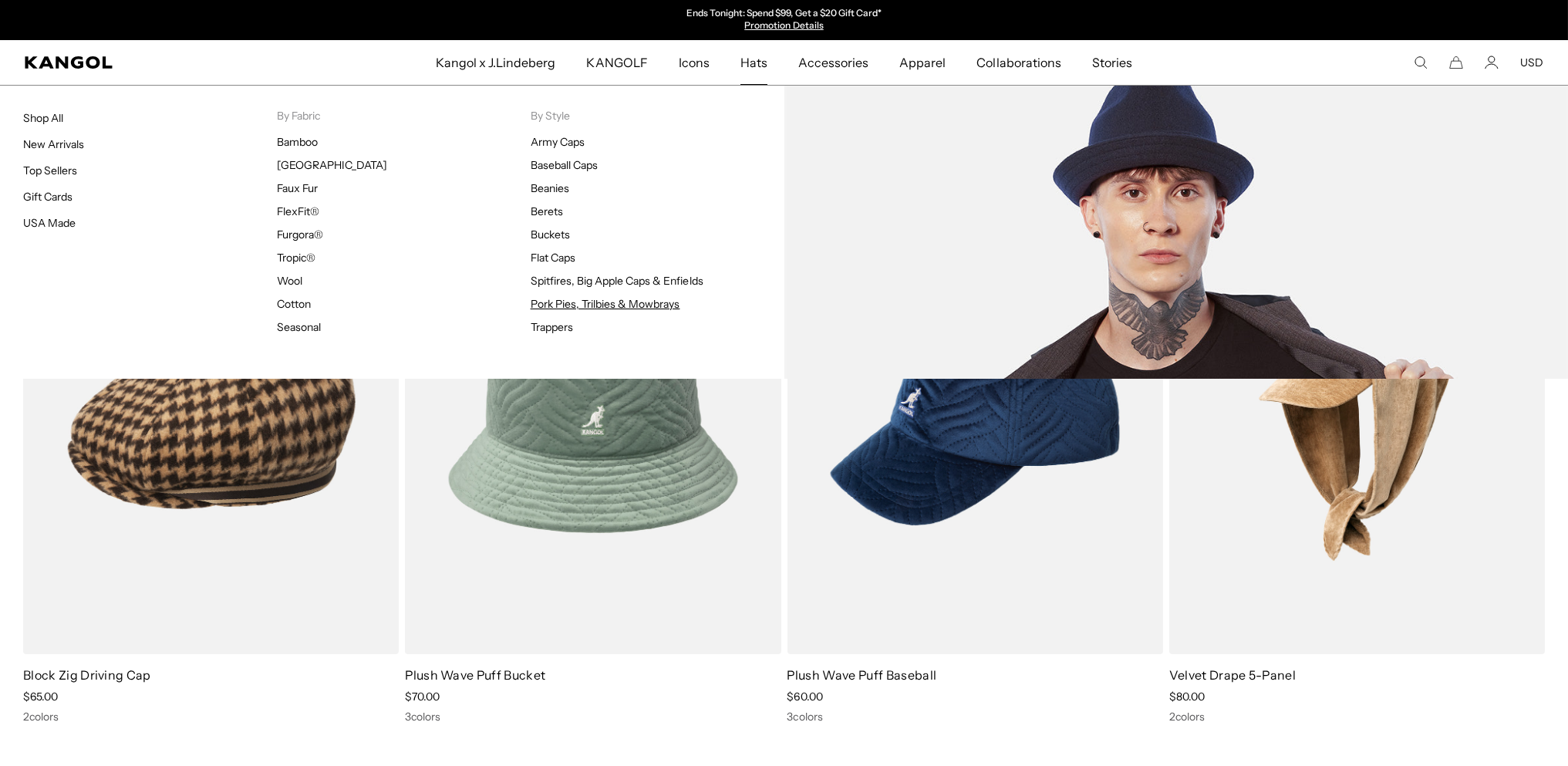
click at [649, 311] on link "Pork Pies, Trilbies & Mowbrays" at bounding box center [605, 303] width 149 height 14
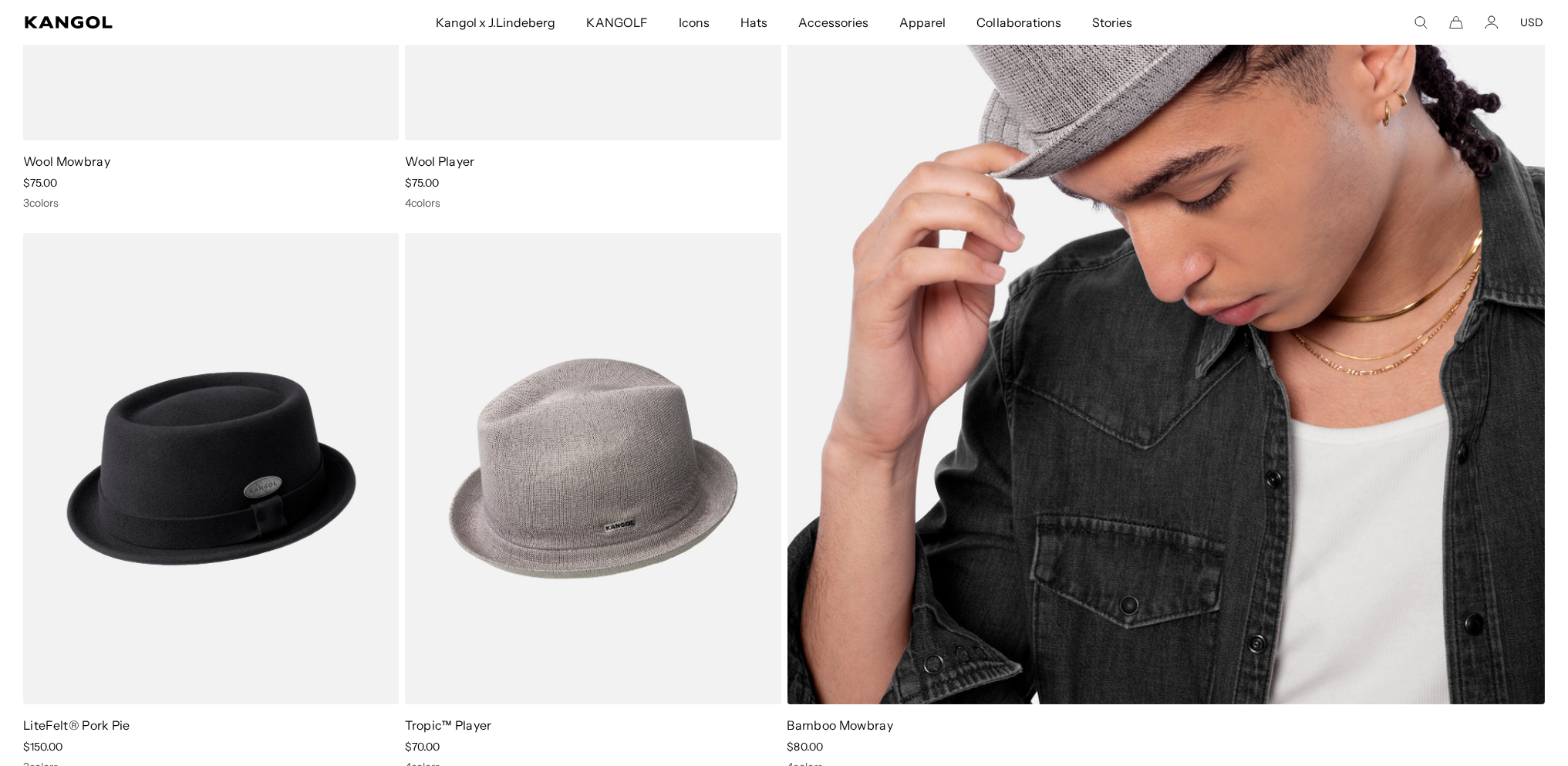
scroll to position [822, 0]
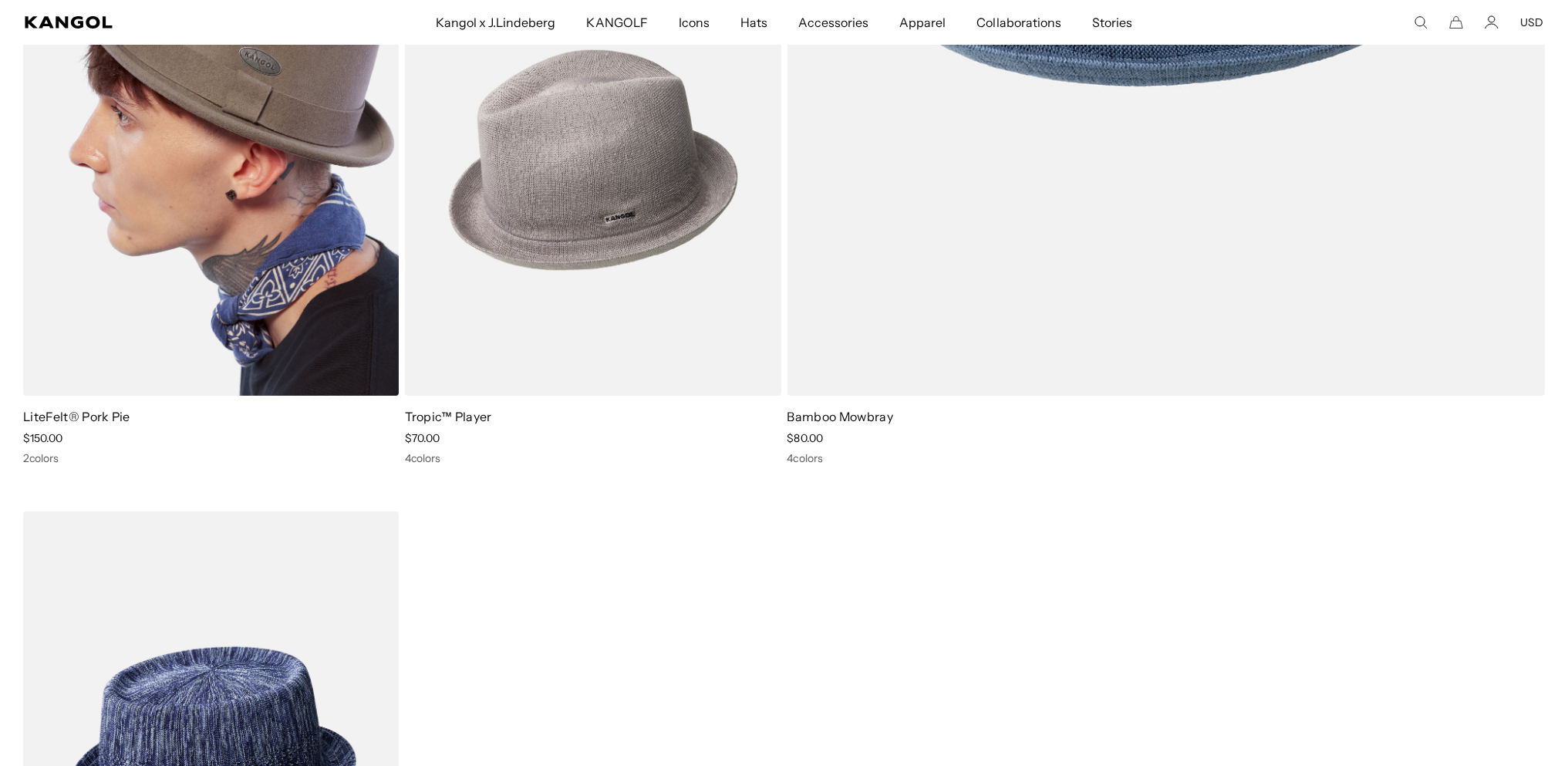
click at [268, 209] on img at bounding box center [211, 161] width 375 height 472
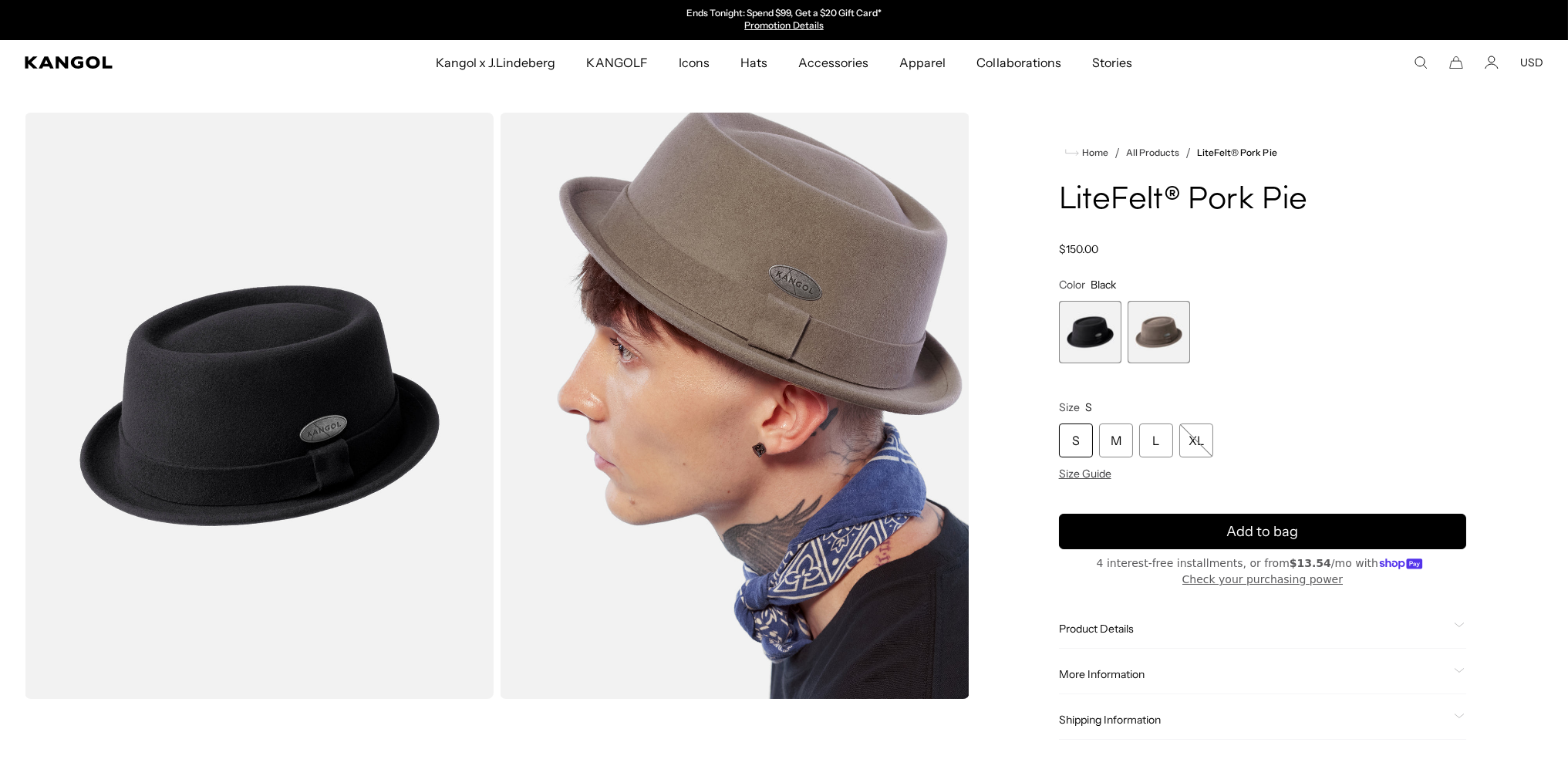
click at [1159, 364] on span "2 of 2" at bounding box center [1159, 332] width 63 height 63
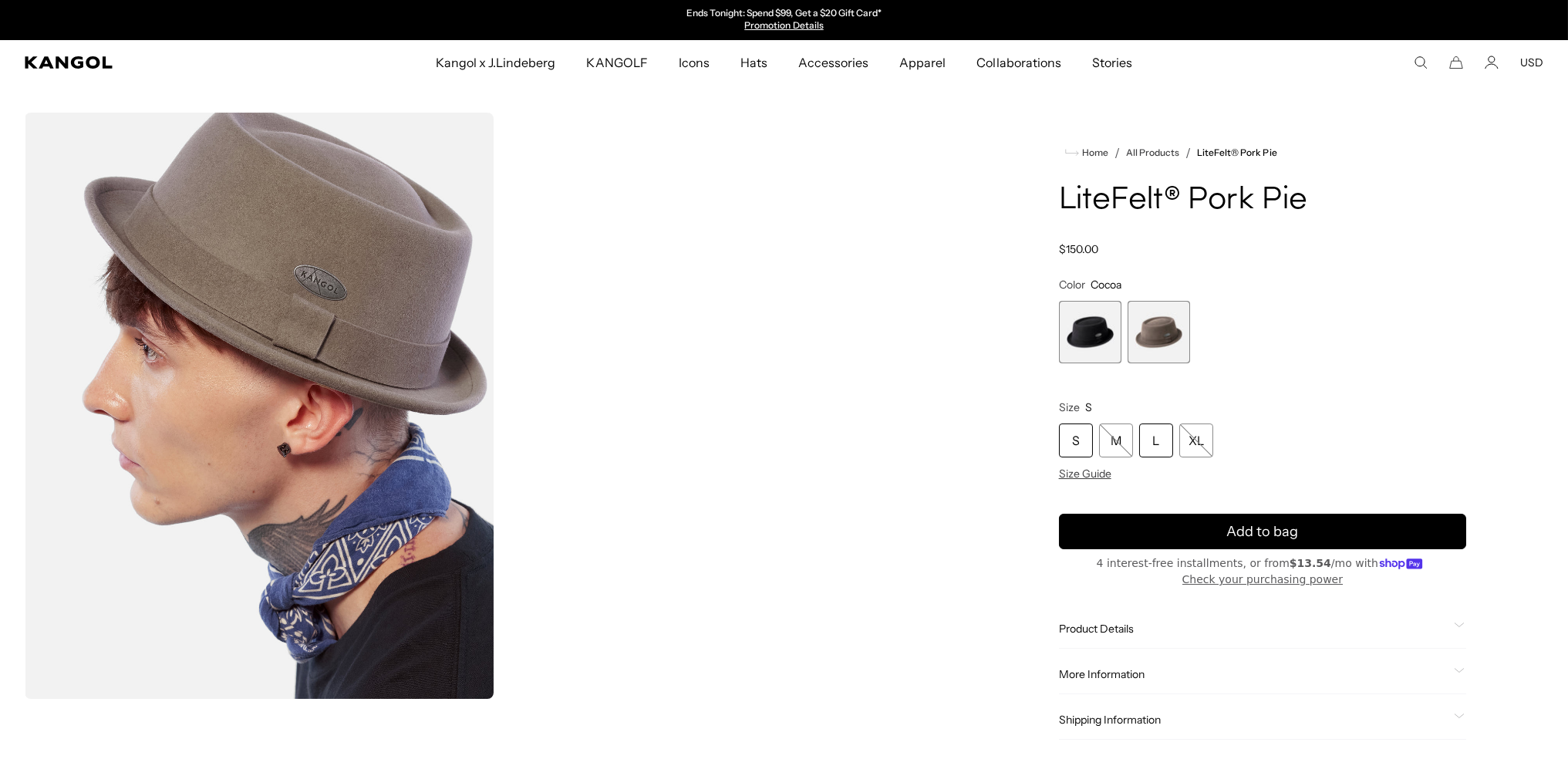
click at [1173, 457] on div "L" at bounding box center [1155, 440] width 34 height 34
click at [1097, 364] on span "1 of 2" at bounding box center [1090, 332] width 63 height 63
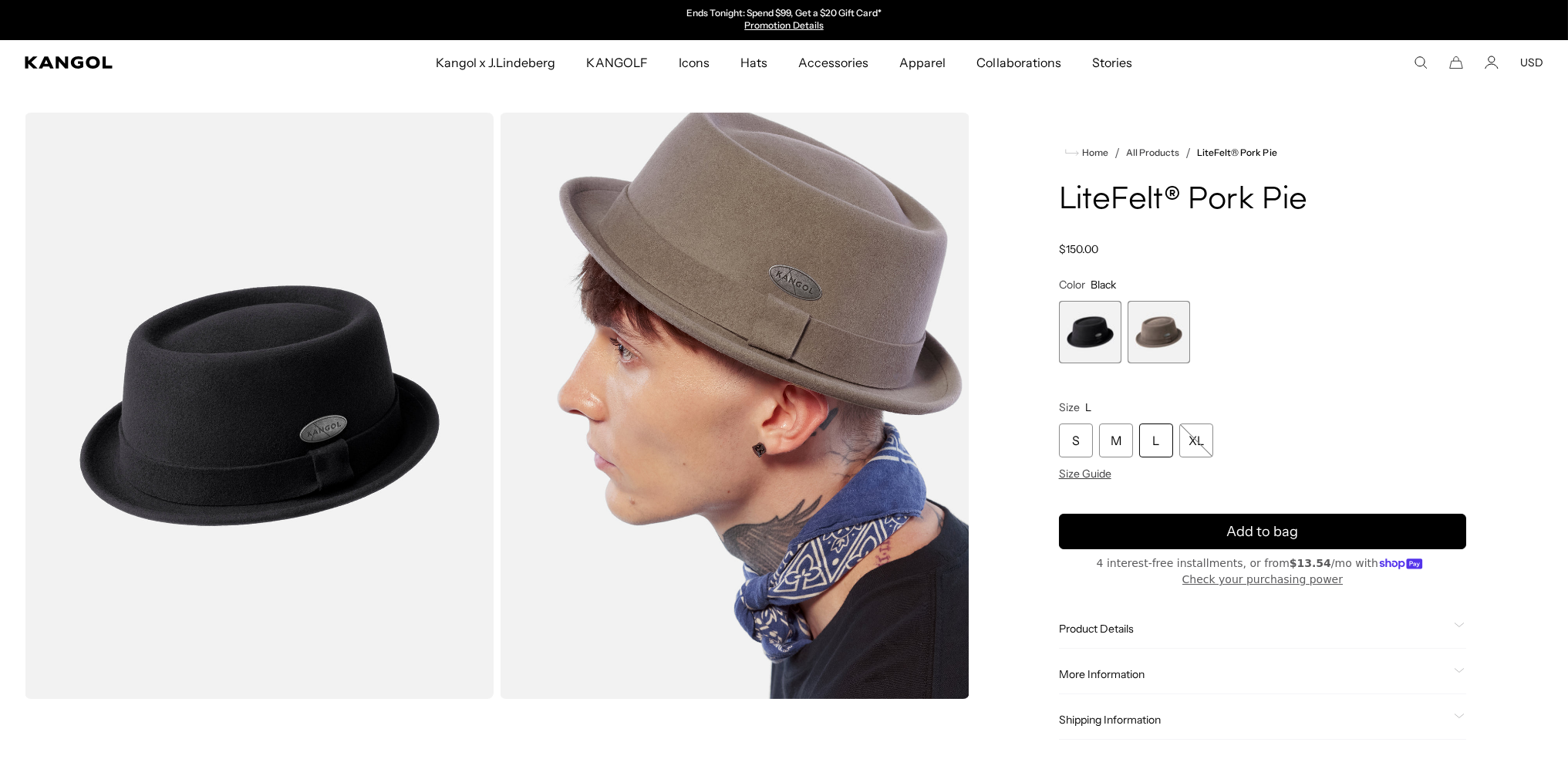
click at [1162, 457] on div "L" at bounding box center [1155, 440] width 34 height 34
click at [1166, 457] on div "L" at bounding box center [1155, 440] width 34 height 34
click at [1169, 457] on div "L" at bounding box center [1155, 440] width 34 height 34
click at [1213, 549] on button "Add to bag" at bounding box center [1263, 531] width 407 height 36
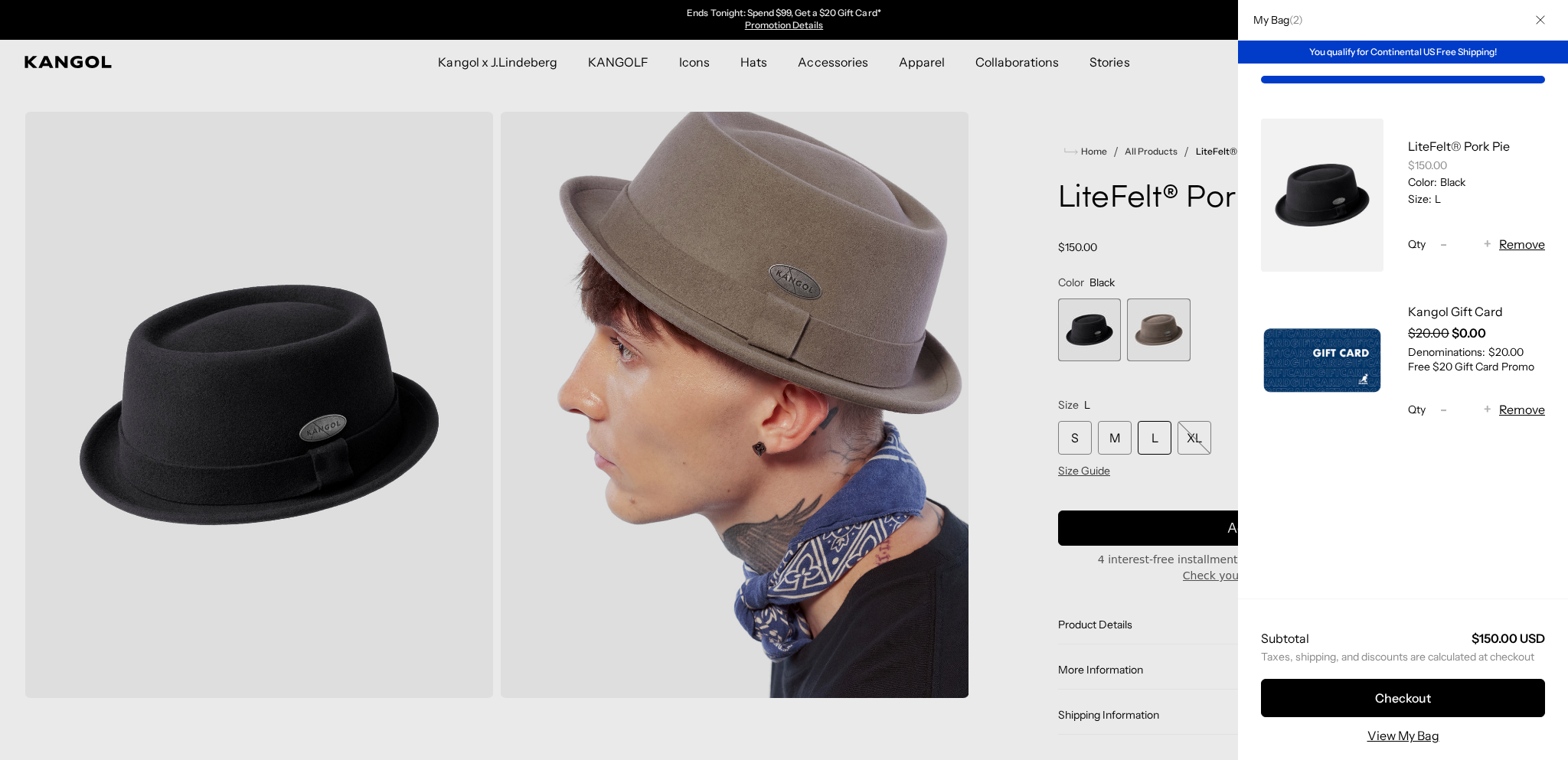
click at [406, 525] on div at bounding box center [784, 380] width 1568 height 760
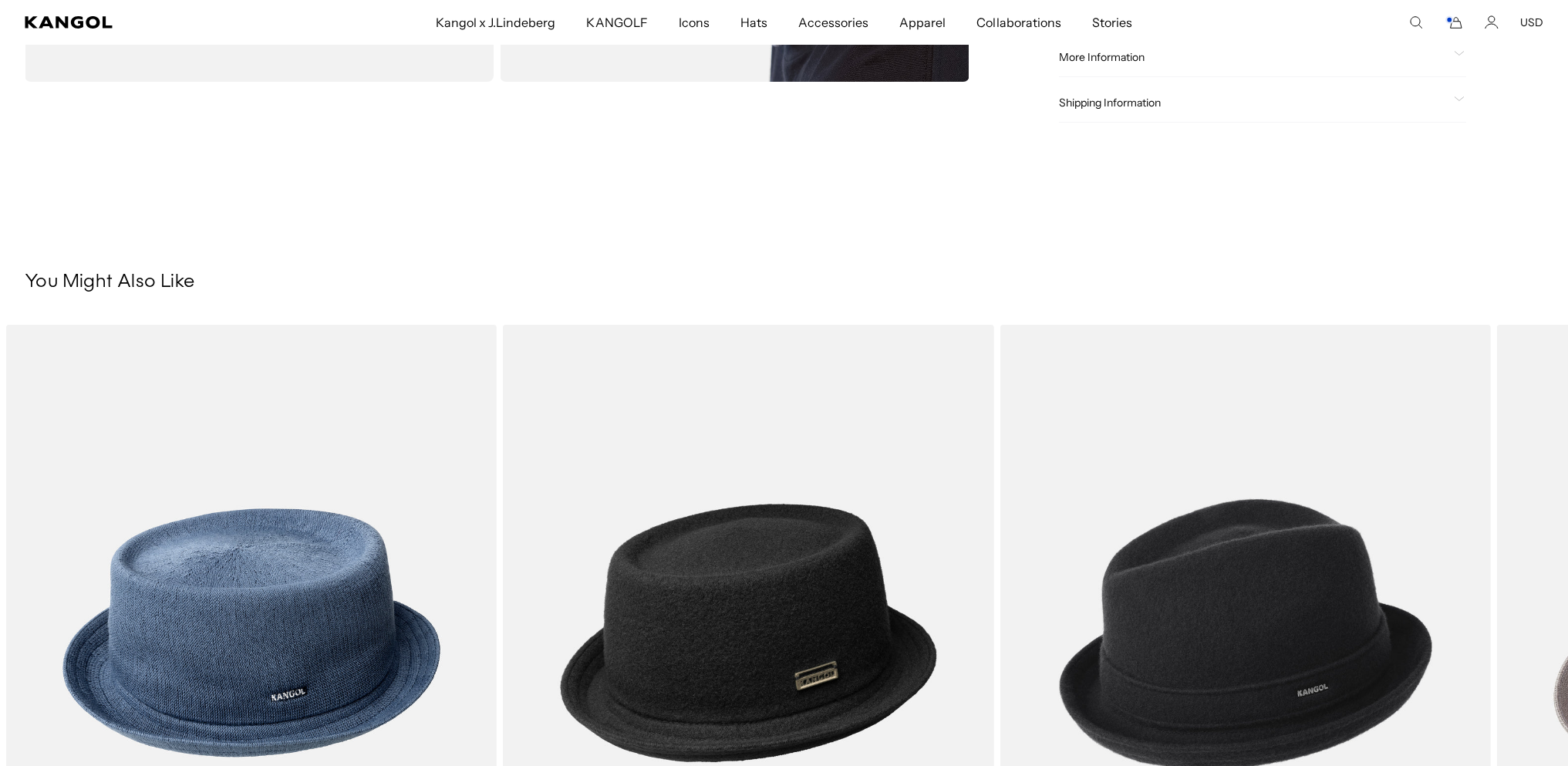
scroll to position [926, 0]
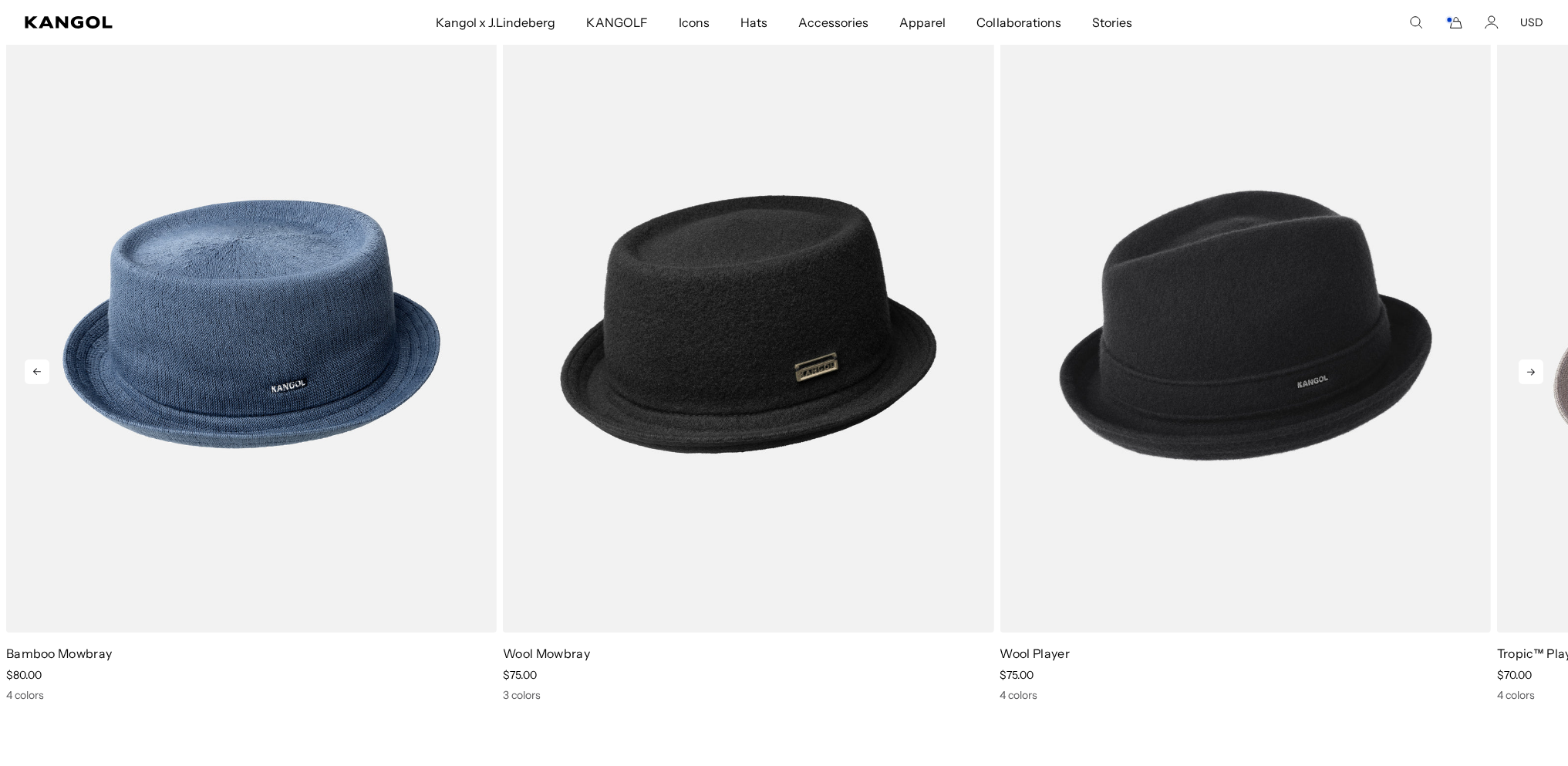
click at [1527, 375] on icon at bounding box center [1531, 372] width 8 height 7
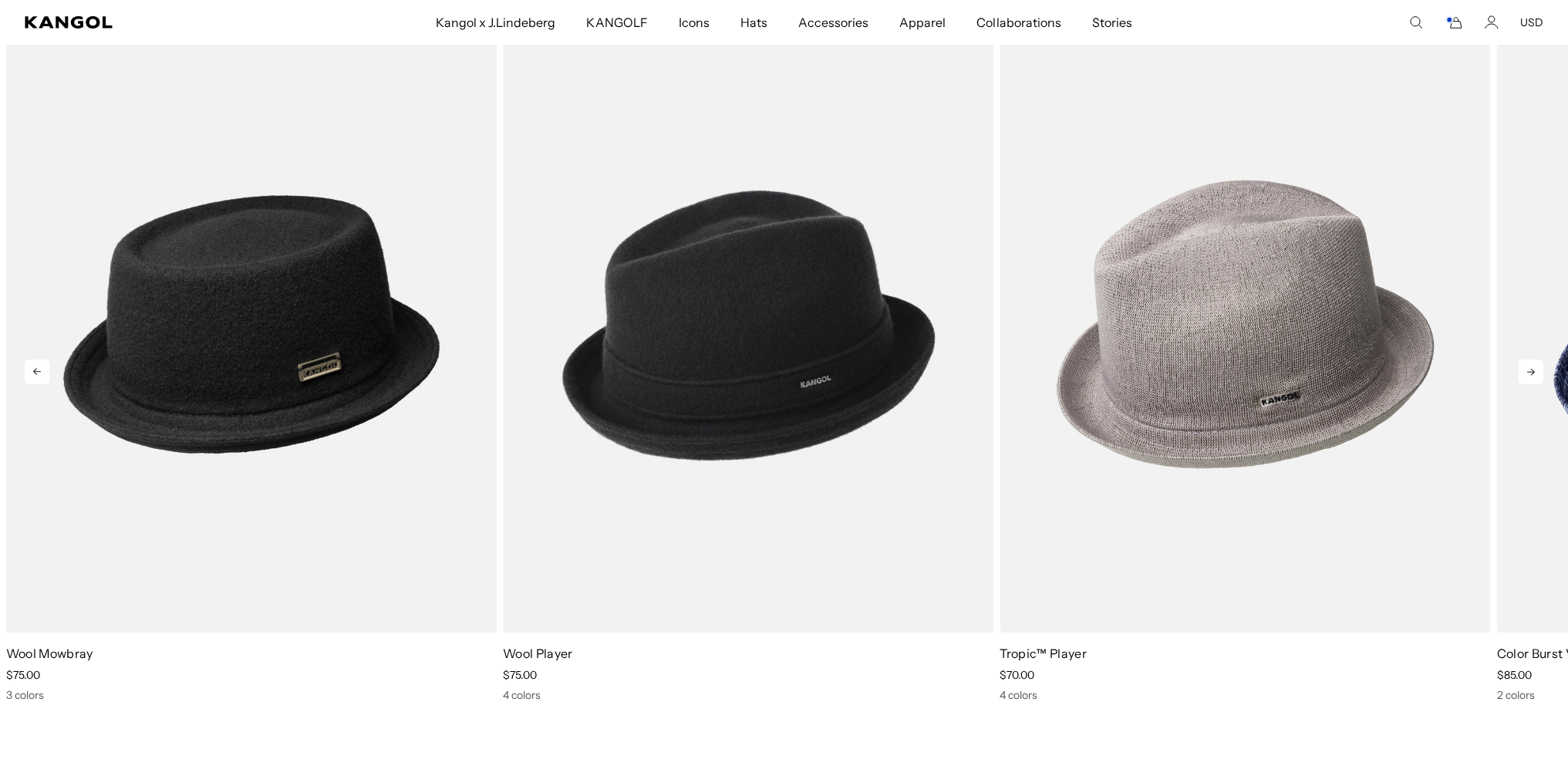
click at [1527, 375] on icon at bounding box center [1531, 372] width 8 height 7
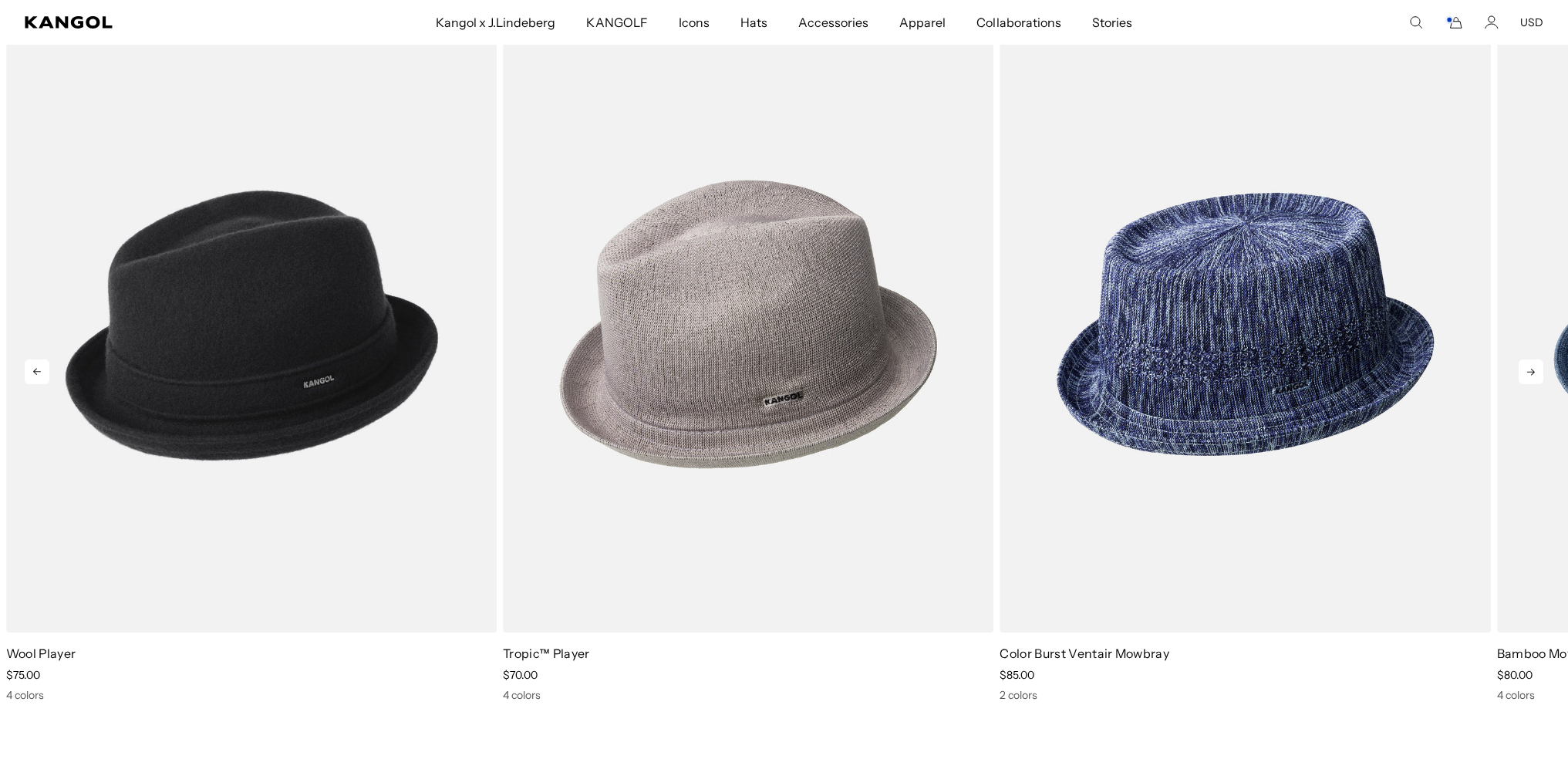
click at [1527, 375] on icon at bounding box center [1531, 372] width 8 height 7
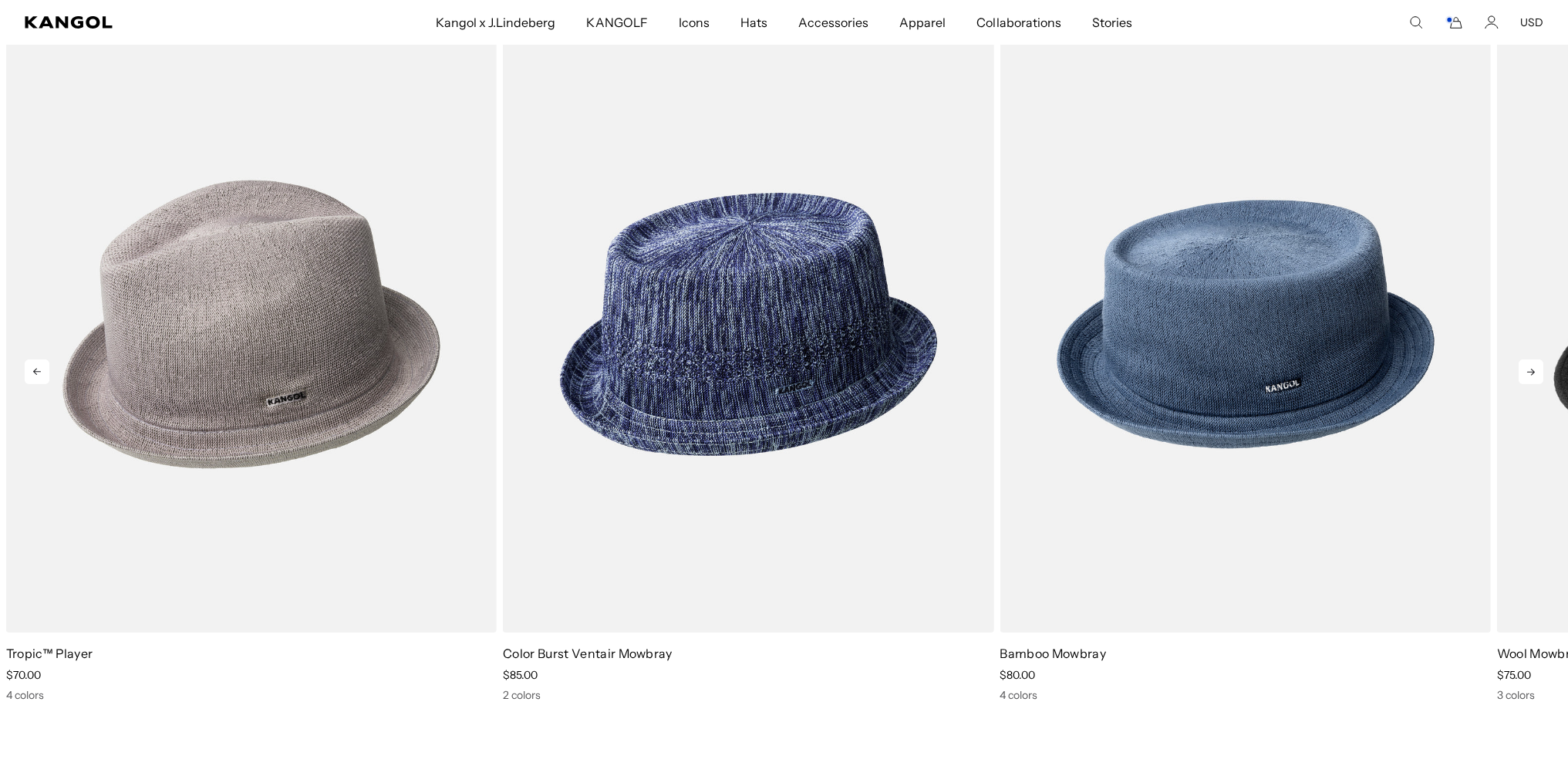
click at [1527, 375] on icon at bounding box center [1531, 372] width 8 height 7
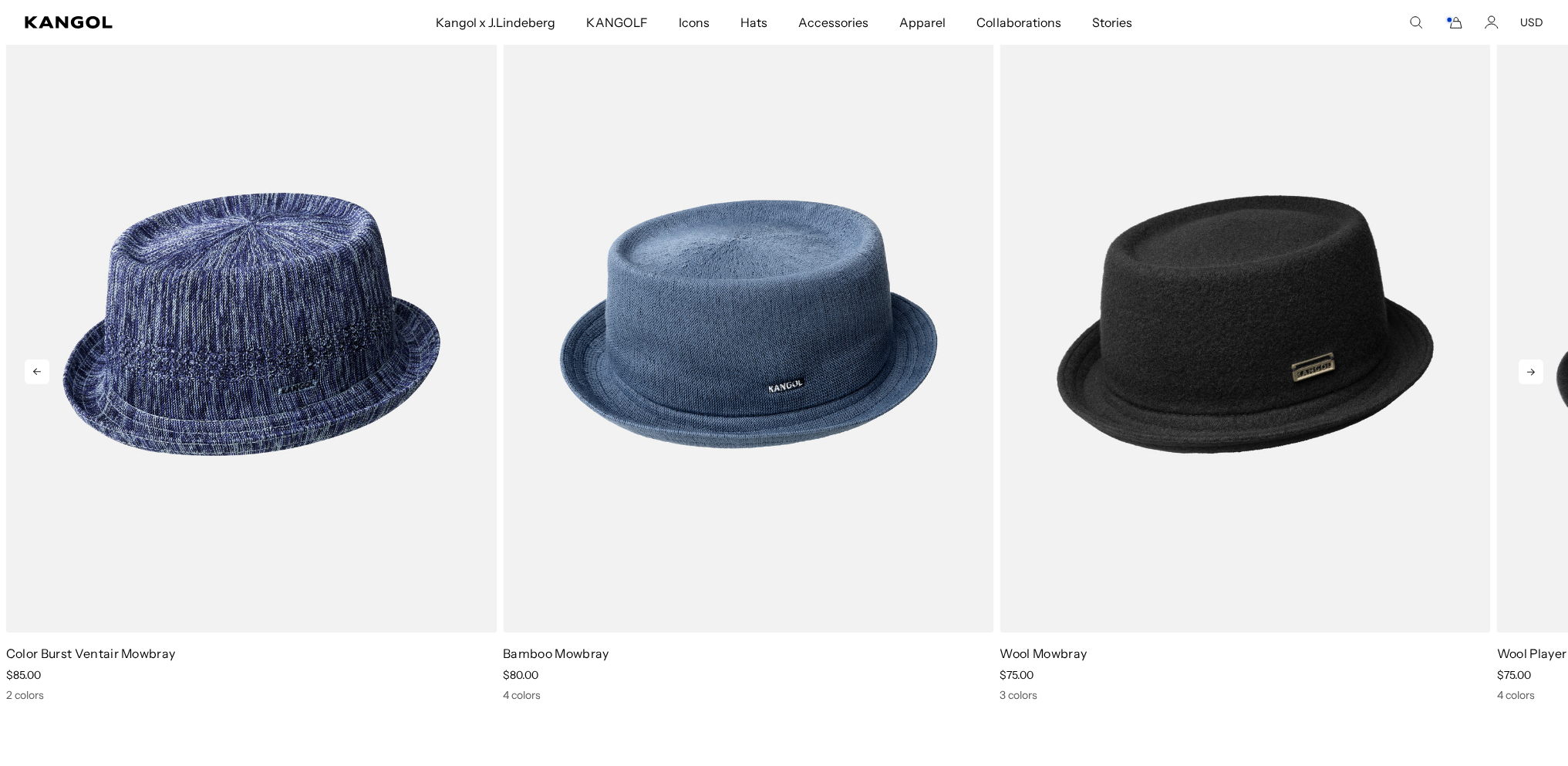
click at [1527, 375] on icon at bounding box center [1531, 372] width 8 height 7
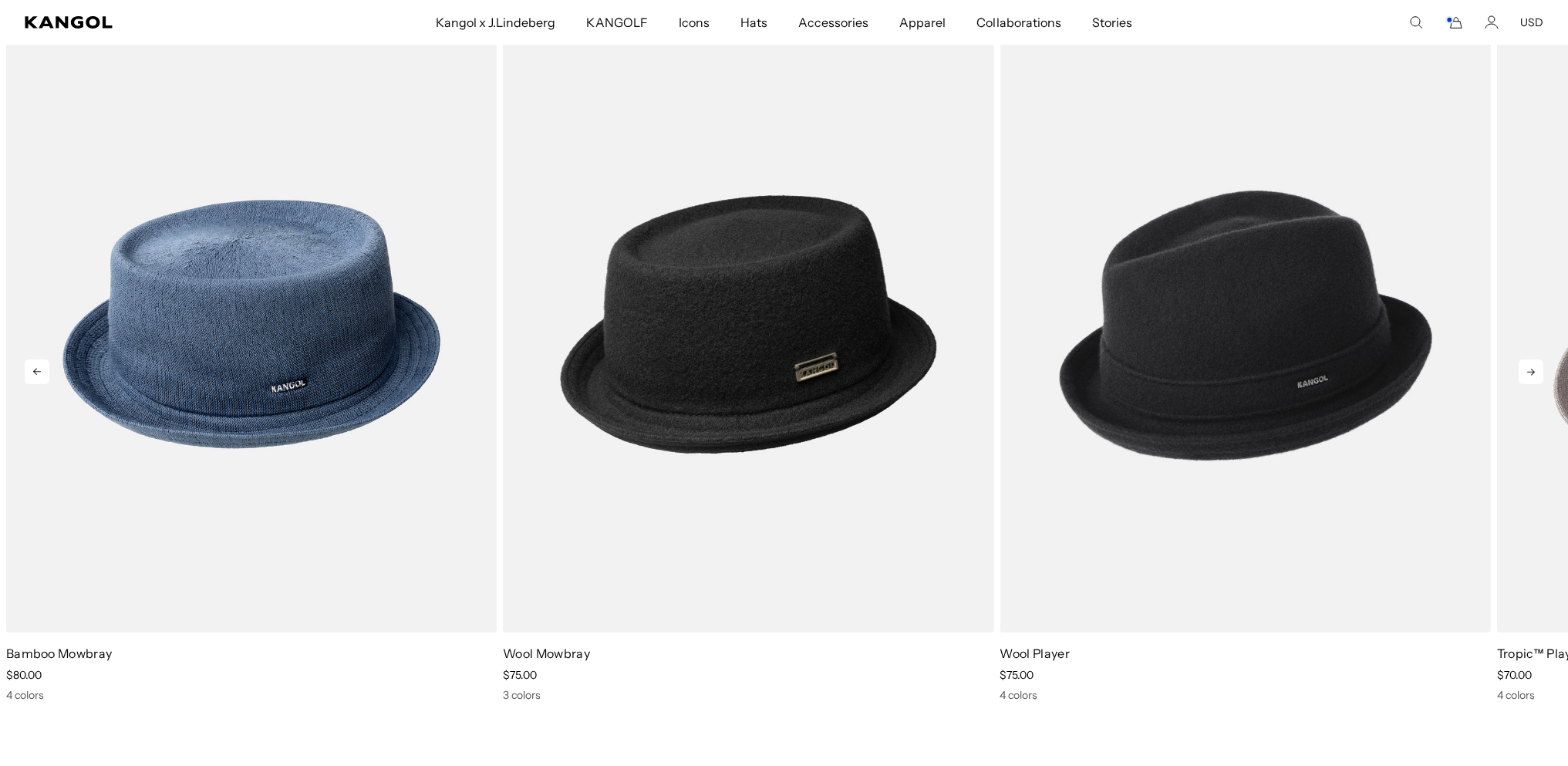
click at [1527, 375] on icon at bounding box center [1531, 372] width 8 height 7
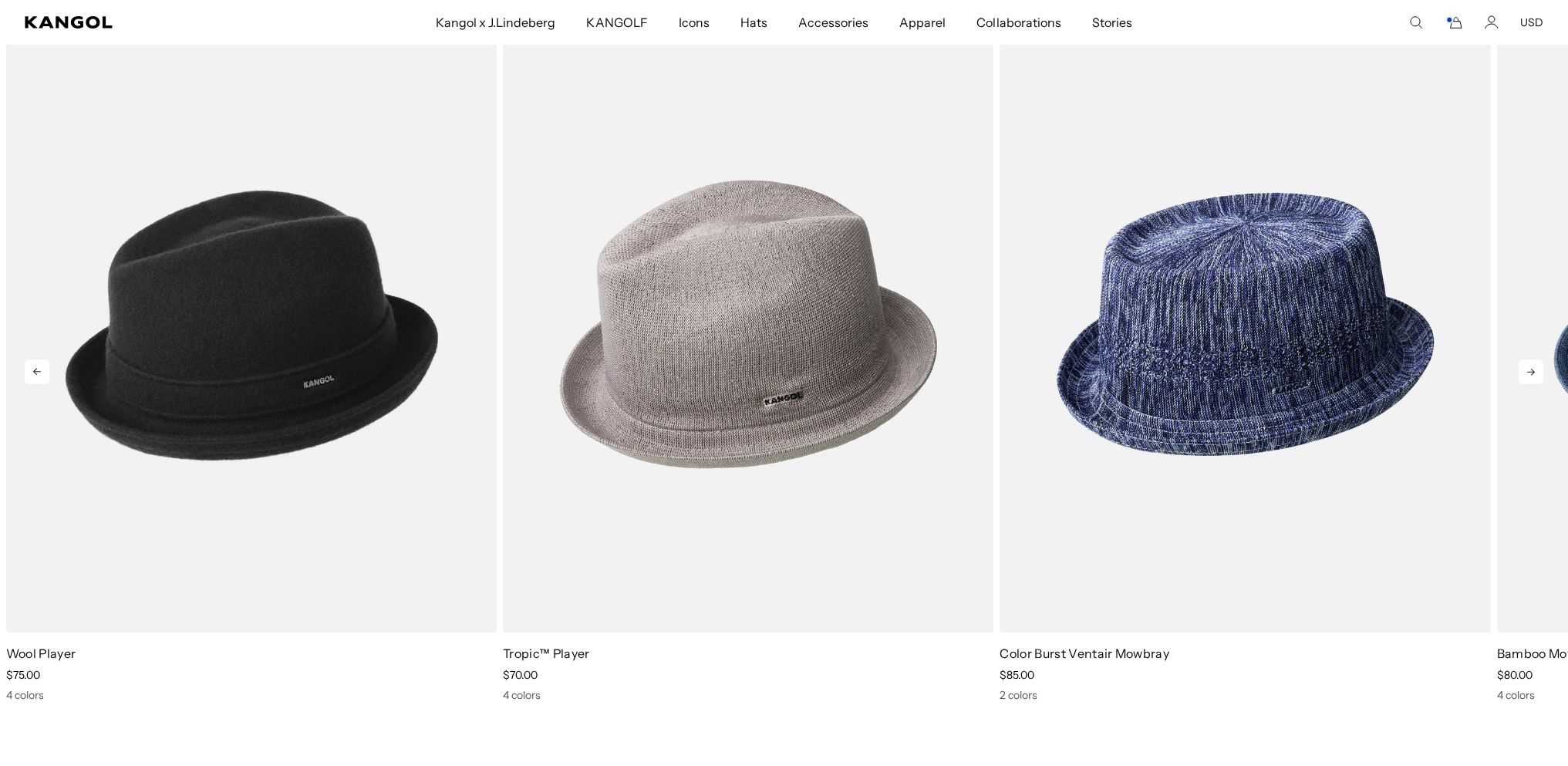
click at [1527, 375] on icon at bounding box center [1531, 372] width 8 height 7
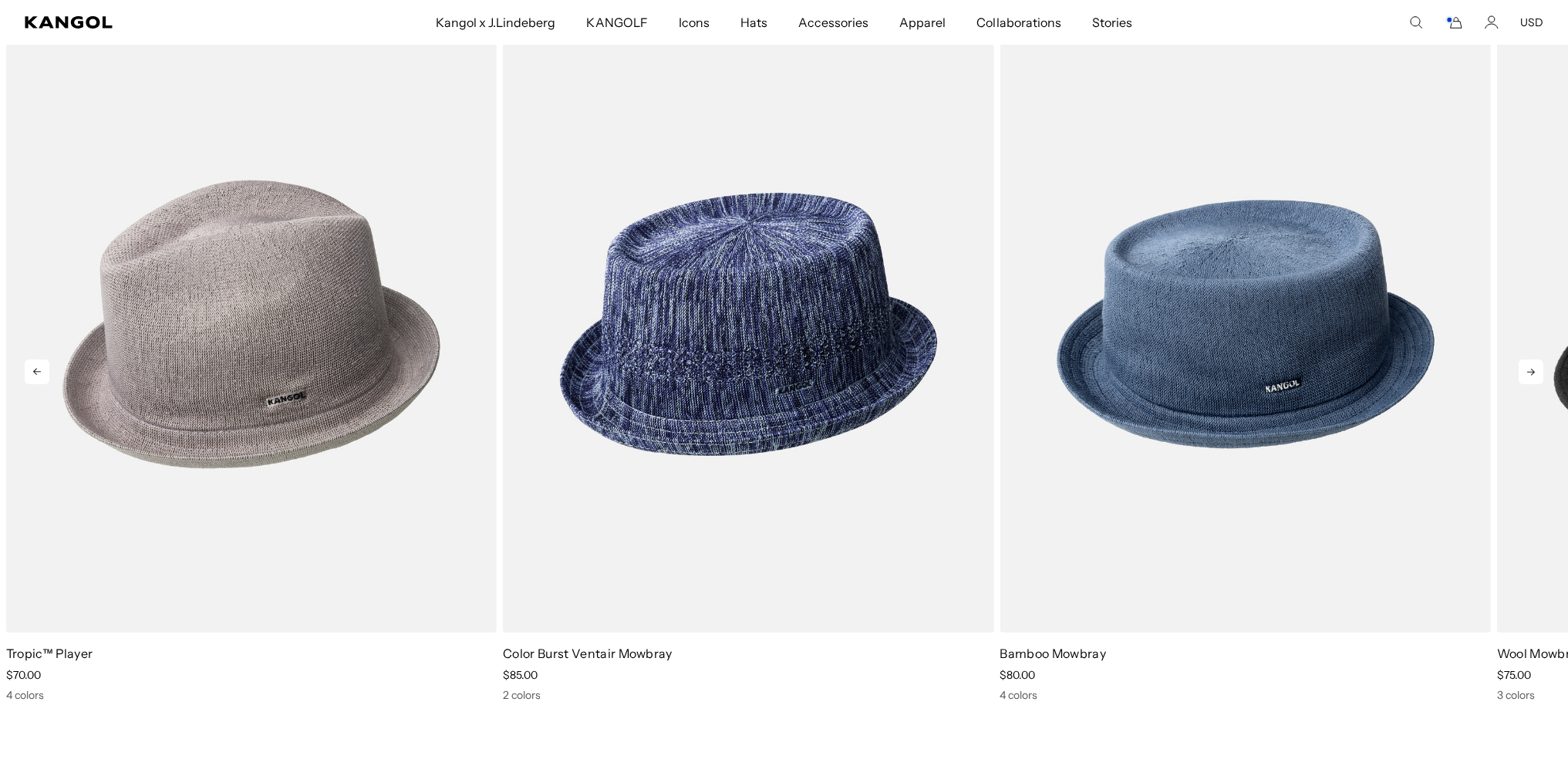
click at [1527, 375] on icon at bounding box center [1531, 372] width 8 height 7
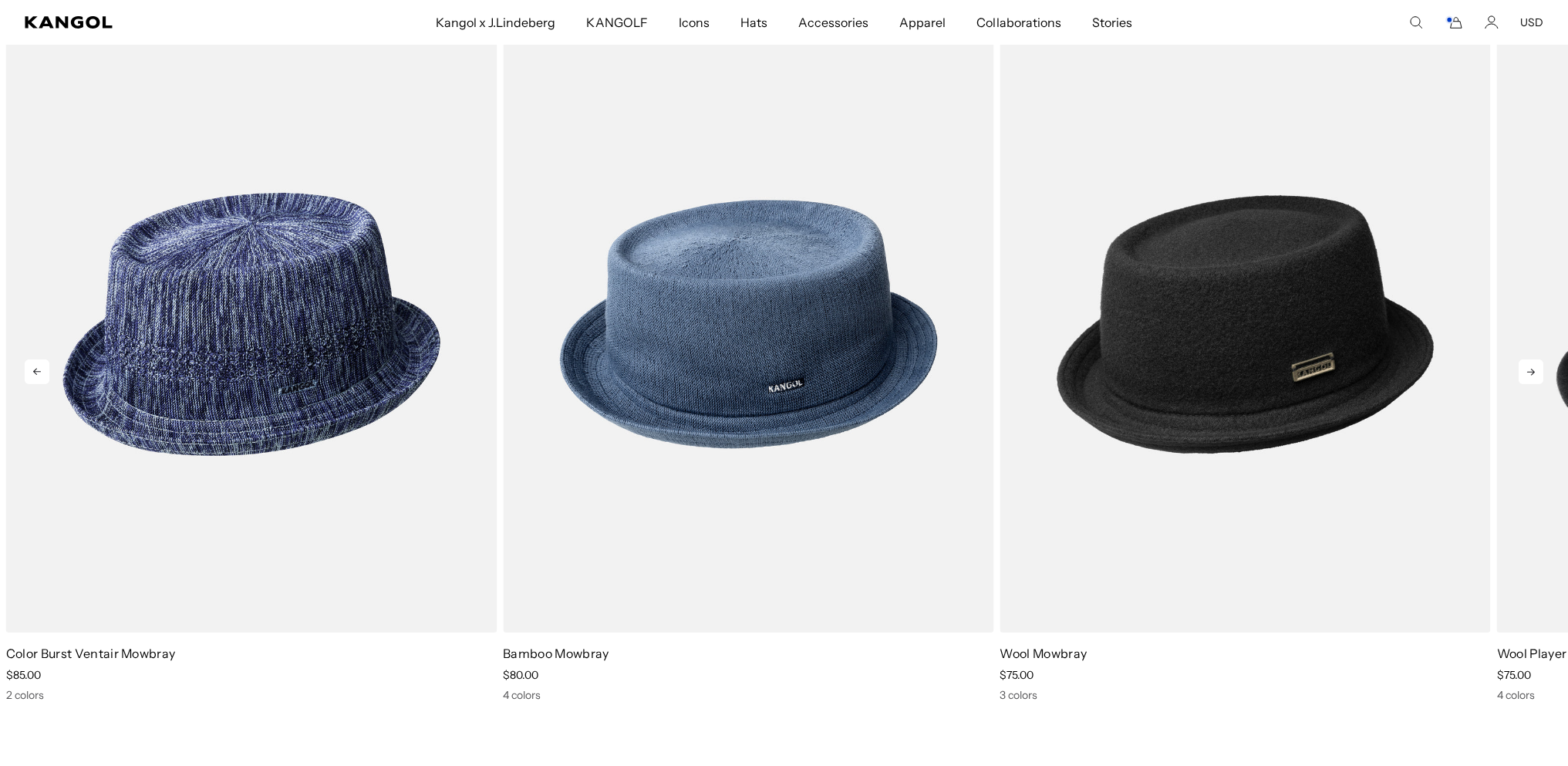
click at [1527, 375] on icon at bounding box center [1531, 372] width 8 height 7
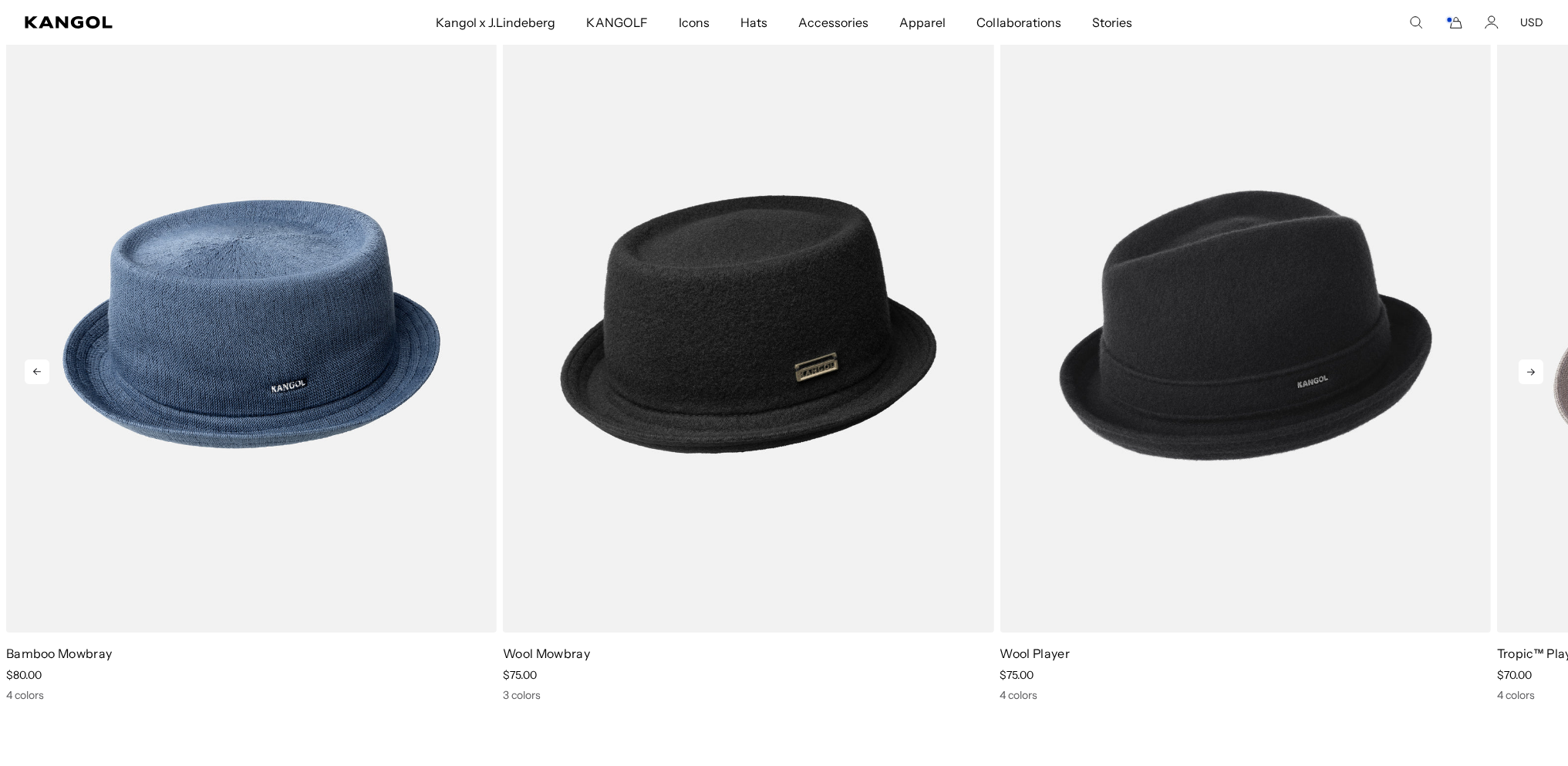
click at [1527, 375] on icon at bounding box center [1531, 372] width 8 height 7
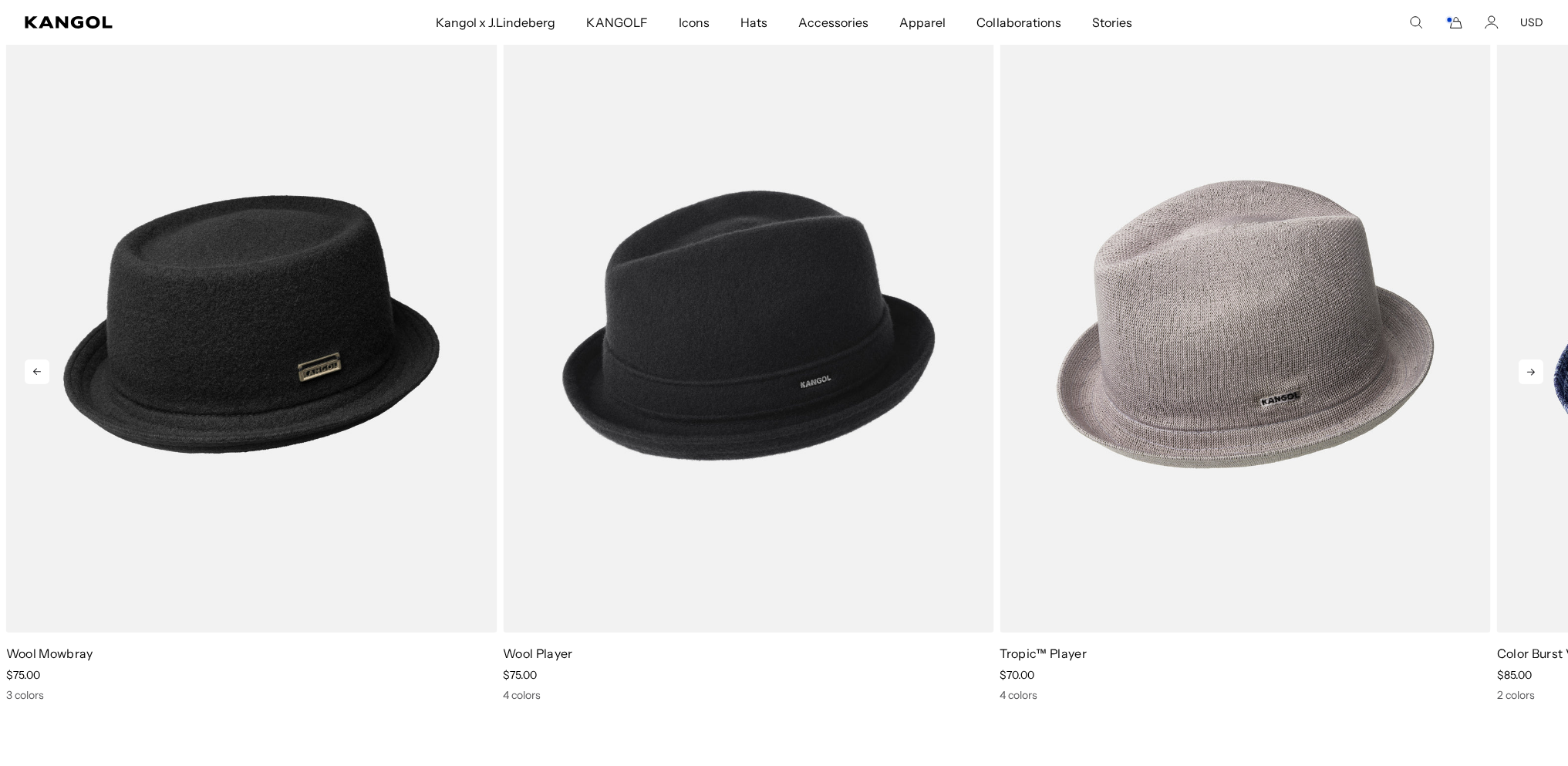
click at [1527, 375] on icon at bounding box center [1531, 372] width 8 height 7
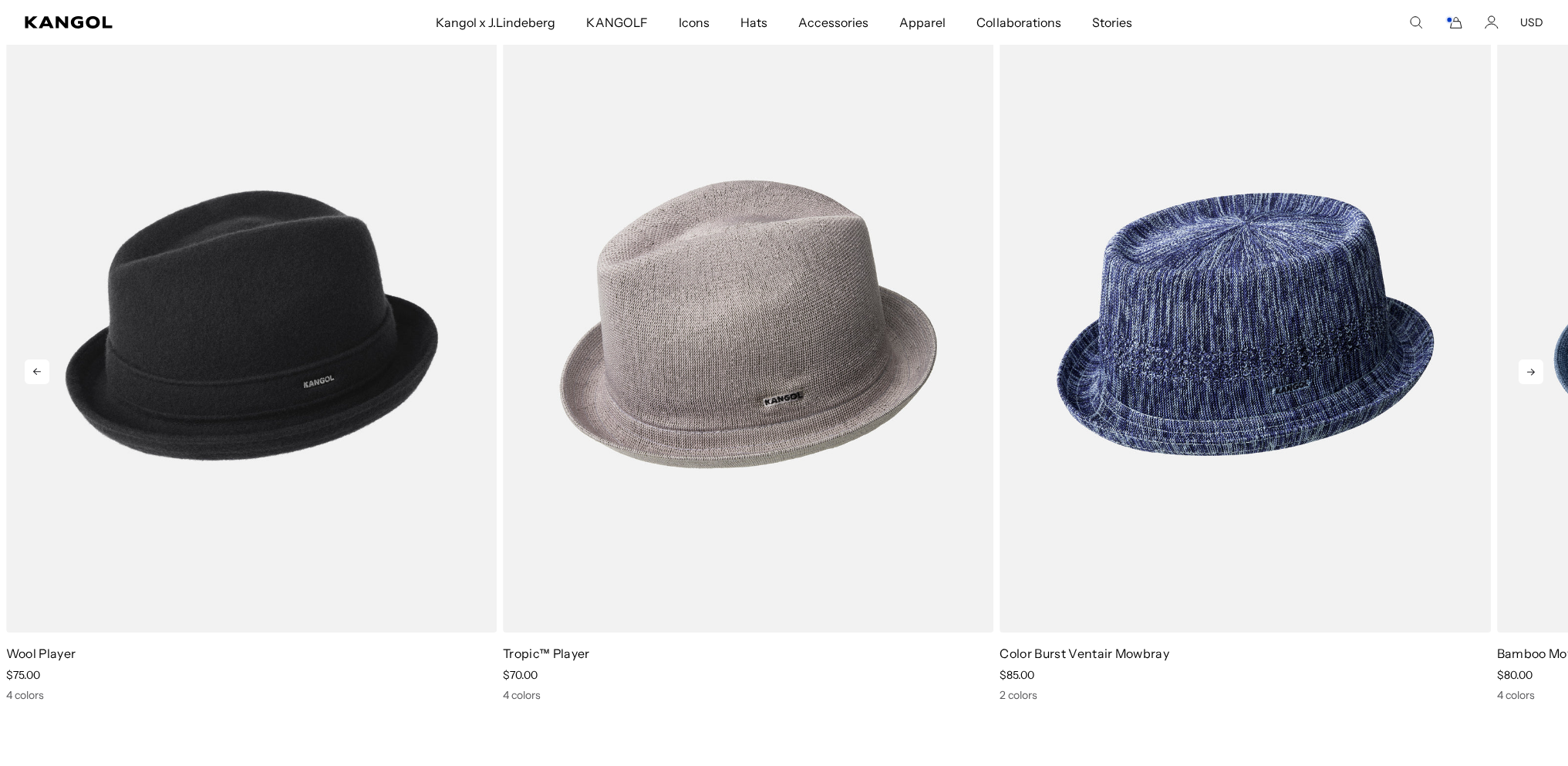
click at [1527, 375] on icon at bounding box center [1531, 372] width 8 height 7
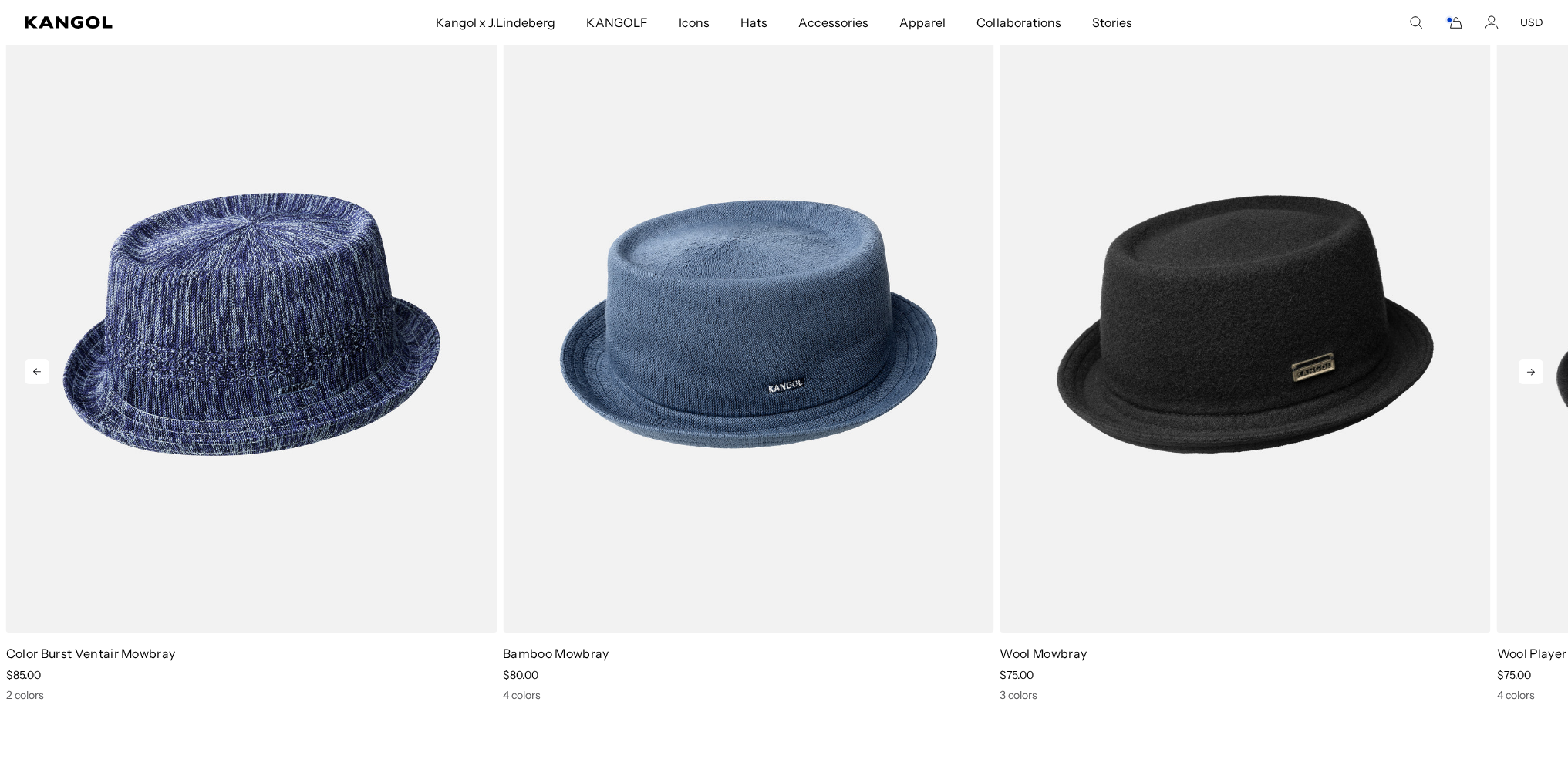
click at [1527, 375] on icon at bounding box center [1531, 372] width 8 height 7
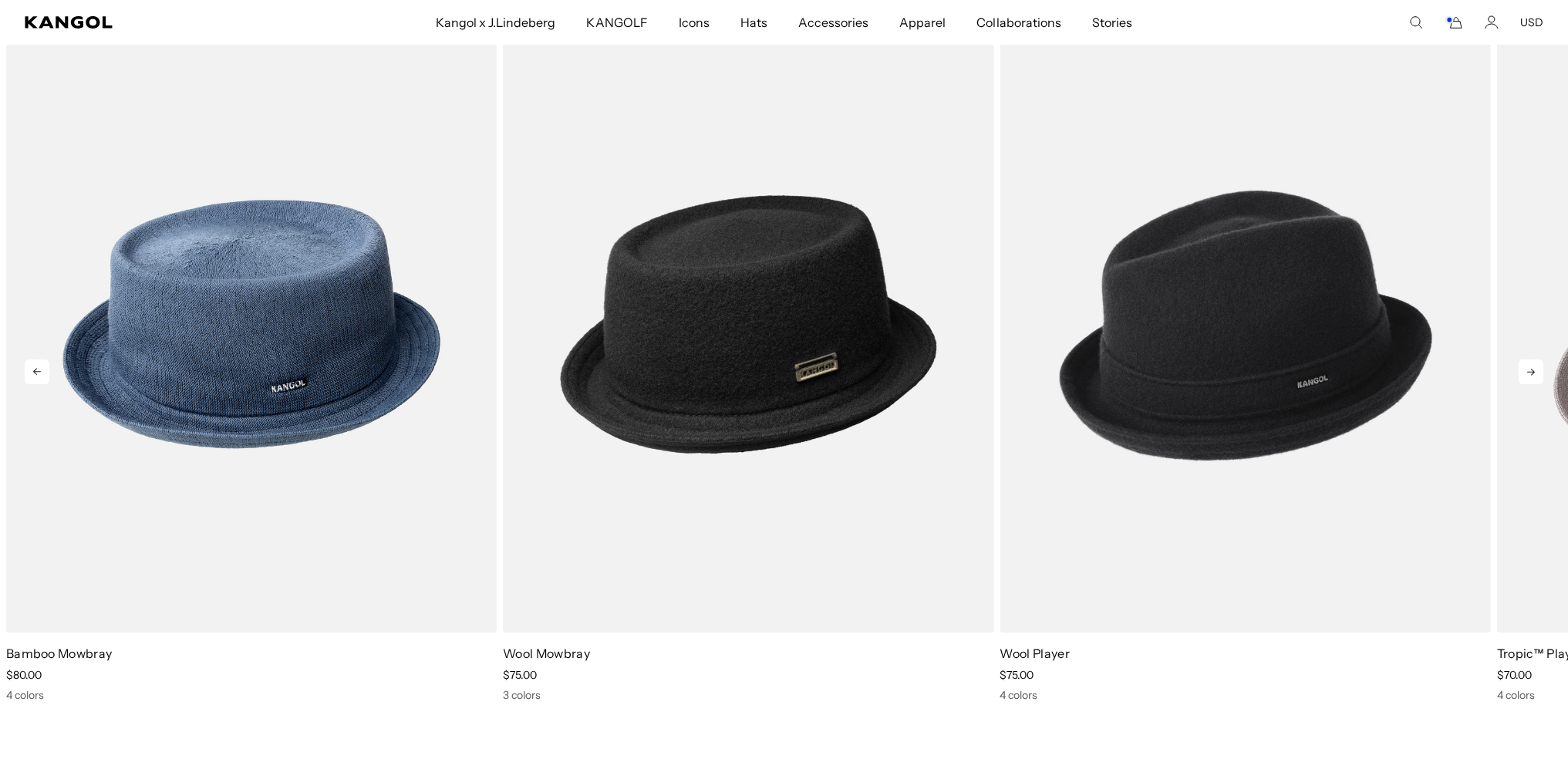
click at [1527, 375] on icon at bounding box center [1531, 372] width 8 height 7
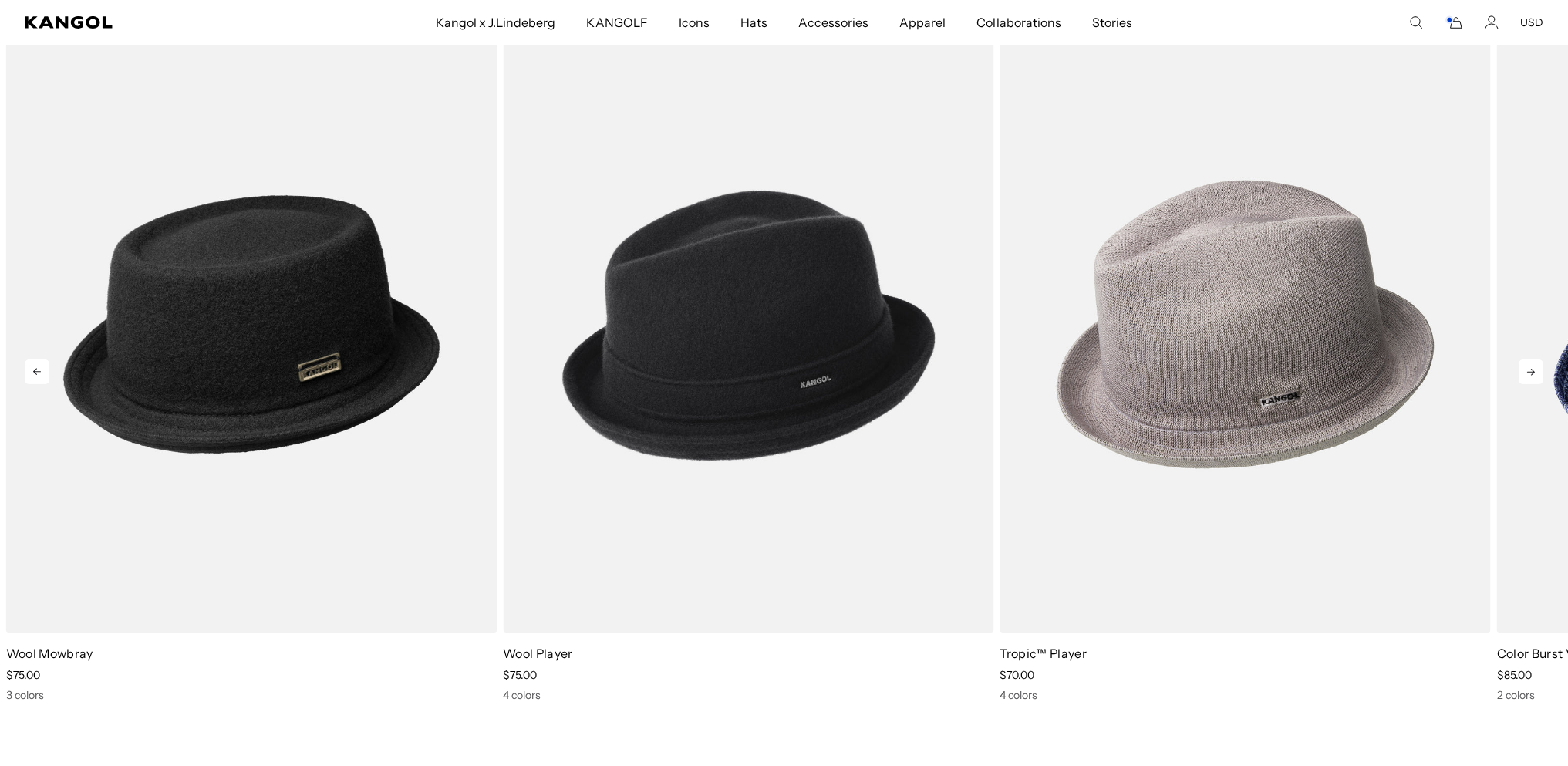
click at [1527, 375] on icon at bounding box center [1531, 372] width 8 height 7
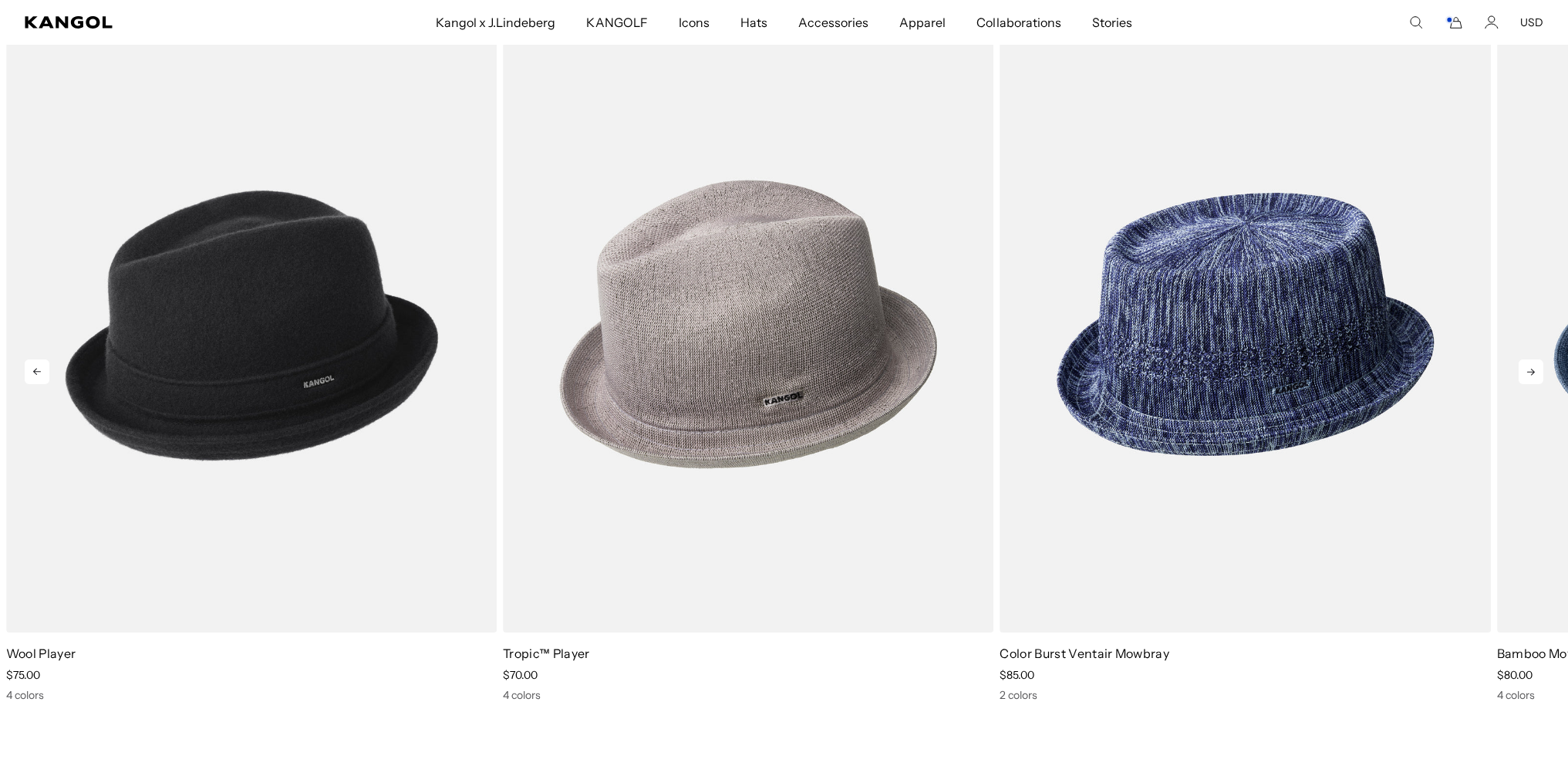
click at [1527, 375] on icon at bounding box center [1531, 372] width 8 height 7
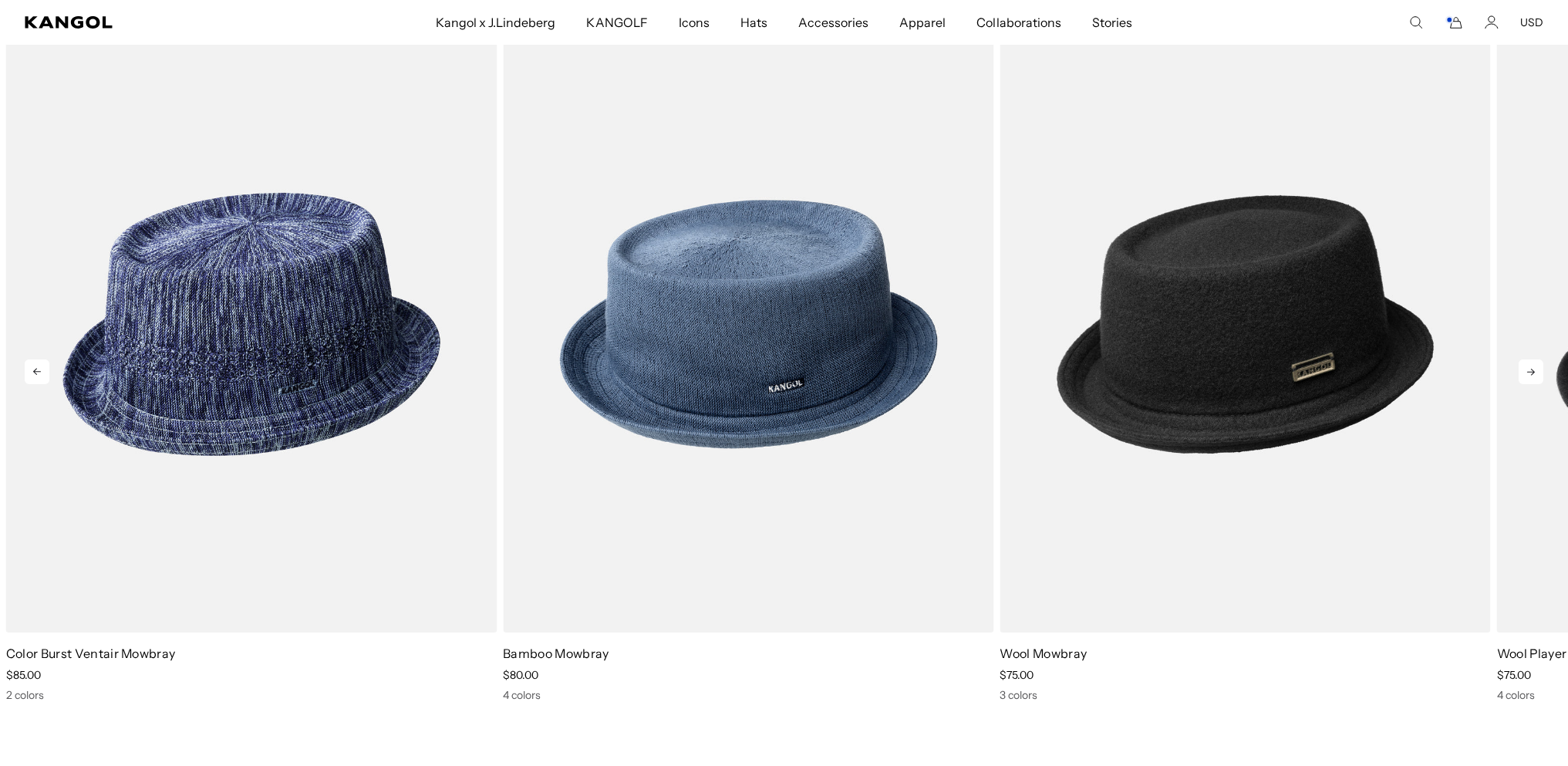
click at [1527, 375] on icon at bounding box center [1531, 372] width 8 height 7
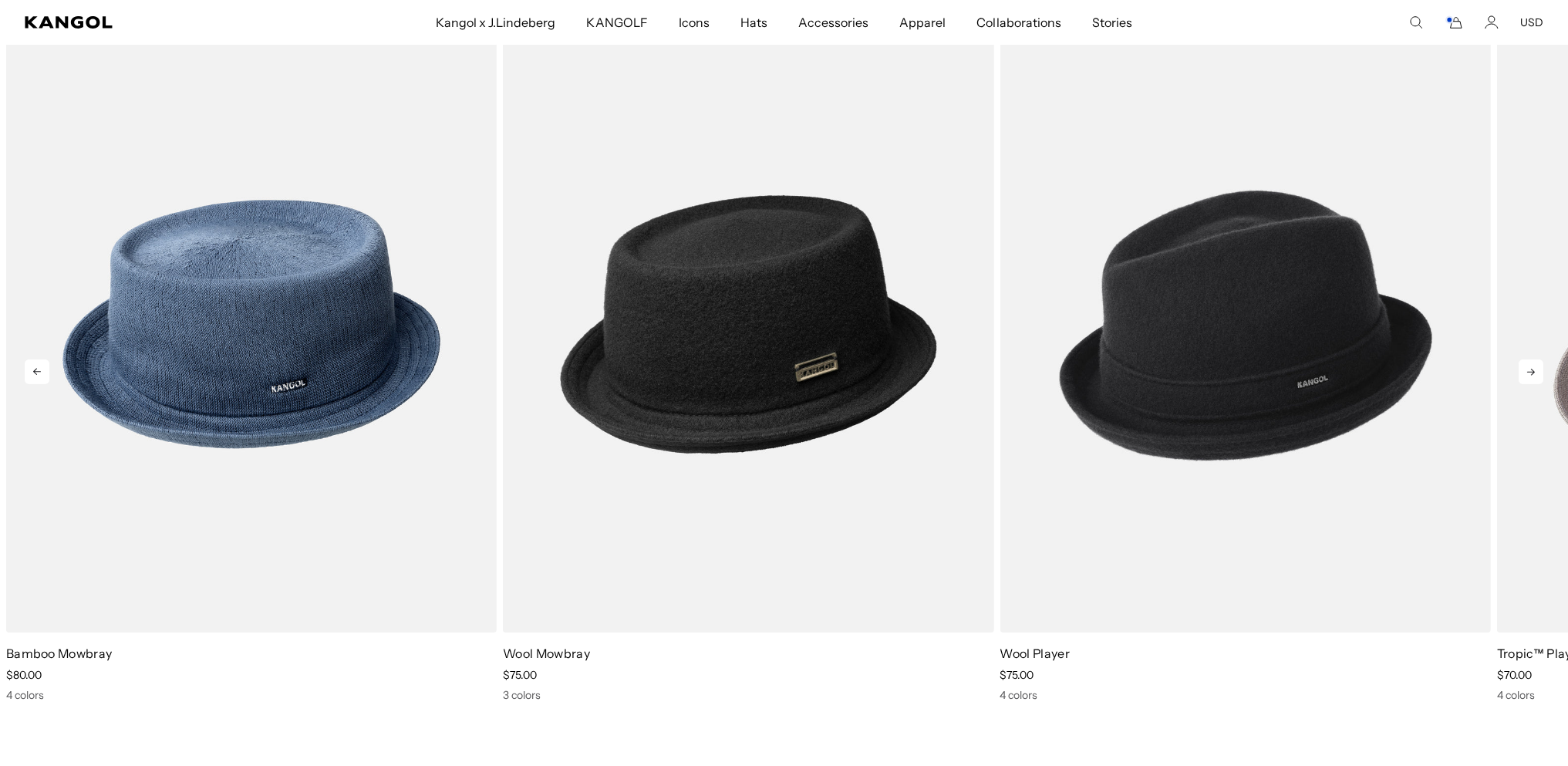
click at [1527, 375] on icon at bounding box center [1531, 372] width 8 height 7
